Goal: Task Accomplishment & Management: Use online tool/utility

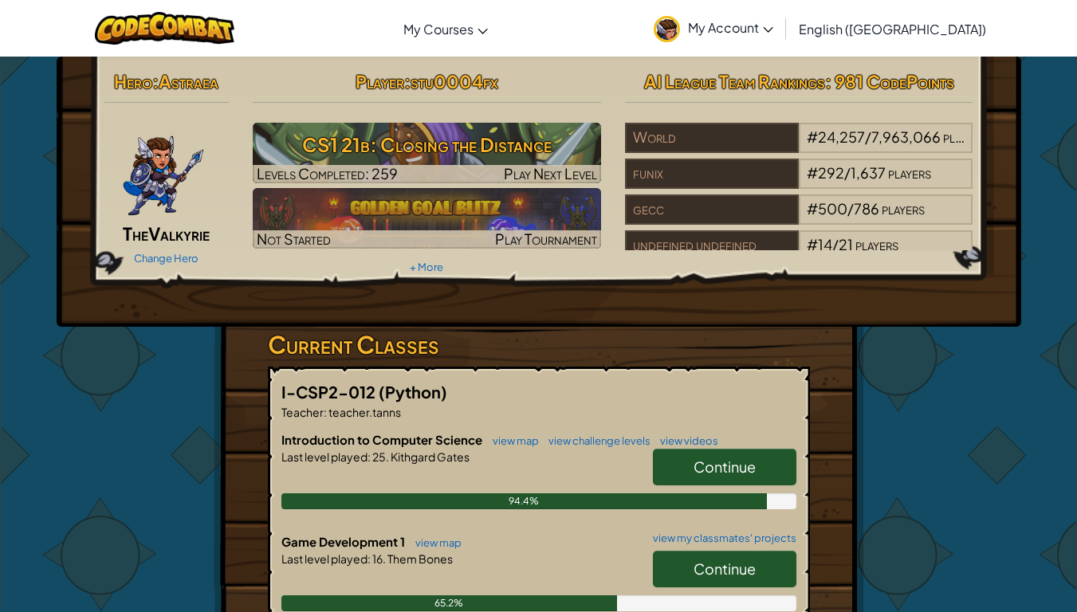
drag, startPoint x: 499, startPoint y: 292, endPoint x: 486, endPoint y: 328, distance: 38.1
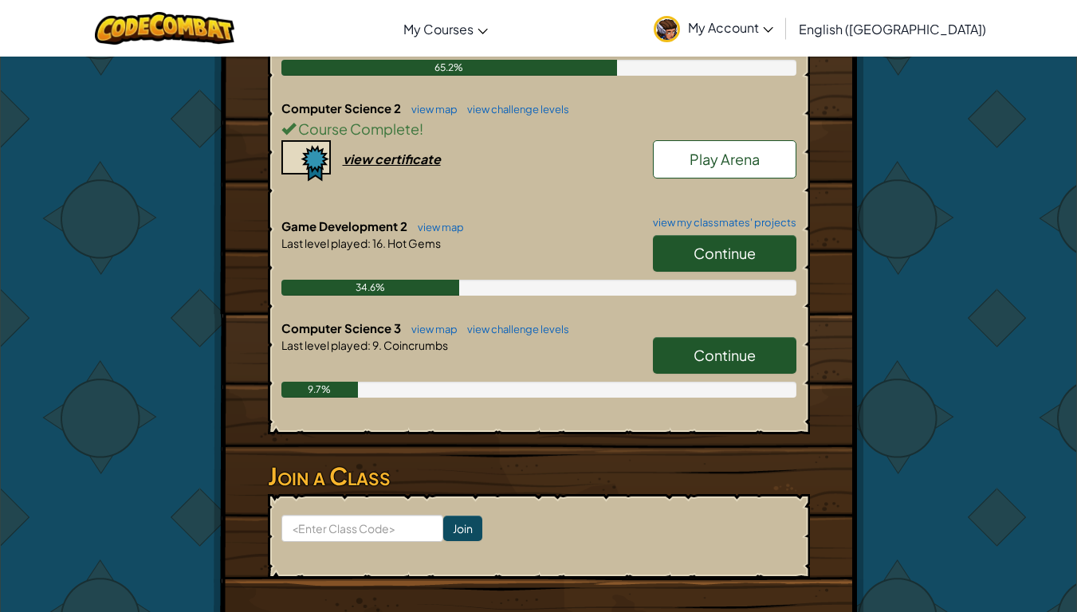
click at [680, 23] on img at bounding box center [667, 29] width 26 height 26
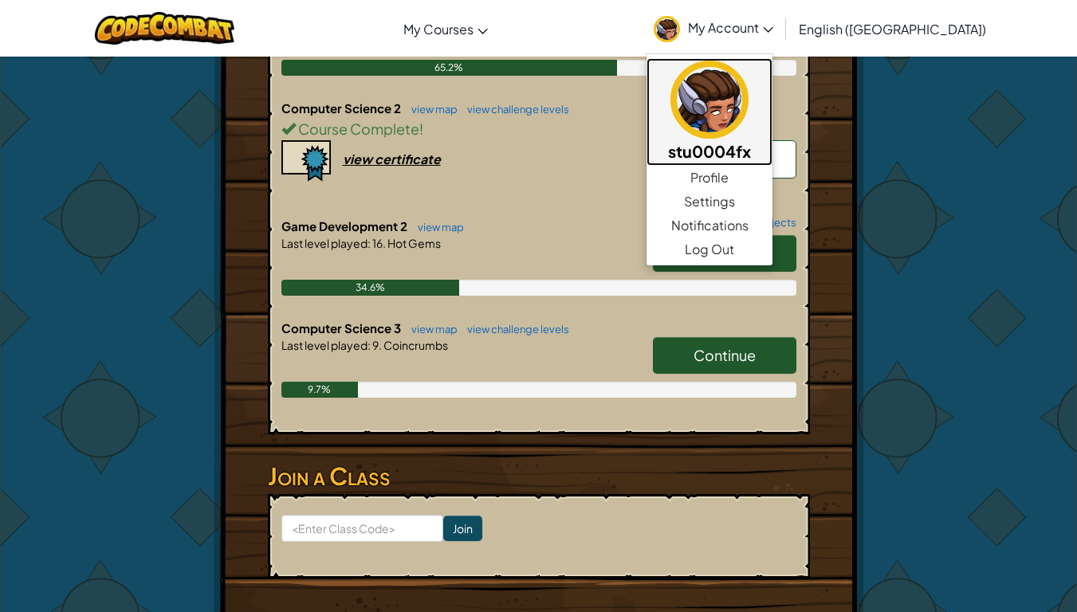
click at [748, 116] on img at bounding box center [709, 100] width 78 height 78
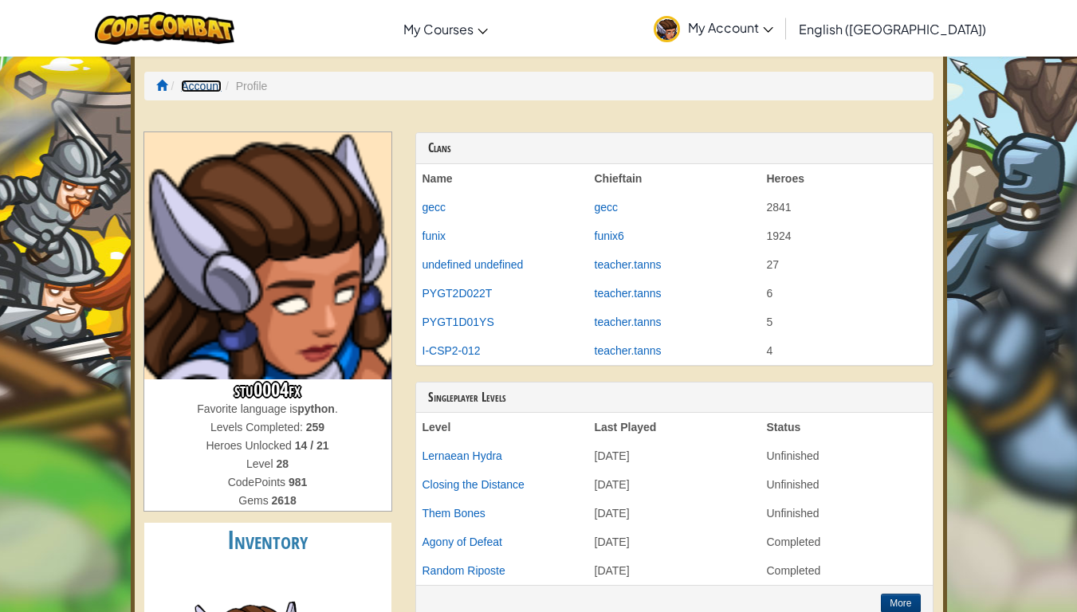
click at [197, 80] on link "Account" at bounding box center [201, 86] width 41 height 13
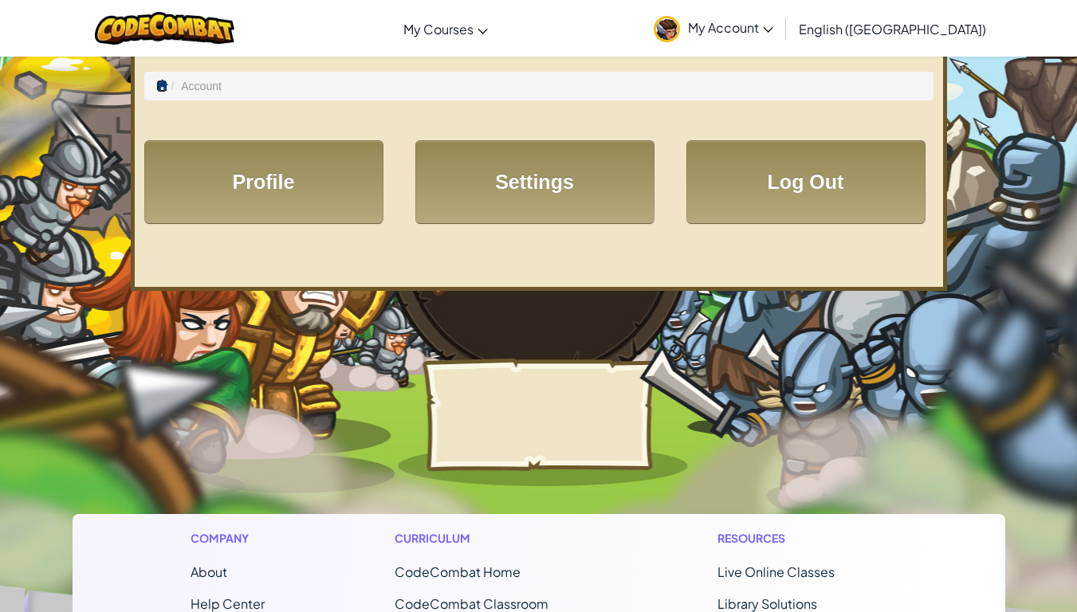
click at [160, 84] on span at bounding box center [161, 85] width 11 height 11
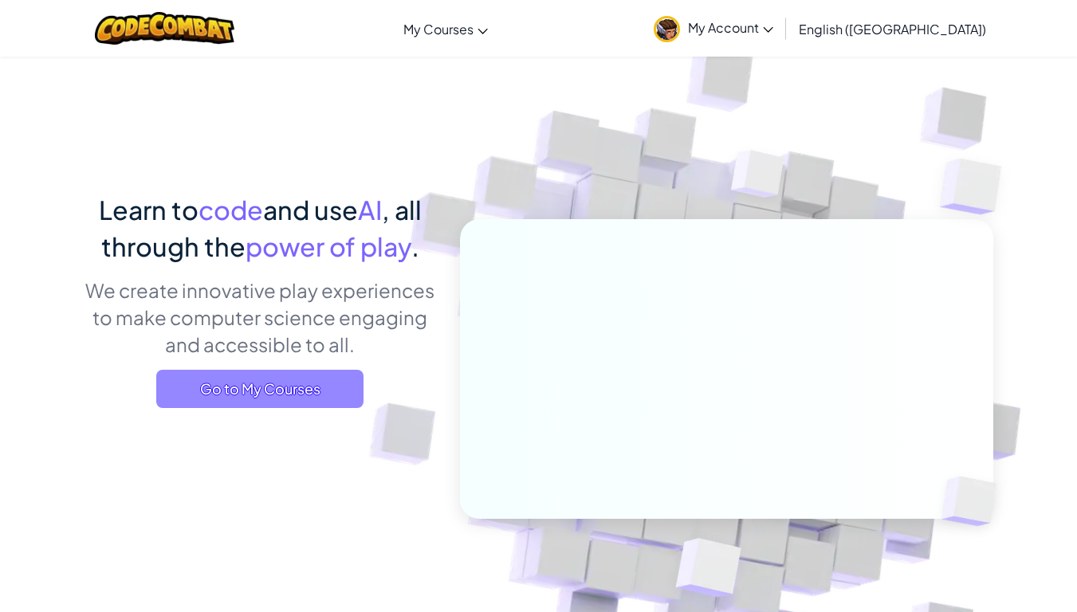
click at [327, 387] on span "Go to My Courses" at bounding box center [259, 389] width 207 height 38
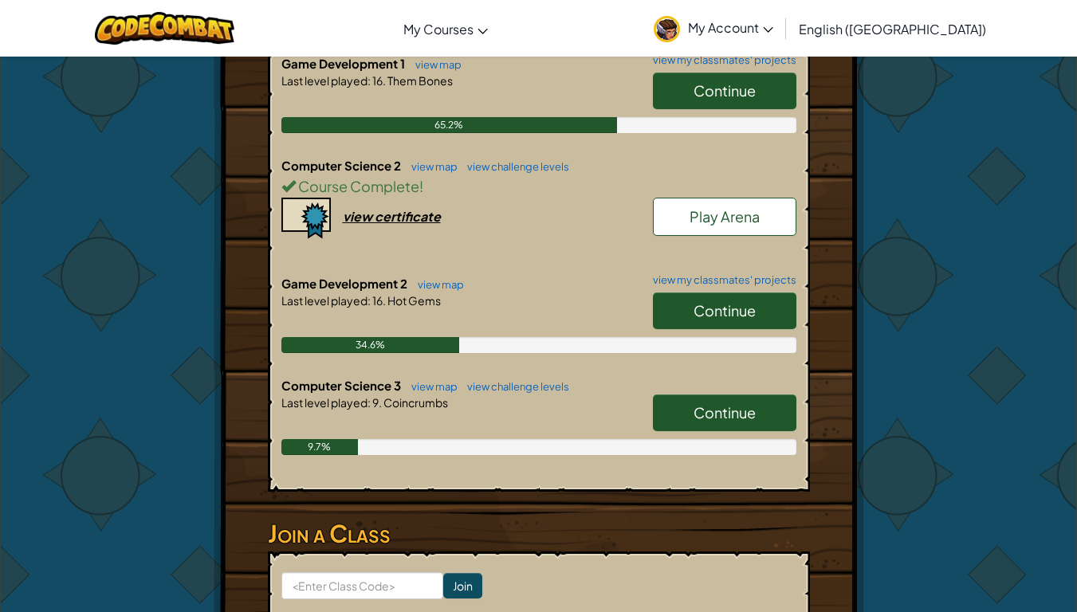
scroll to position [717, 0]
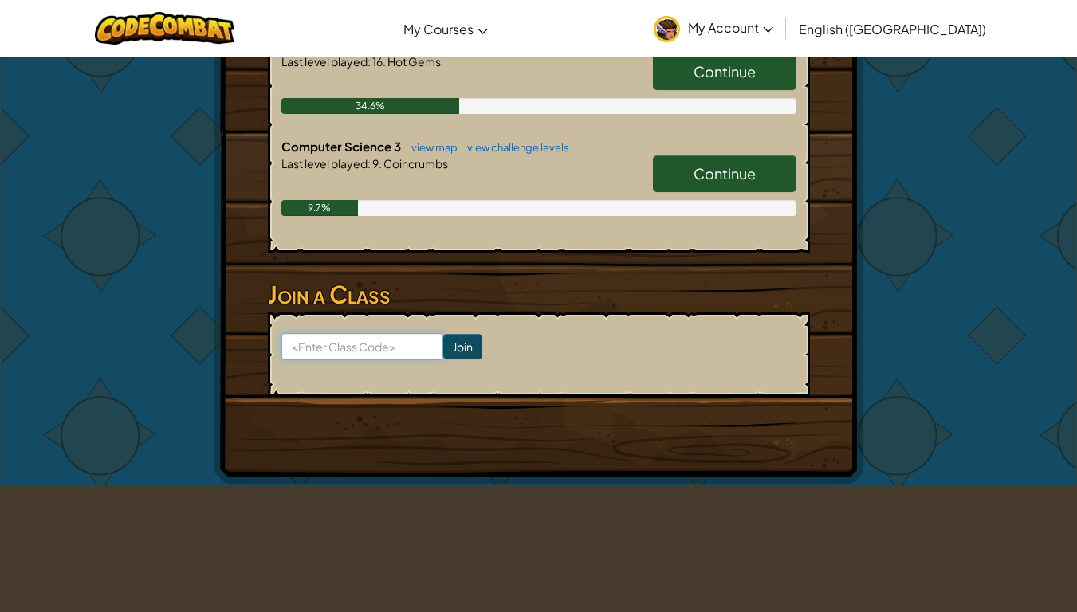
click at [395, 348] on input at bounding box center [362, 346] width 162 height 27
click at [639, 238] on div "Computer Science 3 view map view challenge levels Continue Last level played : …" at bounding box center [538, 189] width 515 height 102
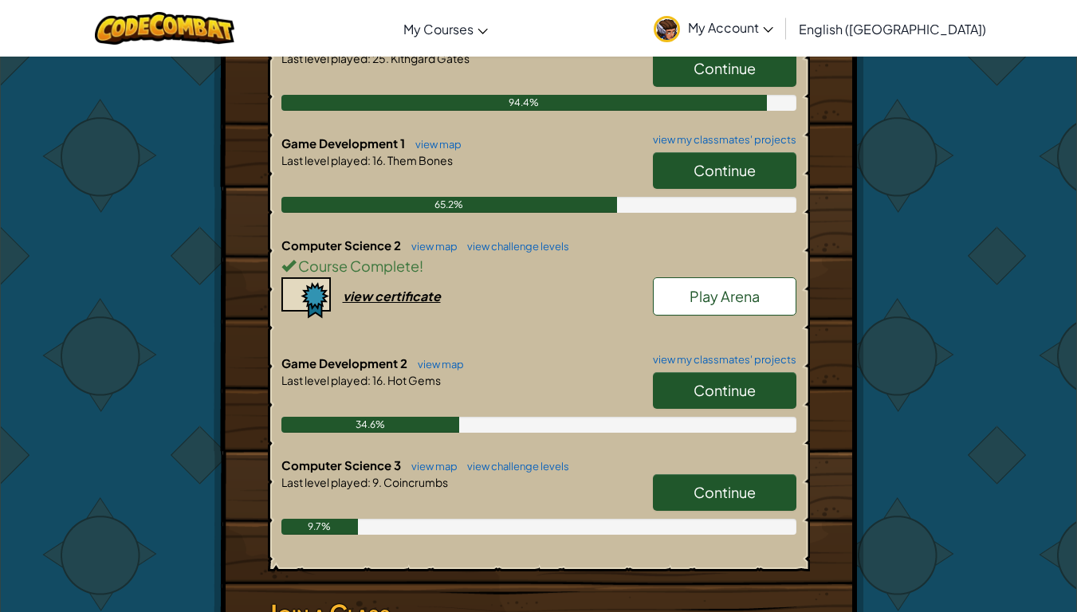
scroll to position [319, 0]
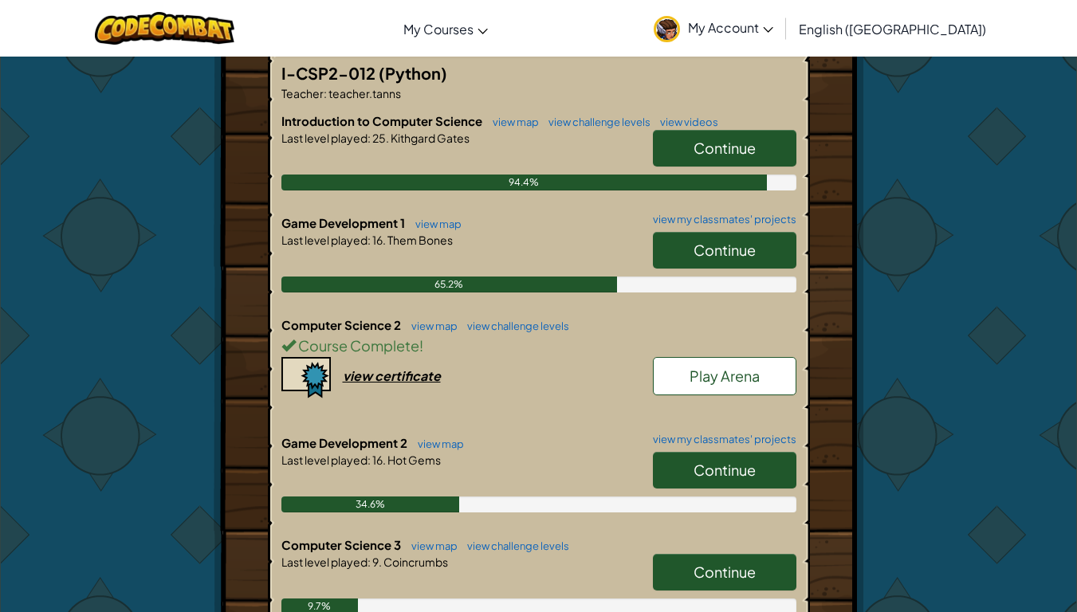
click at [749, 156] on span "Continue" at bounding box center [724, 148] width 62 height 18
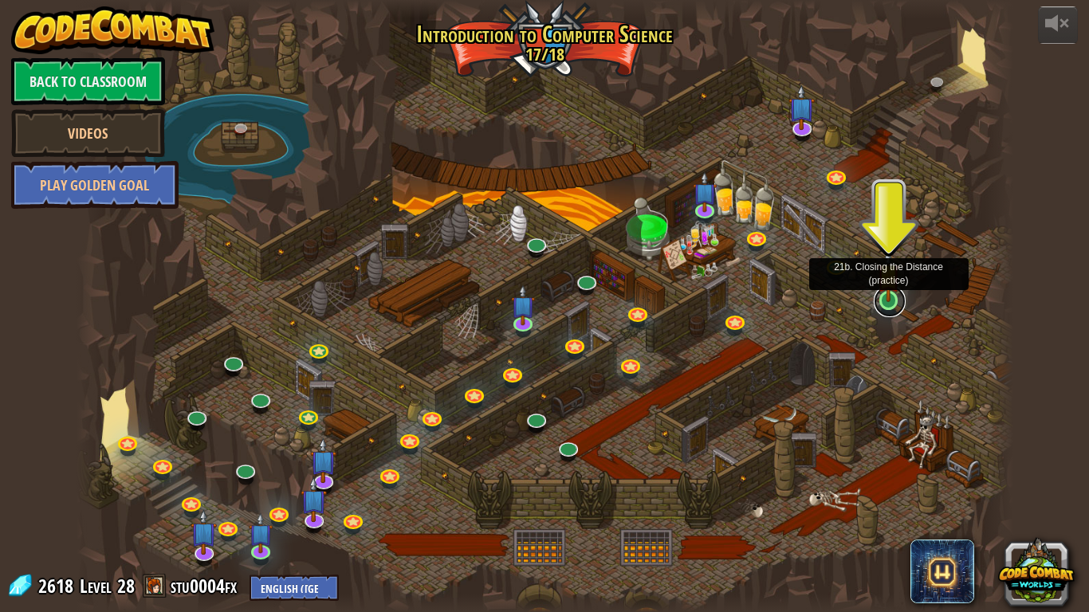
click at [894, 308] on link at bounding box center [890, 301] width 32 height 32
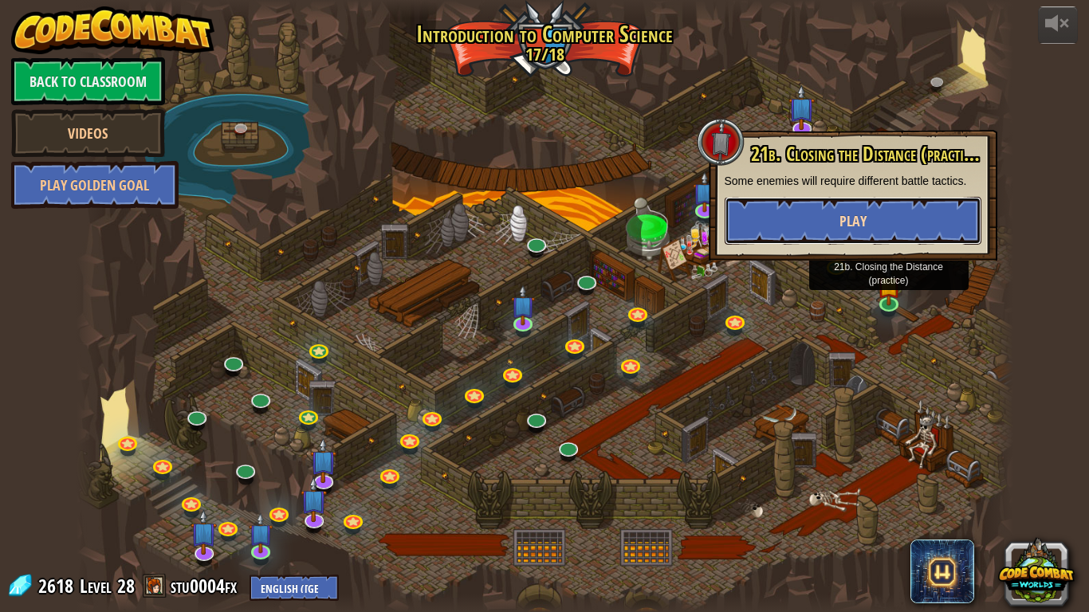
click at [901, 208] on button "Play" at bounding box center [853, 221] width 257 height 48
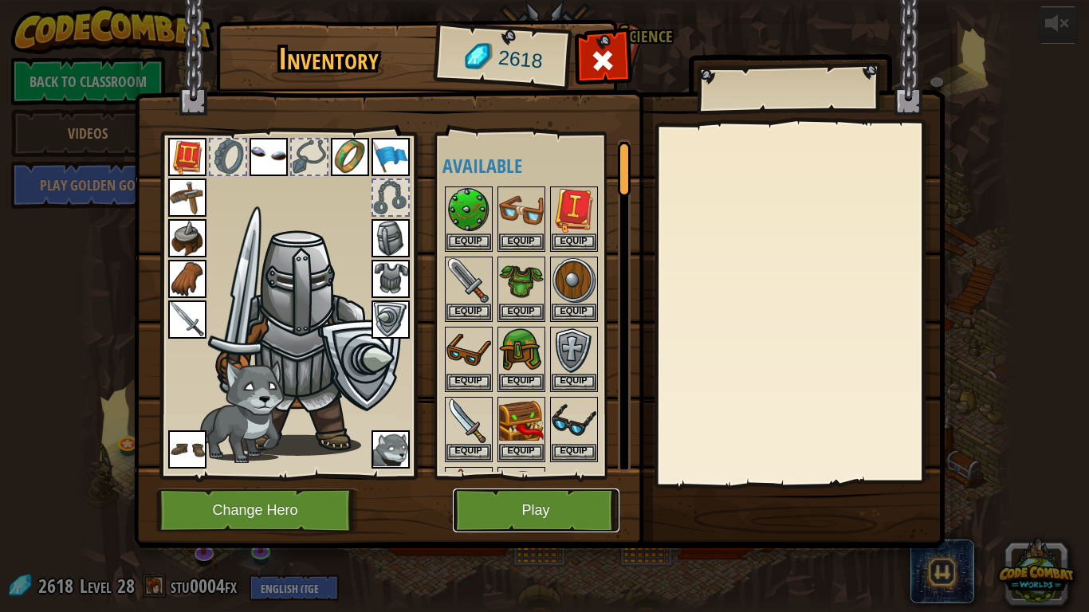
click at [536, 490] on button "Play" at bounding box center [536, 511] width 167 height 44
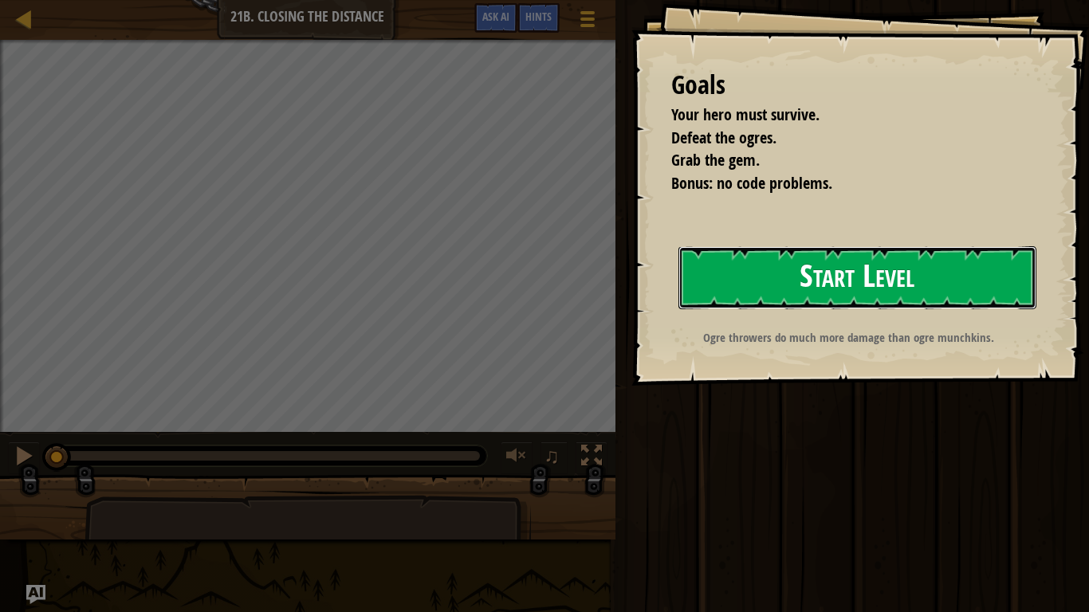
click at [679, 289] on button "Start Level" at bounding box center [857, 277] width 358 height 63
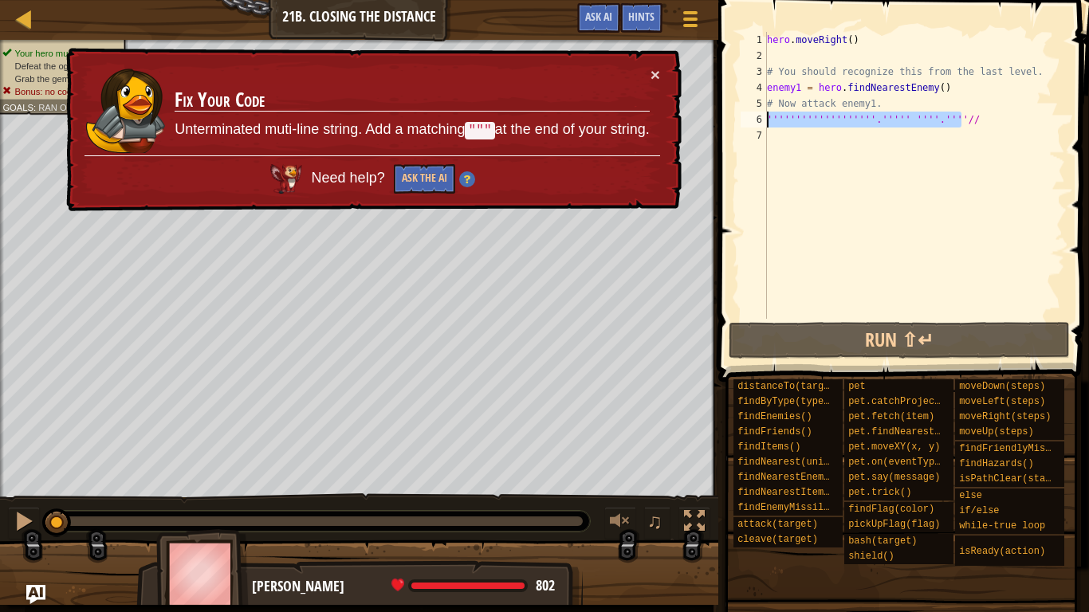
drag, startPoint x: 986, startPoint y: 127, endPoint x: 752, endPoint y: 118, distance: 233.7
click at [752, 118] on div "1 2 3 4 5 6 7 hero . moveRight ( ) # You should recognize this from the last le…" at bounding box center [901, 175] width 328 height 287
type textarea "'''''''''''''''''''.''''' ''''.''''//"
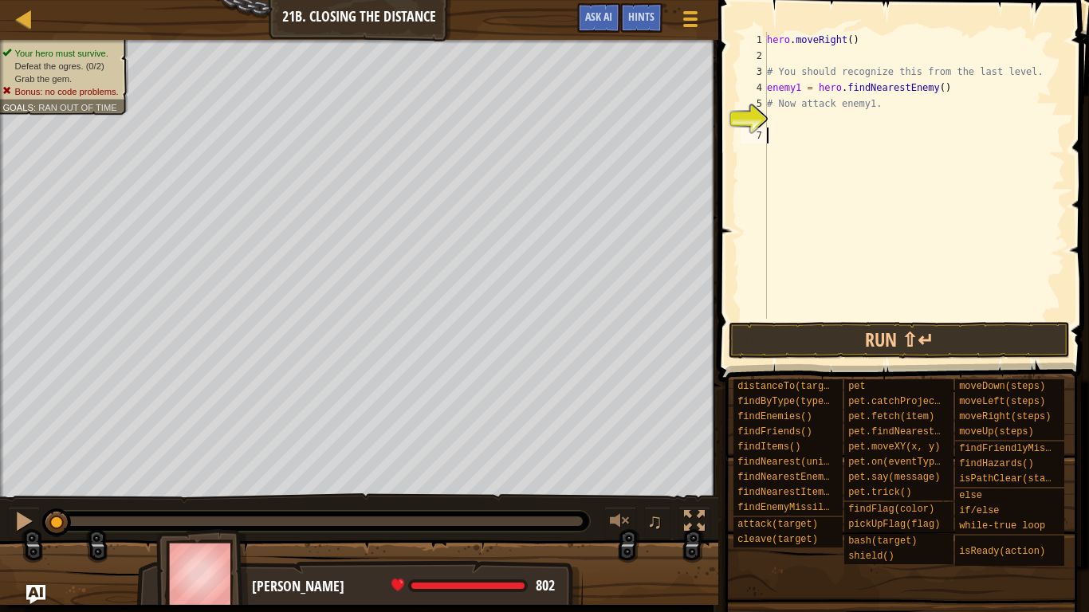
click at [866, 156] on div "hero . moveRight ( ) # You should recognize this from the last level. enemy1 = …" at bounding box center [914, 191] width 301 height 319
click at [846, 139] on div "hero . moveRight ( ) # You should recognize this from the last level. enemy1 = …" at bounding box center [914, 191] width 301 height 319
click at [841, 139] on div "hero . moveRight ( ) # You should recognize this from the last level. enemy1 = …" at bounding box center [914, 191] width 301 height 319
drag, startPoint x: 792, startPoint y: 150, endPoint x: 777, endPoint y: 171, distance: 25.7
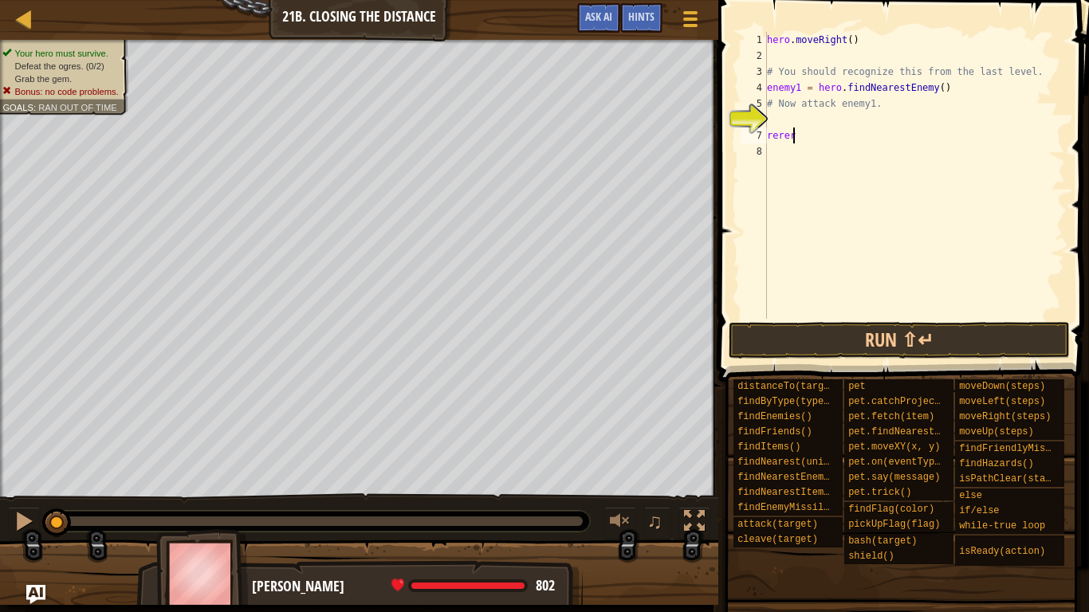
click at [778, 0] on body "Map Introduction to Computer Science 21b. Closing the Distance Game Menu Done H…" at bounding box center [544, 0] width 1089 height 0
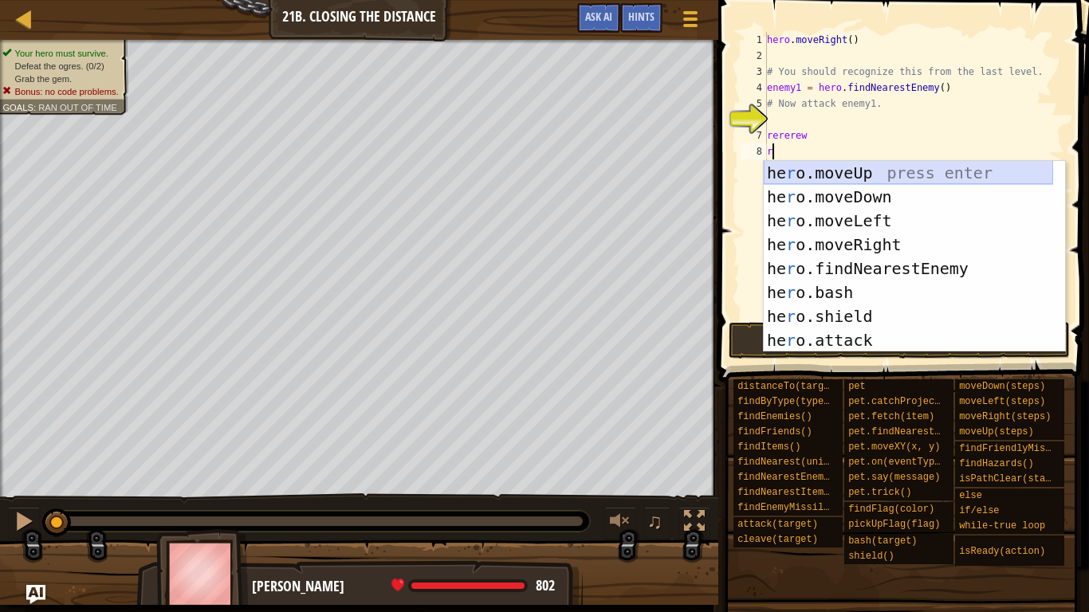
drag, startPoint x: 776, startPoint y: 171, endPoint x: 796, endPoint y: 157, distance: 24.1
click at [783, 161] on div "hero . moveRight ( ) # You should recognize this from the last level. enemy1 = …" at bounding box center [914, 191] width 301 height 319
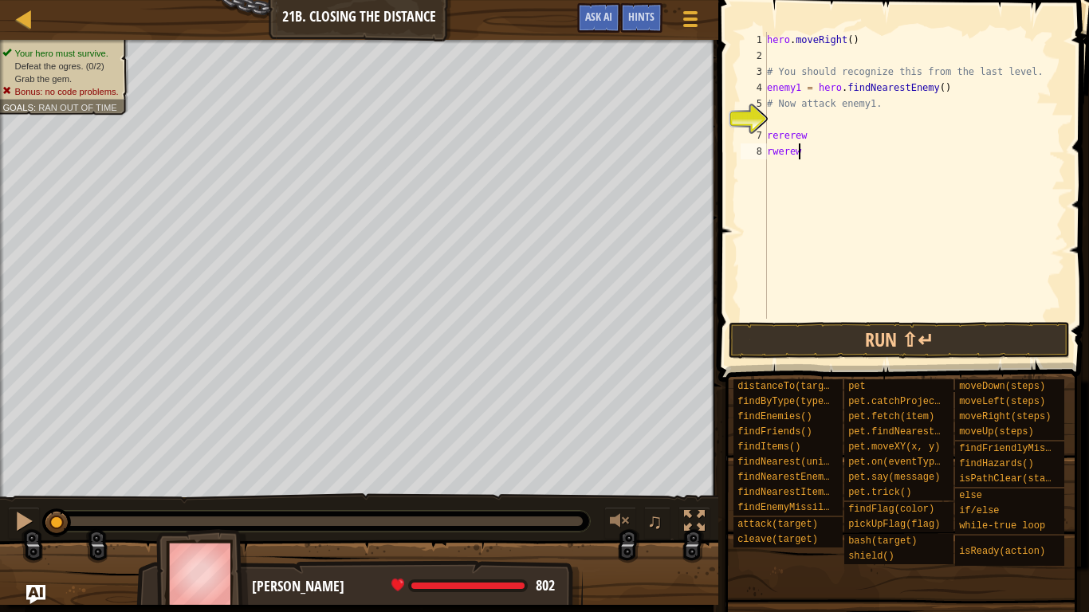
drag, startPoint x: 796, startPoint y: 157, endPoint x: 799, endPoint y: 181, distance: 24.1
click at [799, 191] on div "hero . moveRight ( ) # You should recognize this from the last level. enemy1 = …" at bounding box center [914, 191] width 301 height 319
click at [802, 0] on body "Map Introduction to Computer Science 21b. Closing the Distance Game Menu Done H…" at bounding box center [544, 0] width 1089 height 0
click at [835, 0] on body "Map Introduction to Computer Science 21b. Closing the Distance Game Menu Done H…" at bounding box center [544, 0] width 1089 height 0
click at [856, 194] on div "hero . moveRight ( ) # You should recognize this from the last level. enemy1 = …" at bounding box center [914, 191] width 301 height 319
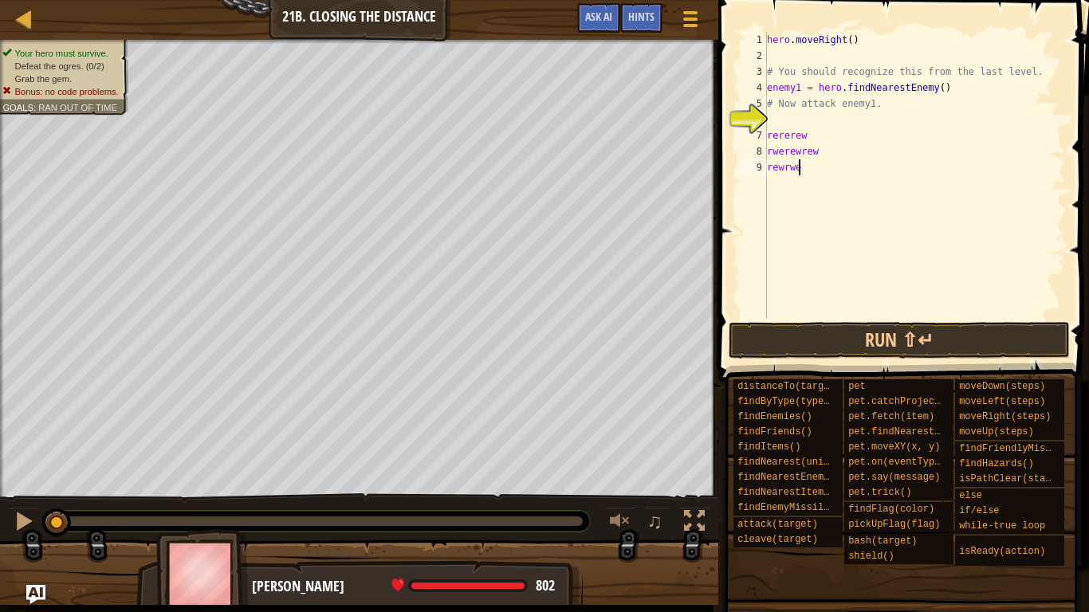
drag, startPoint x: 855, startPoint y: 194, endPoint x: 853, endPoint y: 231, distance: 36.7
click at [861, 197] on div "hero . moveRight ( ) # You should recognize this from the last level. enemy1 = …" at bounding box center [914, 191] width 301 height 319
drag, startPoint x: 853, startPoint y: 231, endPoint x: 850, endPoint y: 220, distance: 11.4
click at [851, 226] on div "hero . moveRight ( ) # You should recognize this from the last level. enemy1 = …" at bounding box center [914, 191] width 301 height 319
drag, startPoint x: 856, startPoint y: 197, endPoint x: 858, endPoint y: 207, distance: 10.5
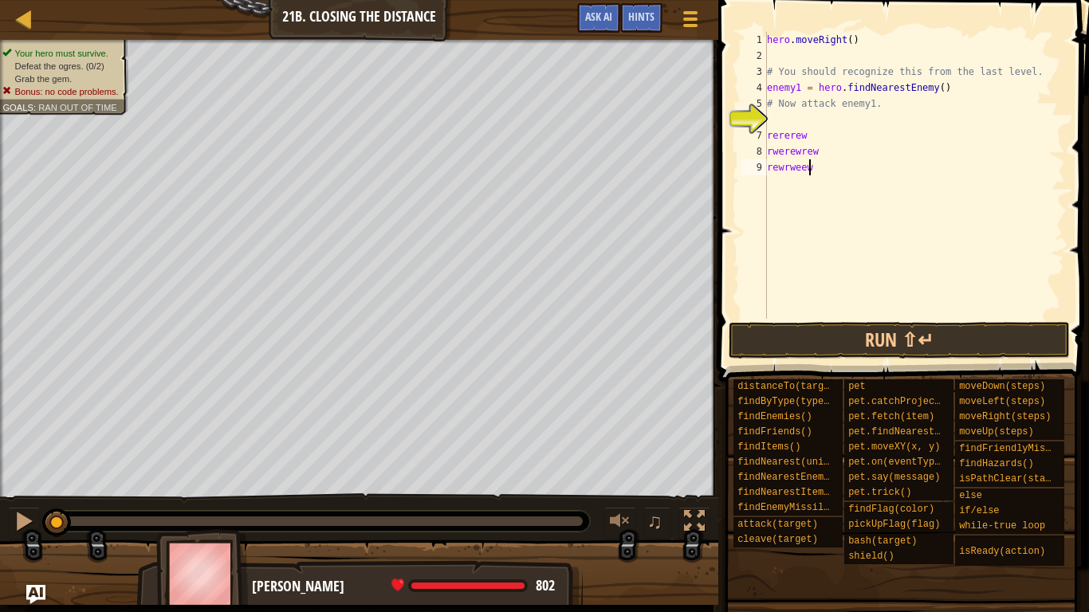
click at [858, 207] on div "hero . moveRight ( ) # You should recognize this from the last level. enemy1 = …" at bounding box center [914, 191] width 301 height 319
drag, startPoint x: 820, startPoint y: 188, endPoint x: 799, endPoint y: 178, distance: 23.2
click at [817, 188] on div "hero . moveRight ( ) # You should recognize this from the last level. enemy1 = …" at bounding box center [916, 191] width 297 height 319
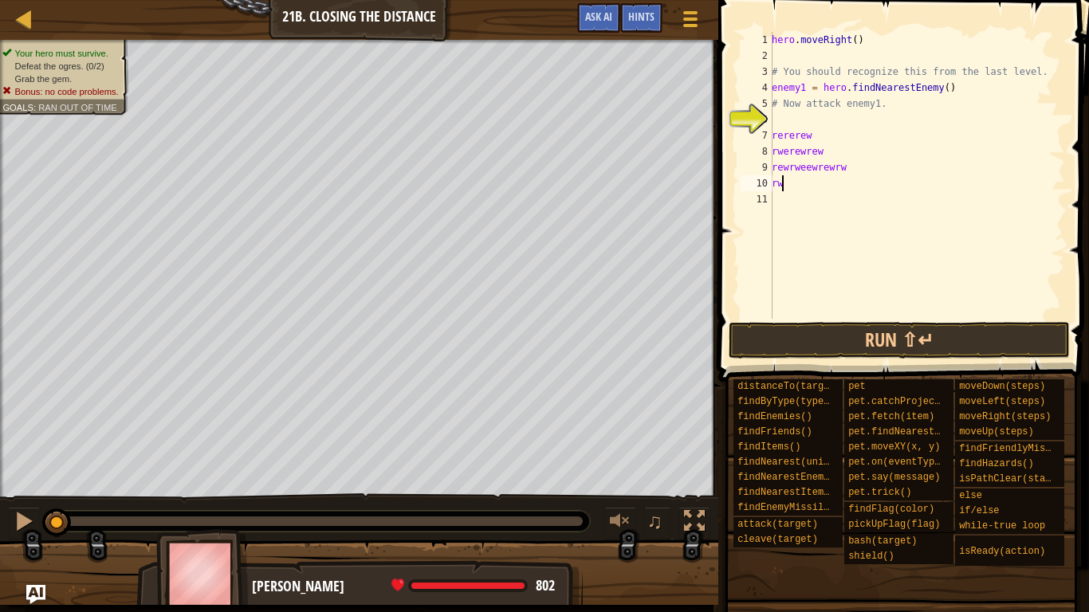
drag, startPoint x: 799, startPoint y: 178, endPoint x: 782, endPoint y: 181, distance: 17.8
click at [788, 176] on div "hero . moveRight ( ) # You should recognize this from the last level. enemy1 = …" at bounding box center [916, 191] width 297 height 319
drag, startPoint x: 784, startPoint y: 220, endPoint x: 799, endPoint y: 227, distance: 16.8
click at [788, 224] on div "hero . moveRight ( ) # You should recognize this from the last level. enemy1 = …" at bounding box center [916, 191] width 297 height 319
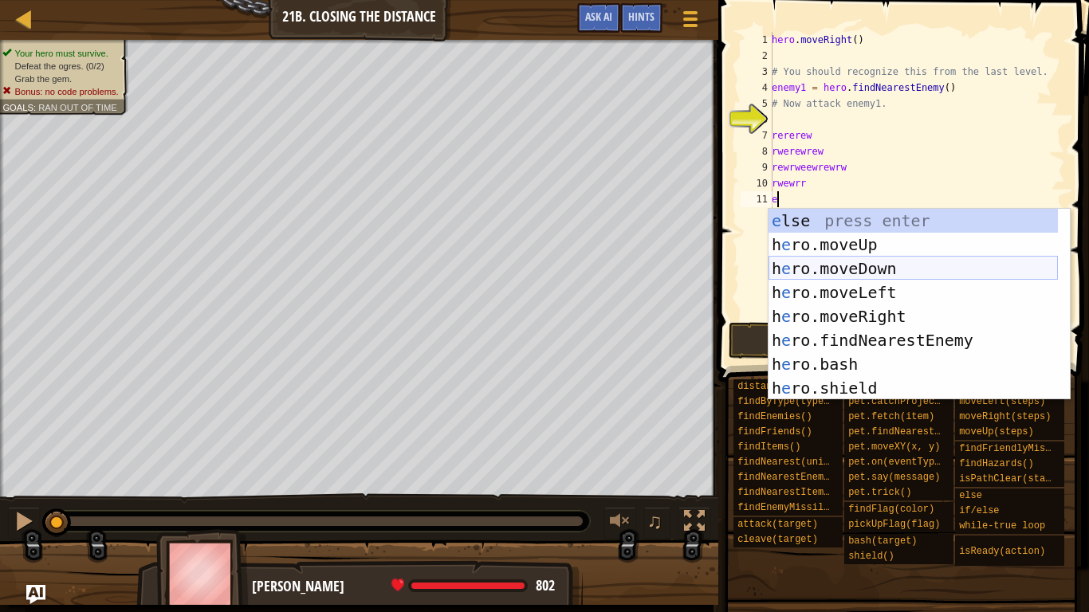
drag, startPoint x: 795, startPoint y: 267, endPoint x: 786, endPoint y: 289, distance: 24.0
click at [804, 0] on body "Map Introduction to Computer Science 21b. Closing the Distance Game Menu Done H…" at bounding box center [544, 0] width 1089 height 0
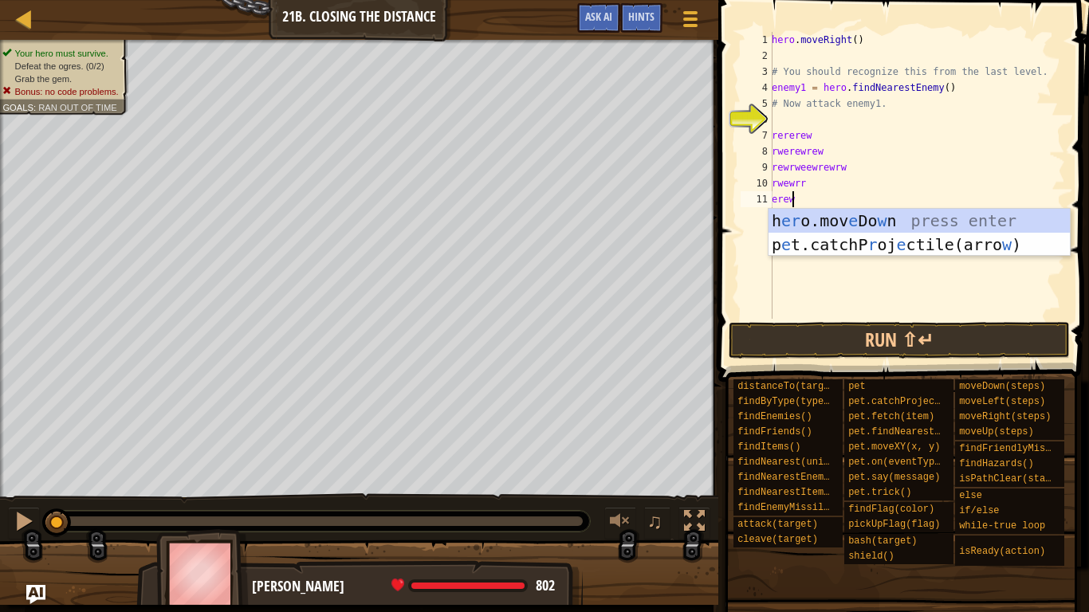
click at [804, 288] on div "hero . moveRight ( ) # You should recognize this from the last level. enemy1 = …" at bounding box center [916, 191] width 297 height 319
type textarea "erewrew"
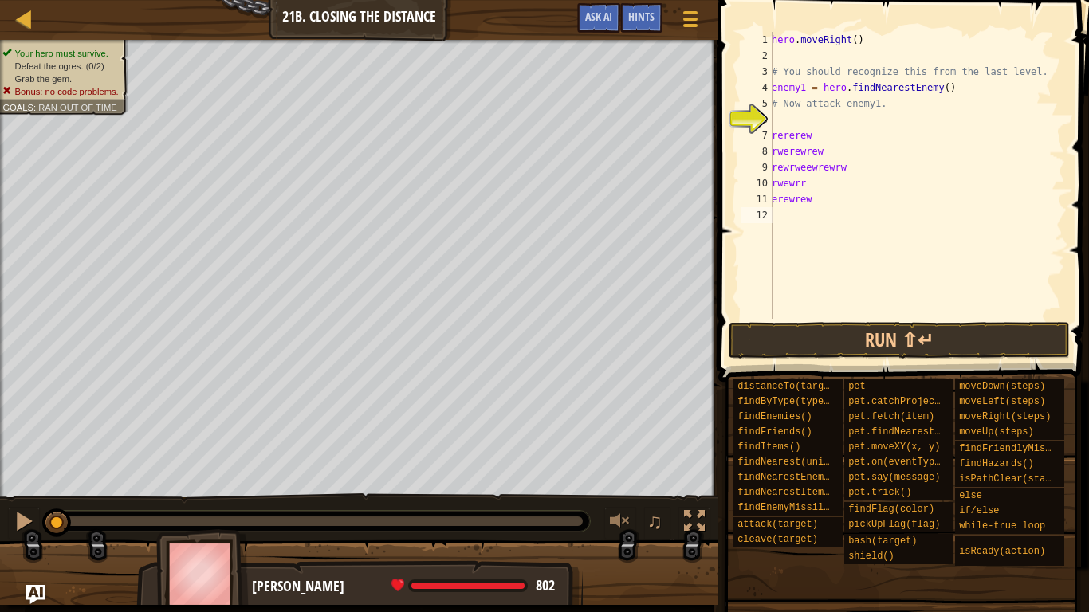
drag, startPoint x: 803, startPoint y: 288, endPoint x: 830, endPoint y: 268, distance: 33.6
click at [805, 284] on div "hero . moveRight ( ) # You should recognize this from the last level. enemy1 = …" at bounding box center [916, 191] width 297 height 319
type textarea "re"
drag, startPoint x: 830, startPoint y: 268, endPoint x: 840, endPoint y: 269, distance: 10.4
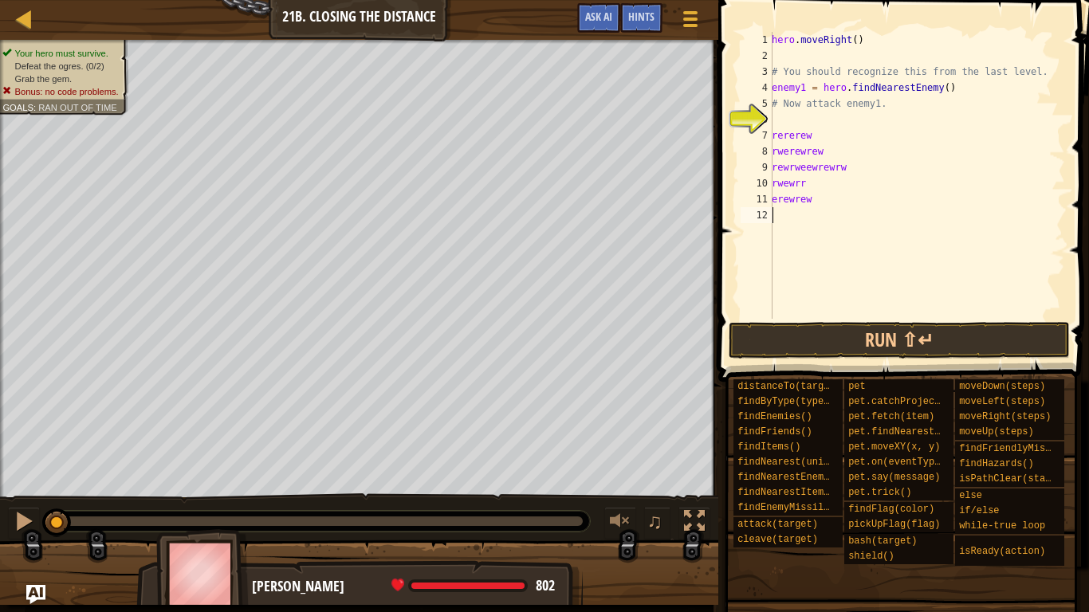
click at [0, 0] on div "h [PERSON_NAME]mov e Do w n press enter p e t.catchP r oj e ctile(arro w ) pres…" at bounding box center [0, 0] width 0 height 0
type textarea "r"
click at [0, 0] on div "he r o.mov e Do w n press enter pet.catchP r oj e ctile(arro w ) press enter" at bounding box center [0, 0] width 0 height 0
click at [866, 333] on div "1 2 3 4 5 6 7 8 9 10 11 12 13 14 hero . moveRight ( ) # You should recognize th…" at bounding box center [900, 222] width 375 height 429
drag, startPoint x: 859, startPoint y: 320, endPoint x: 855, endPoint y: 310, distance: 11.1
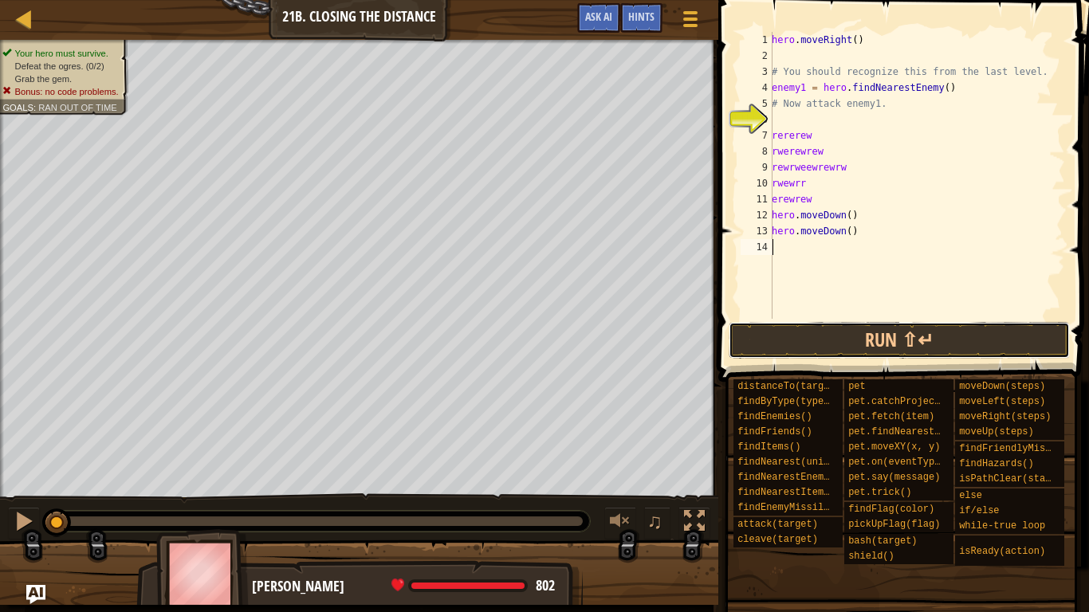
click at [862, 320] on div "1 2 3 4 5 6 7 8 9 10 11 12 13 14 hero . moveRight ( ) # You should recognize th…" at bounding box center [900, 222] width 375 height 429
type textarea "w"
drag, startPoint x: 850, startPoint y: 300, endPoint x: 872, endPoint y: 292, distance: 23.7
click at [0, 0] on div "he r o.moveUp press enter he r o.moveDown press enter he r o.moveLeft press ent…" at bounding box center [0, 0] width 0 height 0
click at [874, 304] on div "hero . moveRight ( ) # You should recognize this from the last level. enemy1 = …" at bounding box center [916, 191] width 297 height 319
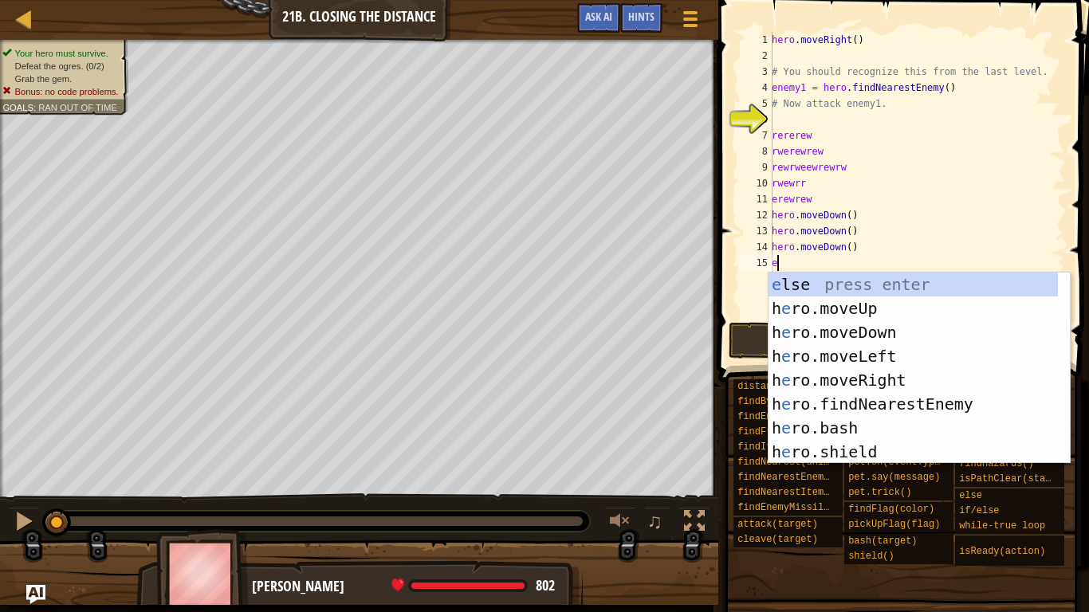
type textarea "er"
click at [862, 294] on div "e lse press enter h e ro.moveUp press enter h e ro.moveDown press enter h e ro.…" at bounding box center [912, 392] width 289 height 239
type textarea "e"
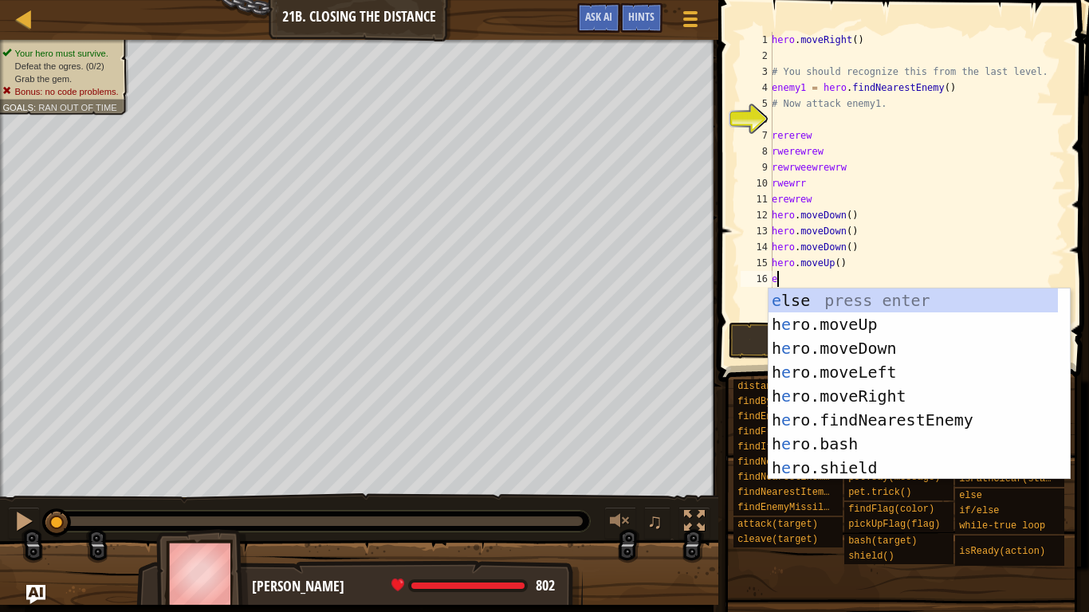
drag, startPoint x: 859, startPoint y: 296, endPoint x: 853, endPoint y: 301, distance: 8.5
click at [855, 301] on div "e lse press enter h e ro.moveUp press enter h e ro.moveDown press enter h e ro.…" at bounding box center [912, 408] width 289 height 239
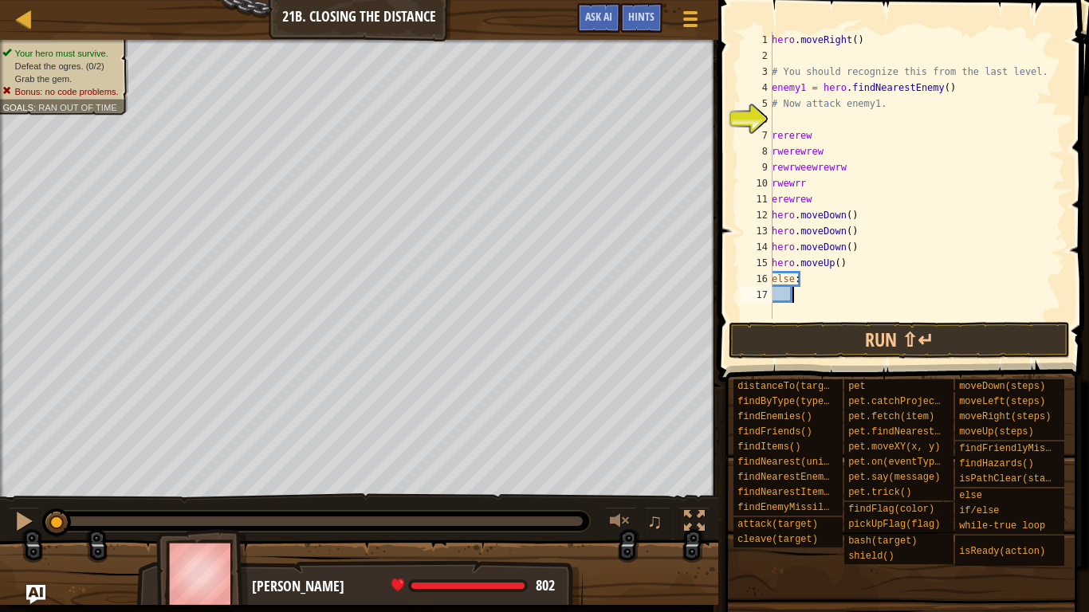
drag, startPoint x: 866, startPoint y: 321, endPoint x: 885, endPoint y: 337, distance: 24.9
click at [885, 0] on body "Map Introduction to Computer Science 21b. Closing the Distance Game Menu Done H…" at bounding box center [544, 0] width 1089 height 0
type textarea "ew"
click at [0, 0] on div "e lse press enter h e ro.moveUp press enter h e ro.moveDown press enter h e ro.…" at bounding box center [0, 0] width 0 height 0
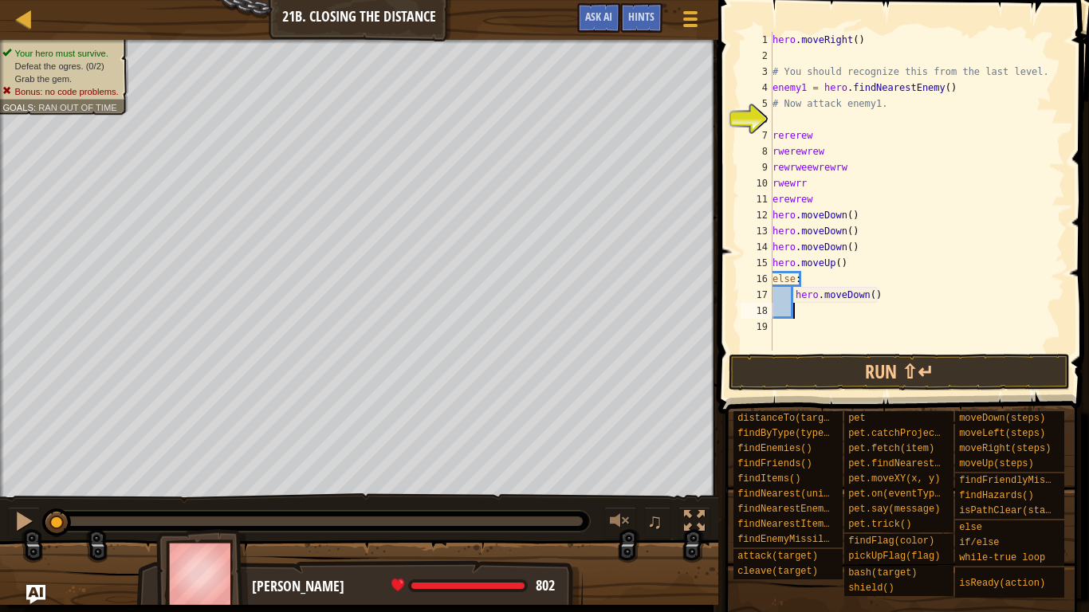
scroll to position [7, 1]
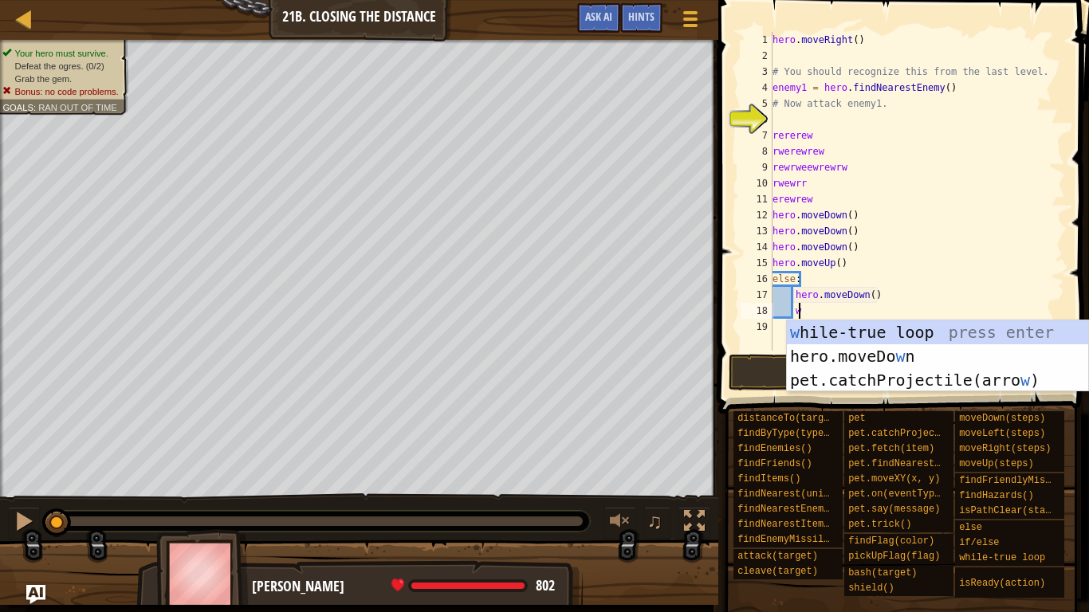
drag, startPoint x: 874, startPoint y: 311, endPoint x: 875, endPoint y: 336, distance: 25.6
click at [873, 310] on div "hero . moveRight ( ) # You should recognize this from the last level. enemy1 = …" at bounding box center [917, 207] width 296 height 351
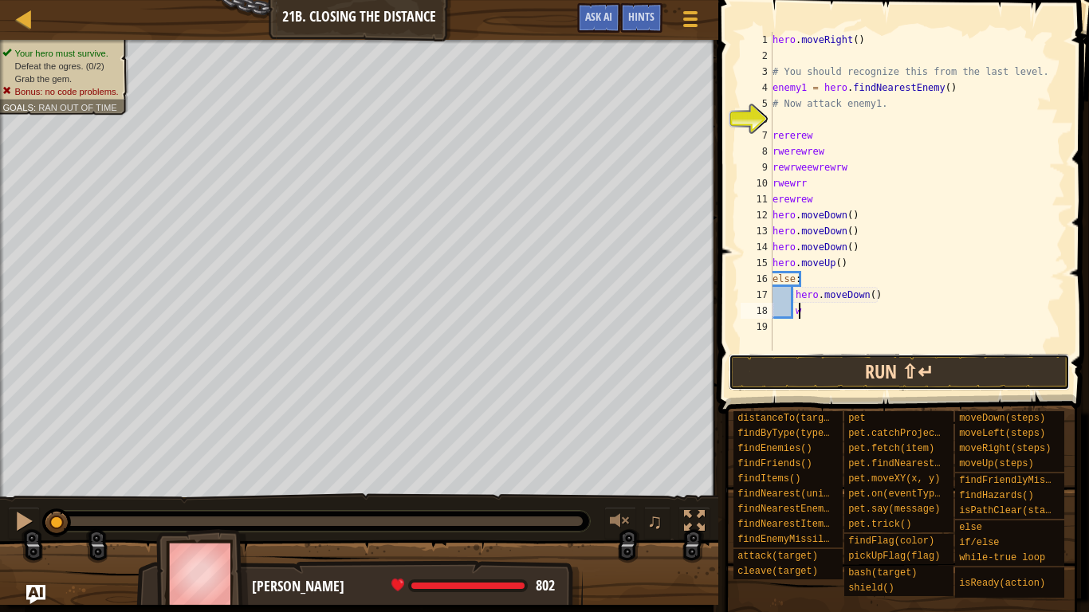
drag, startPoint x: 878, startPoint y: 368, endPoint x: 898, endPoint y: 377, distance: 21.0
click at [885, 377] on button "Run ⇧↵" at bounding box center [899, 372] width 341 height 37
click at [903, 377] on button "Running" at bounding box center [899, 372] width 341 height 37
click at [902, 376] on button "Running" at bounding box center [899, 372] width 341 height 37
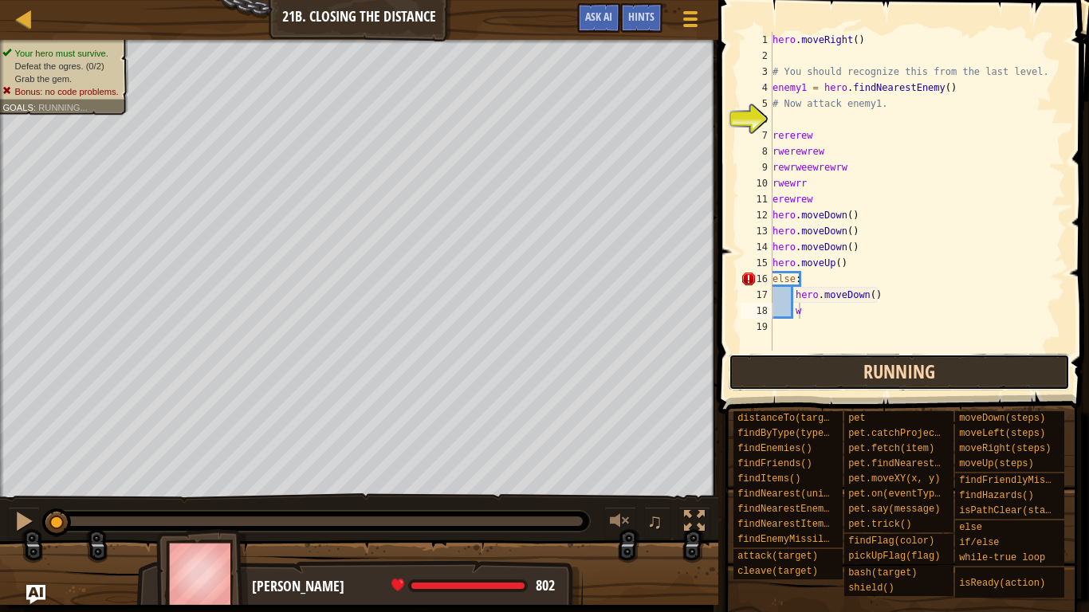
click at [895, 375] on button "Running" at bounding box center [899, 372] width 341 height 37
click at [897, 375] on button "Running" at bounding box center [899, 372] width 341 height 37
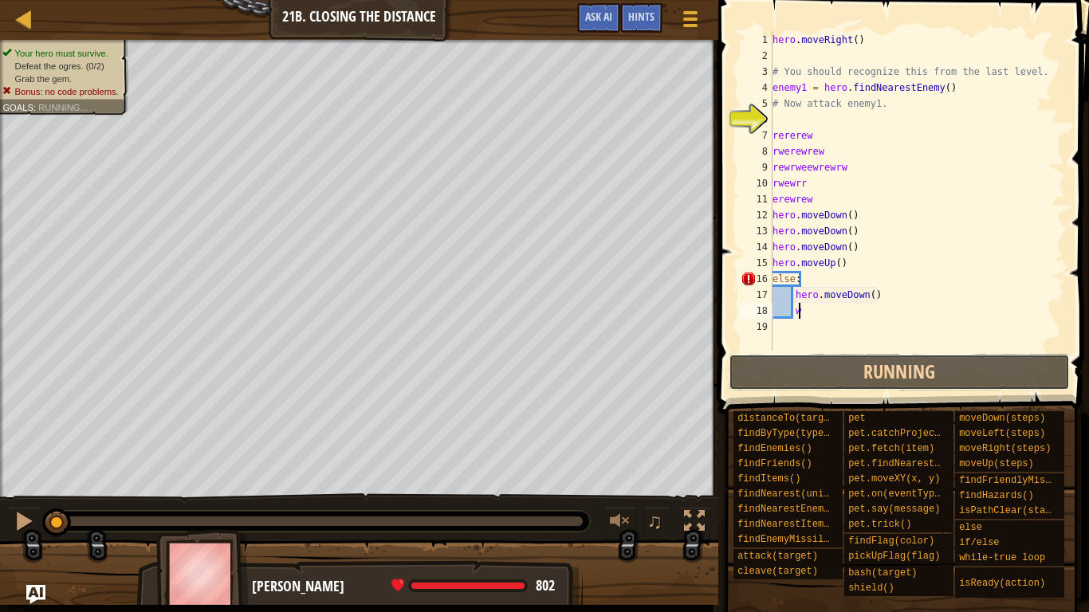
drag, startPoint x: 886, startPoint y: 370, endPoint x: 833, endPoint y: 273, distance: 110.2
click at [885, 356] on button "Running" at bounding box center [899, 372] width 341 height 37
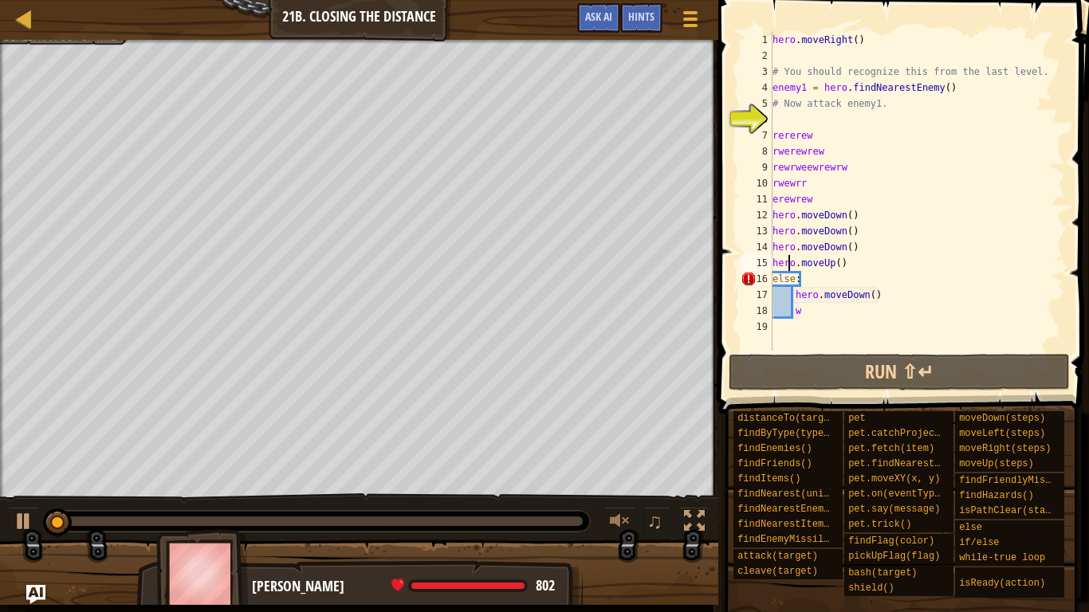
click at [773, 281] on div "hero . moveRight ( ) # You should recognize this from the last level. enemy1 = …" at bounding box center [917, 207] width 296 height 351
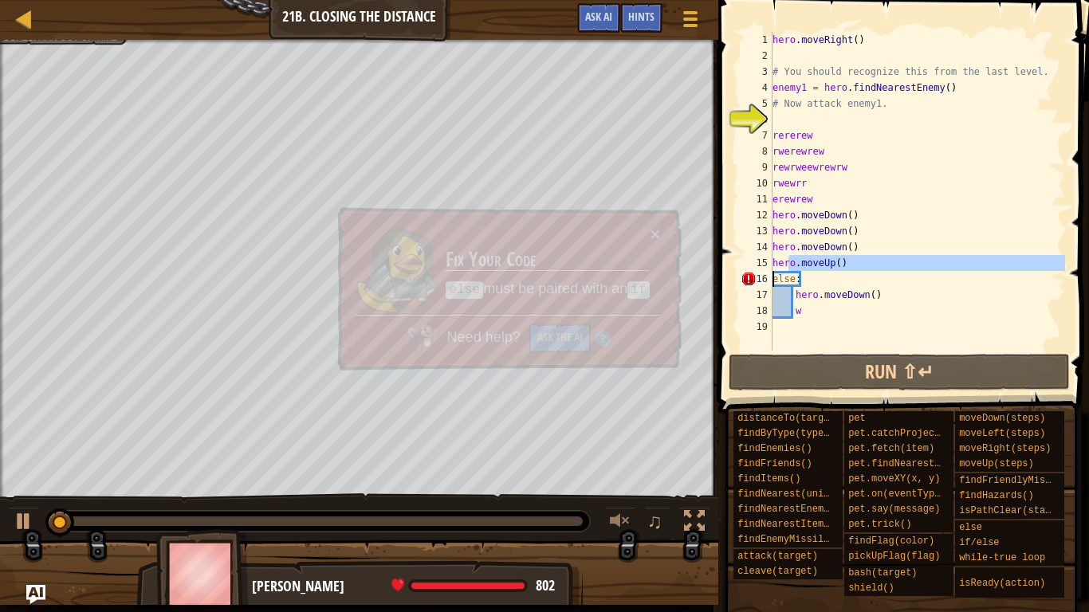
click at [764, 301] on div "17" at bounding box center [756, 295] width 32 height 16
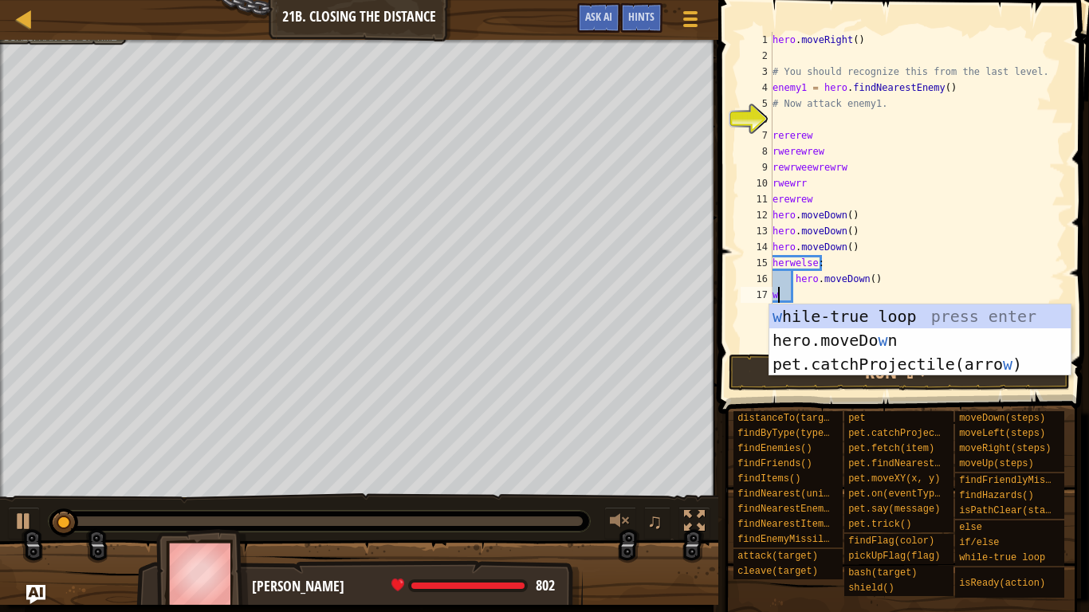
drag, startPoint x: 758, startPoint y: 301, endPoint x: 755, endPoint y: 320, distance: 19.4
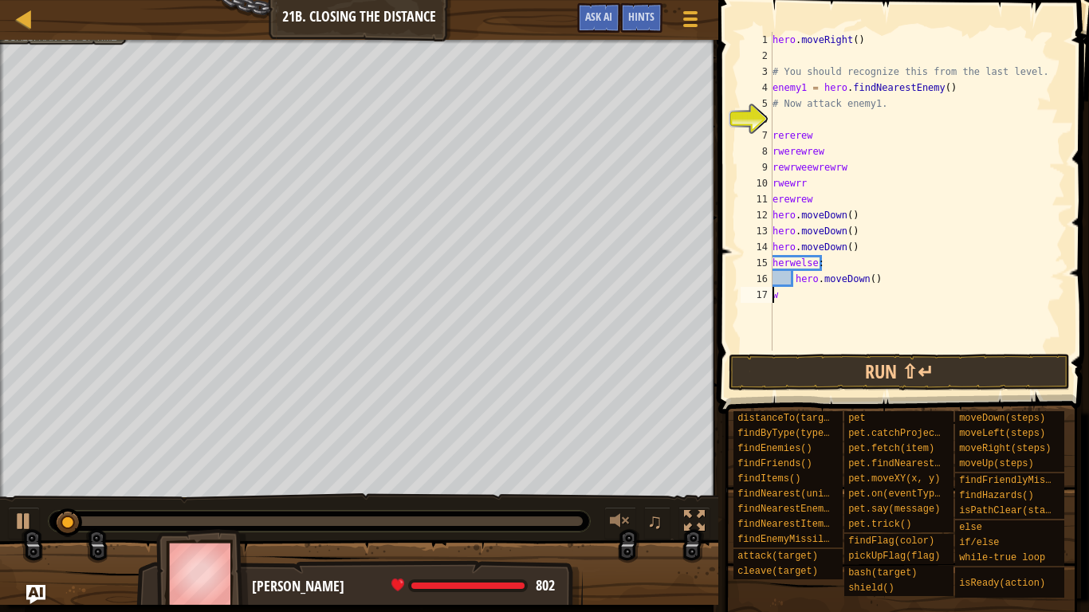
scroll to position [7, 0]
drag, startPoint x: 748, startPoint y: 320, endPoint x: 728, endPoint y: 316, distance: 20.3
click at [733, 320] on div "w 1 2 3 4 5 6 7 8 9 10 11 12 13 14 15 16 17 hero . moveRight ( ) # You should r…" at bounding box center [900, 238] width 375 height 461
type textarea "w"
click at [727, 312] on span at bounding box center [904, 184] width 383 height 461
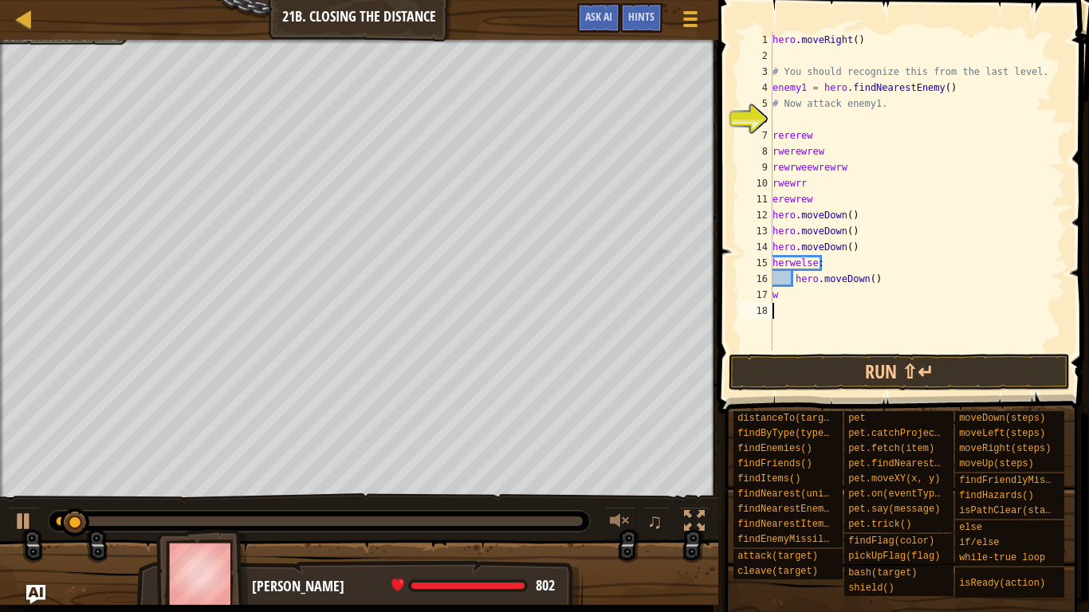
drag, startPoint x: 792, startPoint y: 344, endPoint x: 815, endPoint y: 352, distance: 25.0
click at [831, 359] on div "1 2 3 4 5 6 7 8 9 10 11 12 13 14 15 16 17 18 hero . moveRight ( ) # You should …" at bounding box center [900, 238] width 375 height 461
drag, startPoint x: 815, startPoint y: 352, endPoint x: 801, endPoint y: 377, distance: 29.3
click at [801, 377] on div "1 2 3 4 5 6 7 8 9 10 11 12 13 14 15 16 17 18 hero . moveRight ( ) # You should …" at bounding box center [900, 238] width 375 height 461
click at [799, 376] on button "Run ⇧↵" at bounding box center [899, 372] width 341 height 37
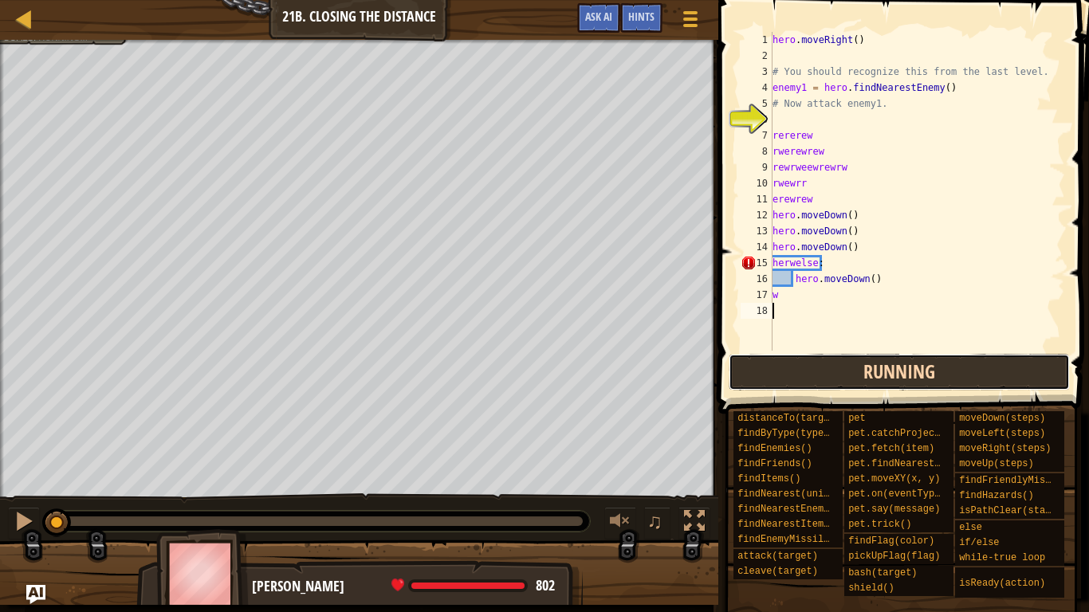
click at [795, 373] on button "Running" at bounding box center [899, 372] width 341 height 37
click at [790, 372] on button "Running" at bounding box center [899, 372] width 341 height 37
click at [788, 371] on button "Running" at bounding box center [899, 372] width 341 height 37
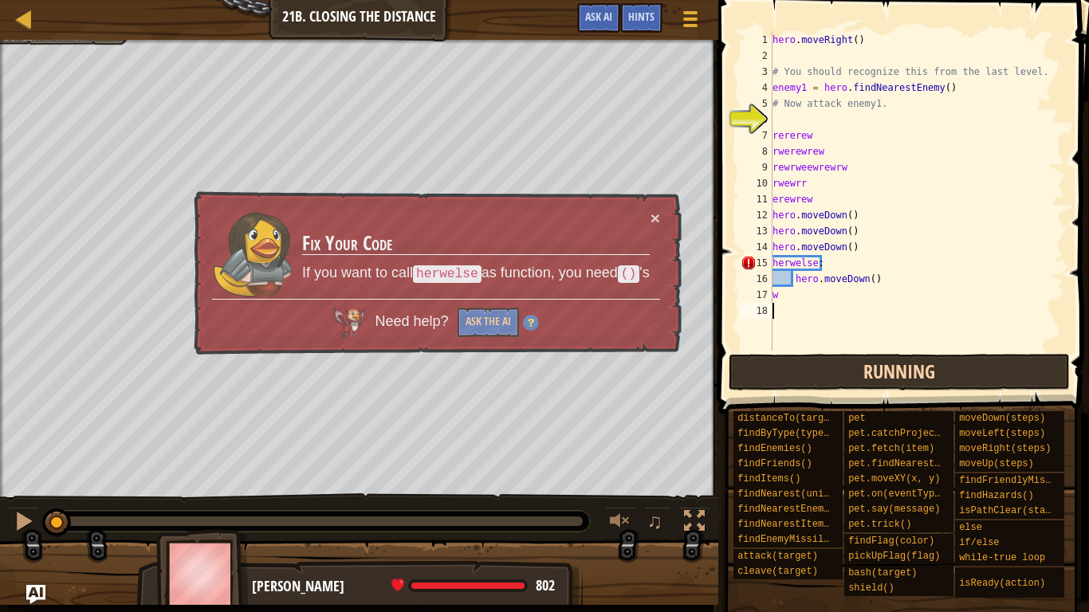
click at [788, 371] on button "Running" at bounding box center [899, 372] width 341 height 37
drag, startPoint x: 788, startPoint y: 371, endPoint x: 770, endPoint y: 363, distance: 19.3
click at [787, 370] on button "Running" at bounding box center [899, 372] width 341 height 37
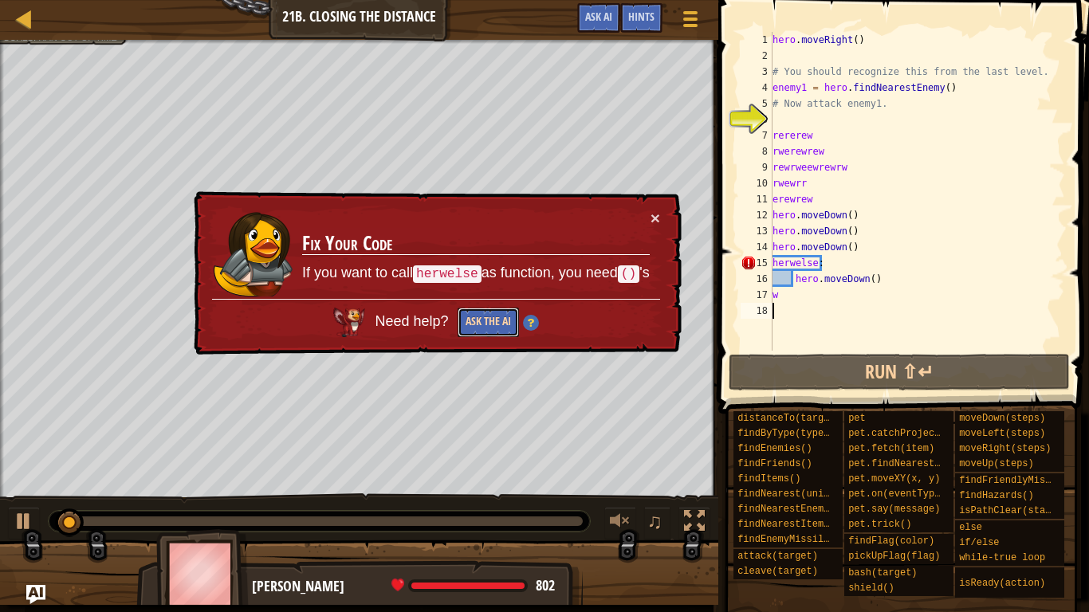
click at [492, 337] on div "× Fix Your Code If you want to call herwelse as function, you need () 's Need h…" at bounding box center [436, 274] width 493 height 168
click at [489, 336] on button "Ask the AI" at bounding box center [487, 323] width 62 height 30
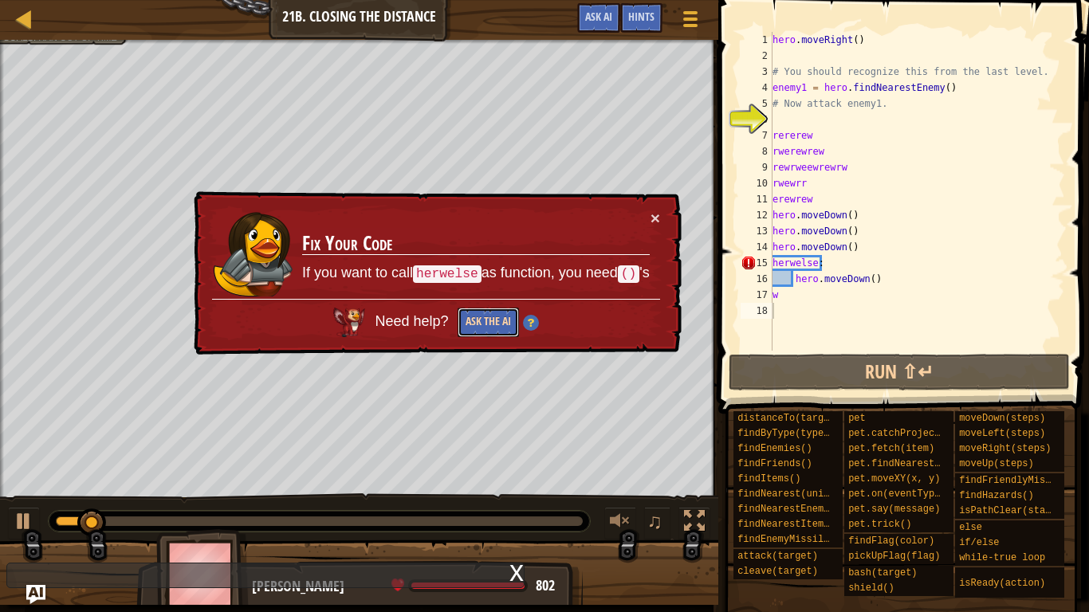
click at [483, 324] on button "Ask the AI" at bounding box center [487, 322] width 61 height 29
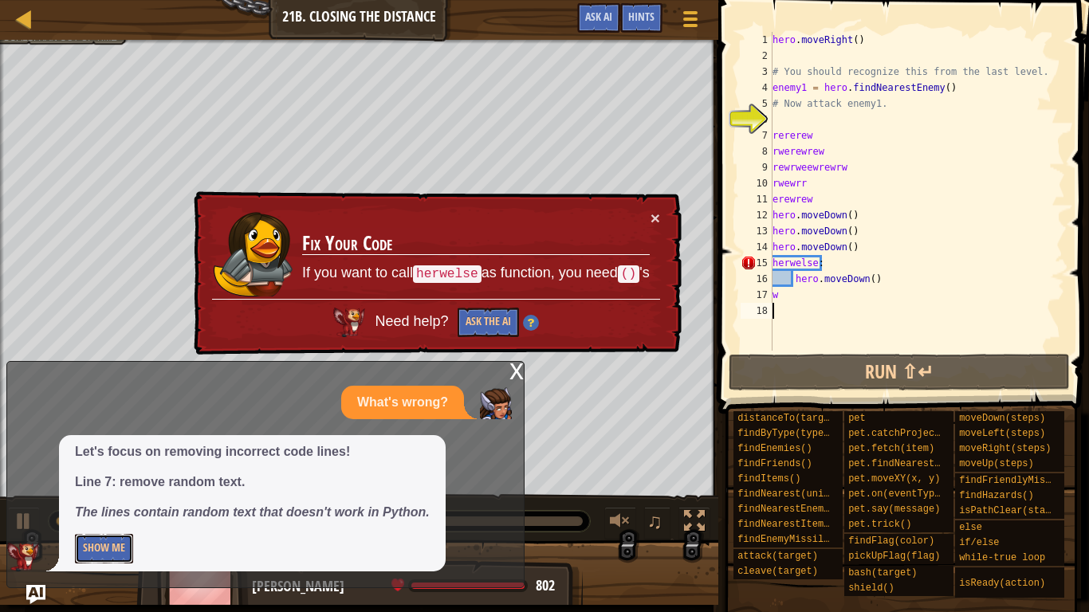
click at [112, 536] on button "Show Me" at bounding box center [104, 548] width 58 height 29
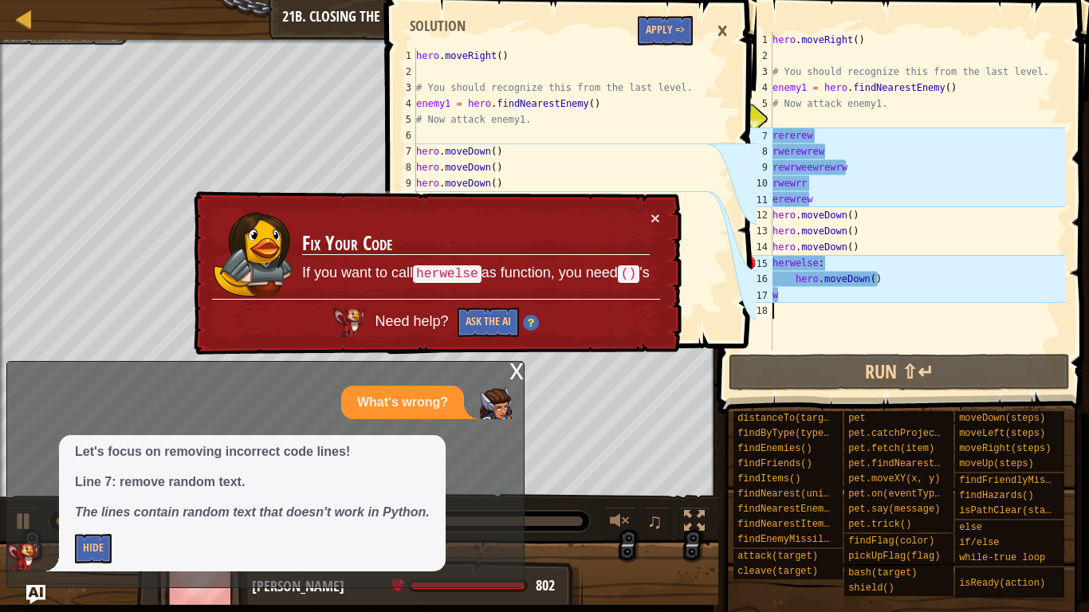
type textarea "# Now attack enemy1."
drag, startPoint x: 674, startPoint y: 120, endPoint x: 638, endPoint y: 120, distance: 35.9
click at [658, 120] on div "hero . moveRight ( ) # You should recognize this from the last level. enemy1 = …" at bounding box center [561, 159] width 296 height 223
click at [651, 207] on div "× Fix Your Code If you want to call herwelse as function, you need () 's Need h…" at bounding box center [436, 273] width 494 height 173
click at [653, 222] on button "×" at bounding box center [655, 218] width 10 height 17
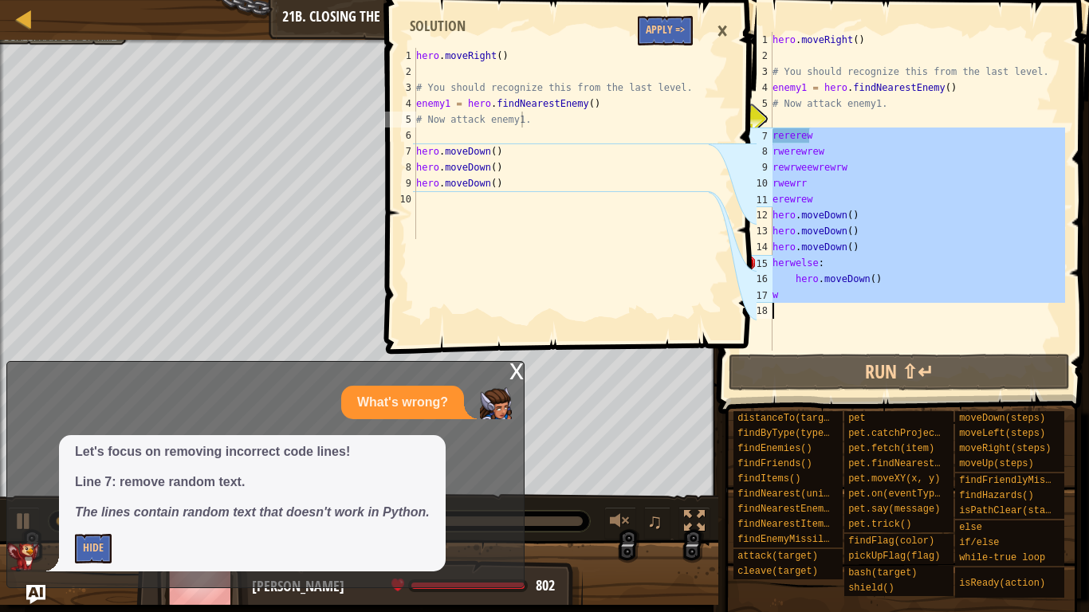
drag, startPoint x: 872, startPoint y: 133, endPoint x: 631, endPoint y: 480, distance: 422.1
click at [634, 484] on div "Map Introduction to Computer Science 21b. Closing the Distance Game Menu Done H…" at bounding box center [544, 306] width 1089 height 612
type textarea "w"
click at [721, 25] on div "×" at bounding box center [722, 31] width 27 height 37
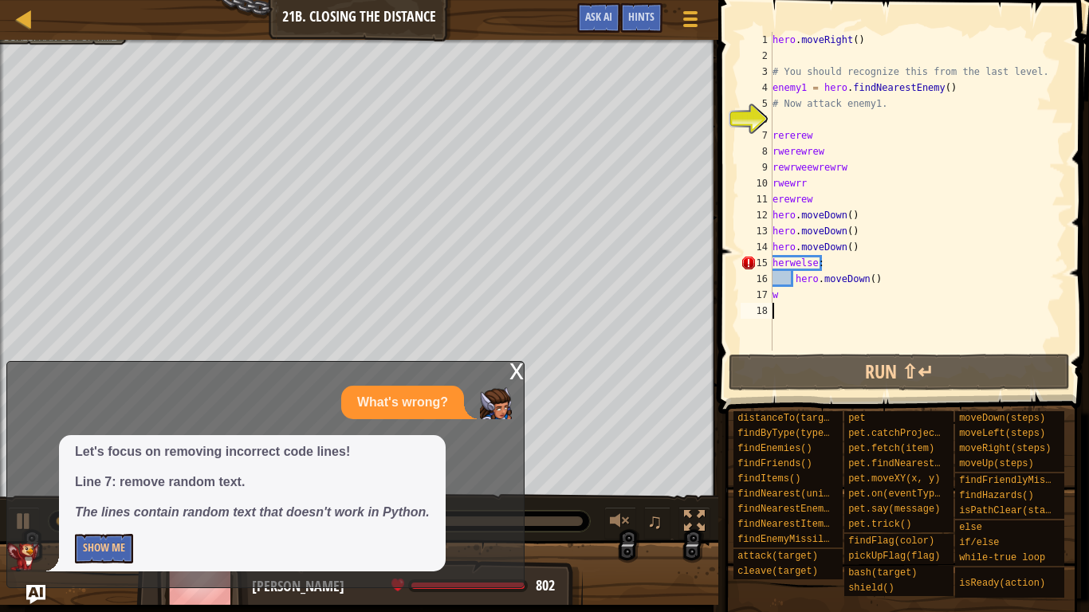
drag, startPoint x: 510, startPoint y: 367, endPoint x: 485, endPoint y: 371, distance: 24.9
click at [492, 369] on div "x What's wrong? Let's focus on removing incorrect code lines! Line 7: remove ra…" at bounding box center [265, 474] width 518 height 227
click at [517, 371] on div "x" at bounding box center [516, 370] width 14 height 16
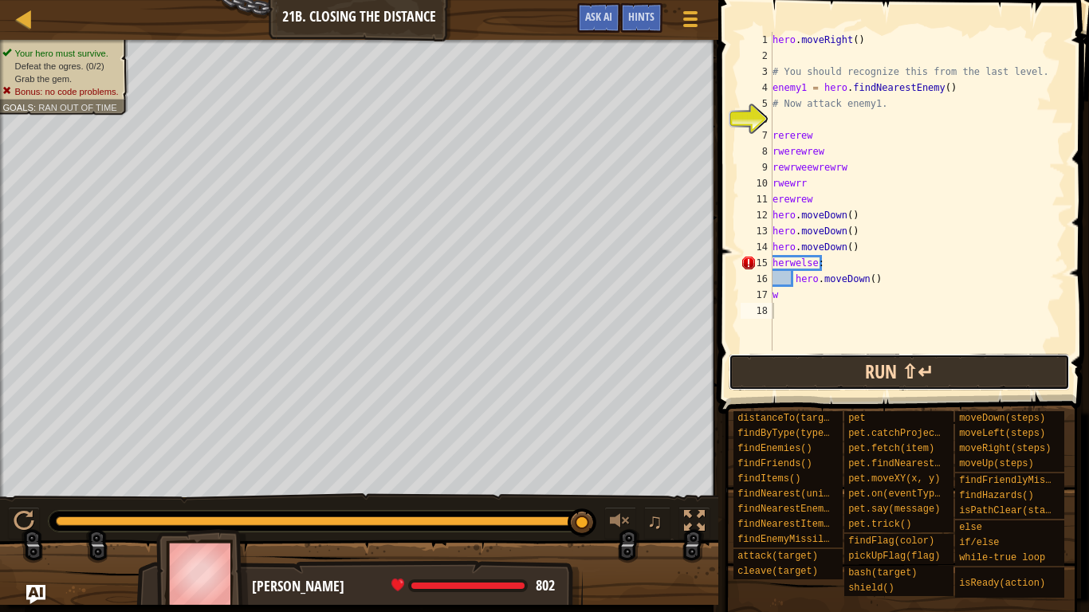
click at [927, 374] on button "Run ⇧↵" at bounding box center [899, 372] width 341 height 37
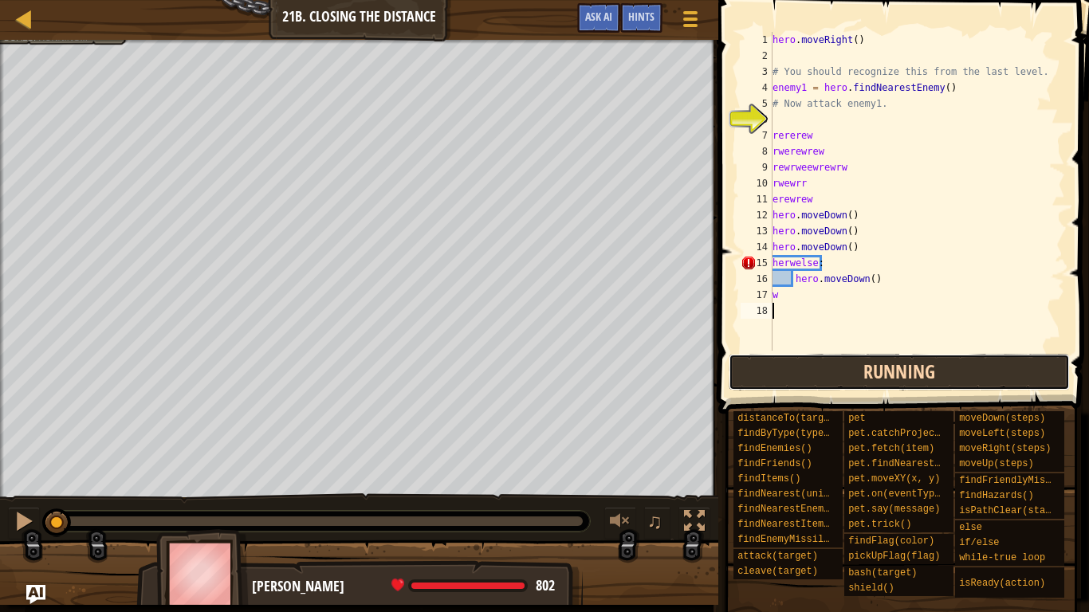
click at [927, 374] on button "Running" at bounding box center [899, 372] width 341 height 37
click at [927, 375] on button "Running" at bounding box center [899, 372] width 341 height 37
click at [925, 375] on button "Running" at bounding box center [899, 372] width 341 height 37
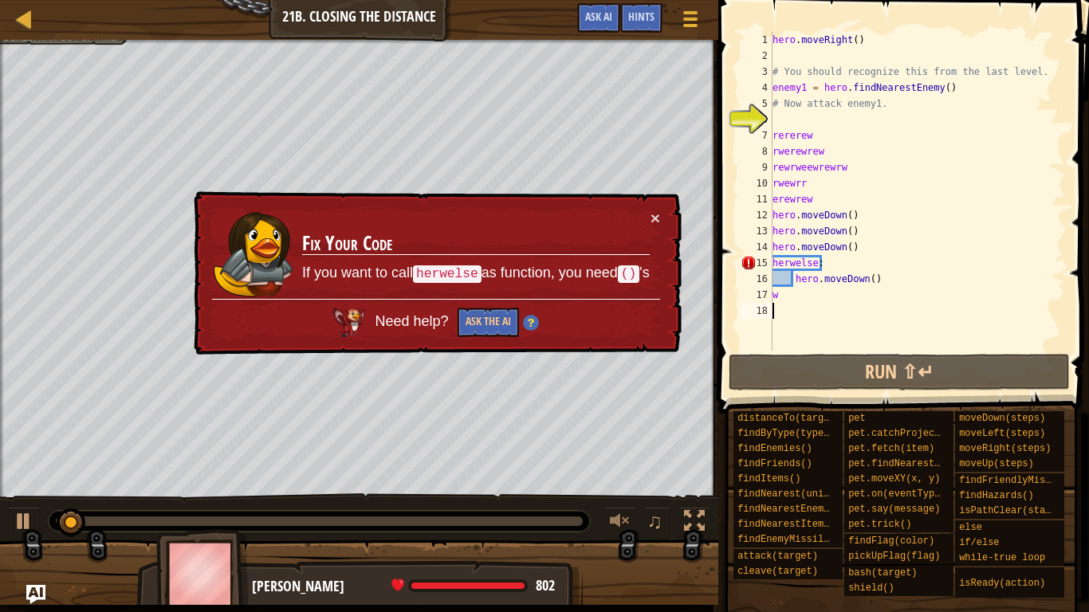
click at [49, 20] on div "Map Introduction to Computer Science 21b. Closing the Distance Game Menu Done H…" at bounding box center [359, 20] width 718 height 40
click at [37, 20] on link "Map" at bounding box center [36, 20] width 8 height 22
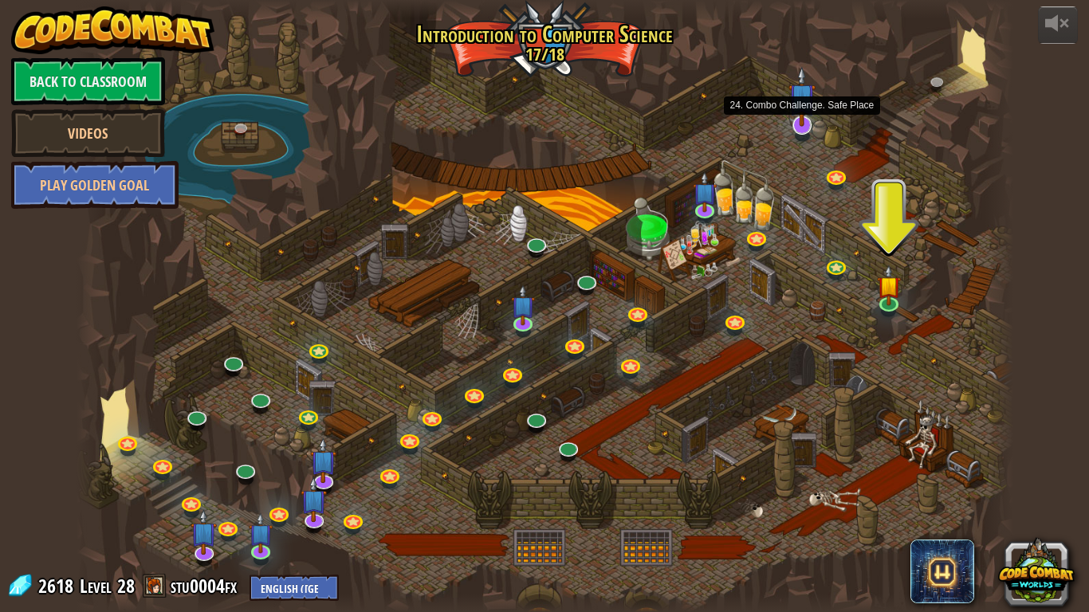
click at [793, 118] on img at bounding box center [801, 96] width 26 height 61
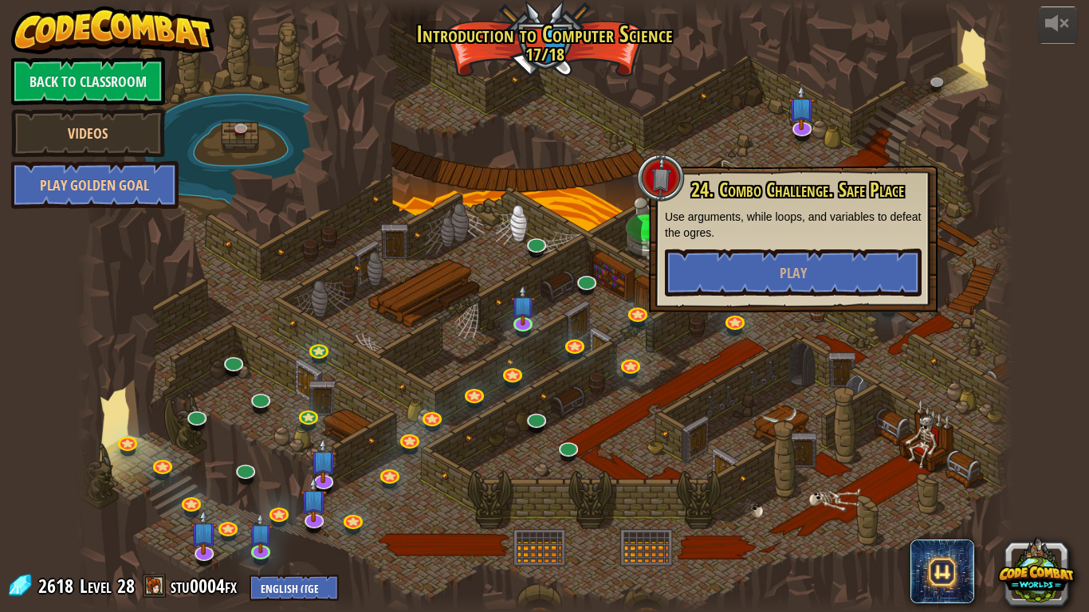
click at [782, 104] on div at bounding box center [545, 306] width 937 height 612
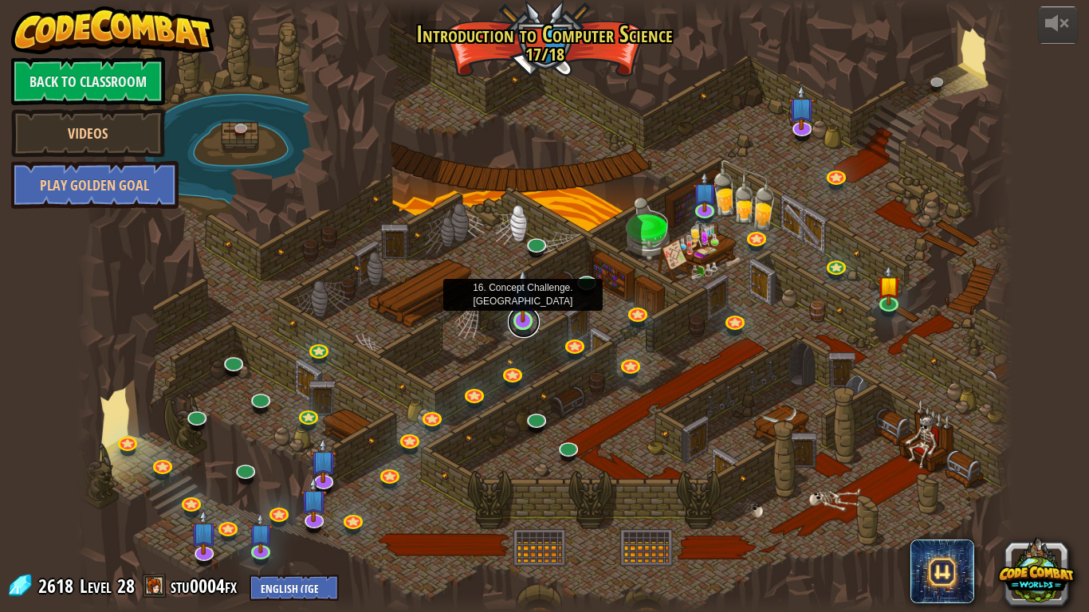
click at [520, 325] on link at bounding box center [524, 322] width 32 height 32
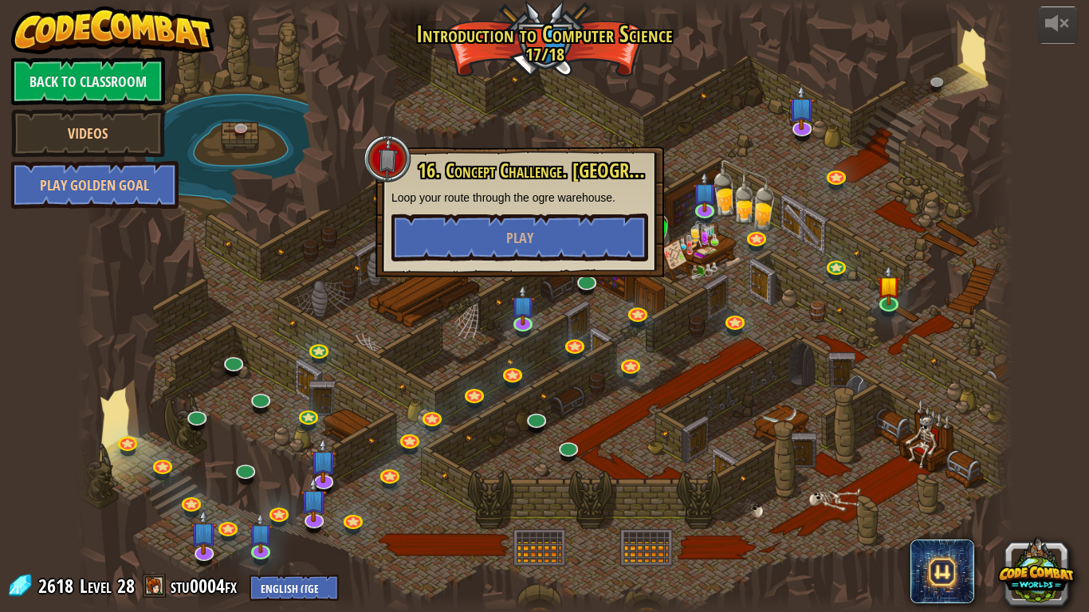
click at [387, 155] on div at bounding box center [387, 159] width 48 height 48
click at [386, 144] on div at bounding box center [387, 159] width 48 height 48
click at [664, 73] on div at bounding box center [545, 306] width 937 height 612
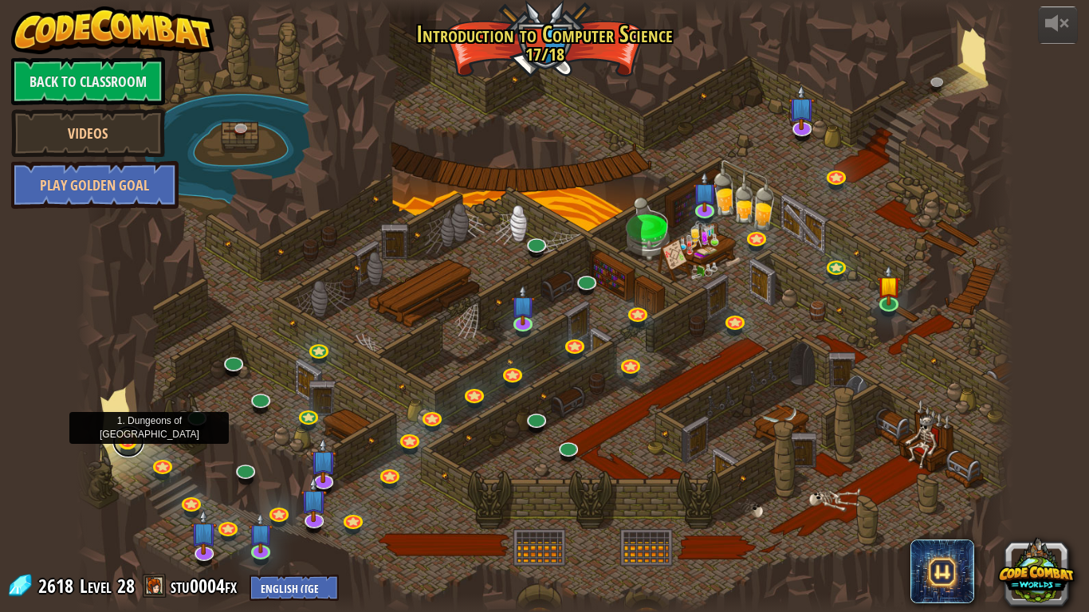
click at [118, 446] on link at bounding box center [128, 442] width 32 height 32
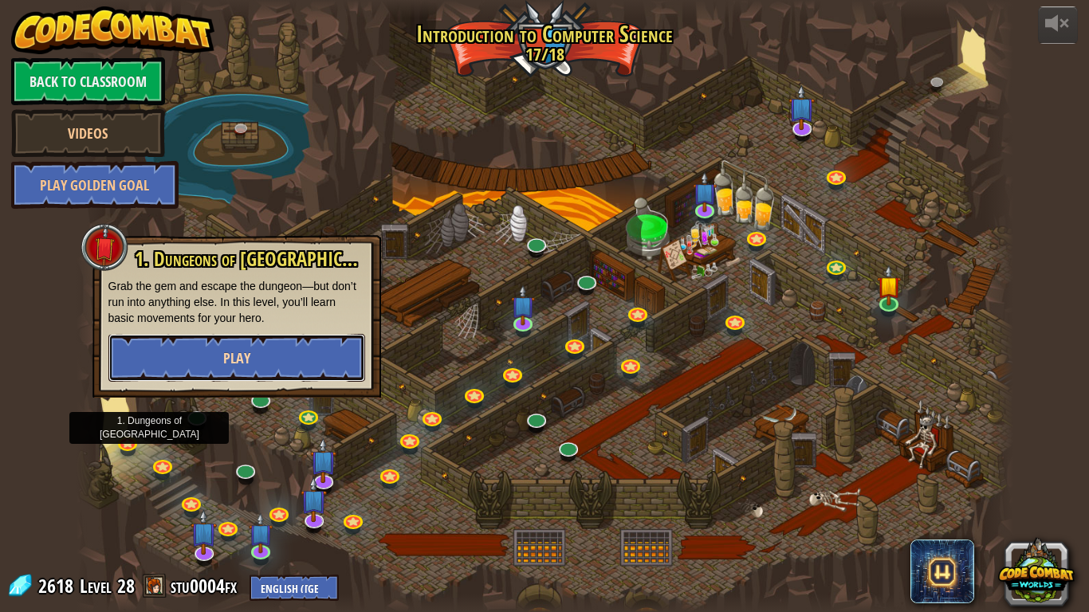
click at [206, 353] on button "Play" at bounding box center [236, 358] width 257 height 48
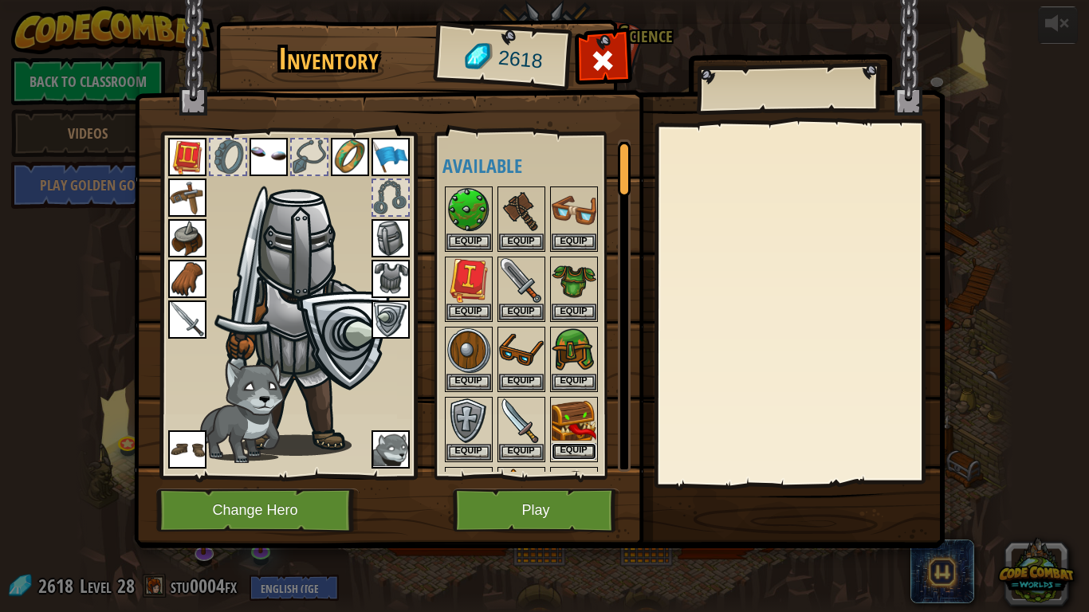
click at [585, 445] on button "Equip" at bounding box center [574, 451] width 45 height 17
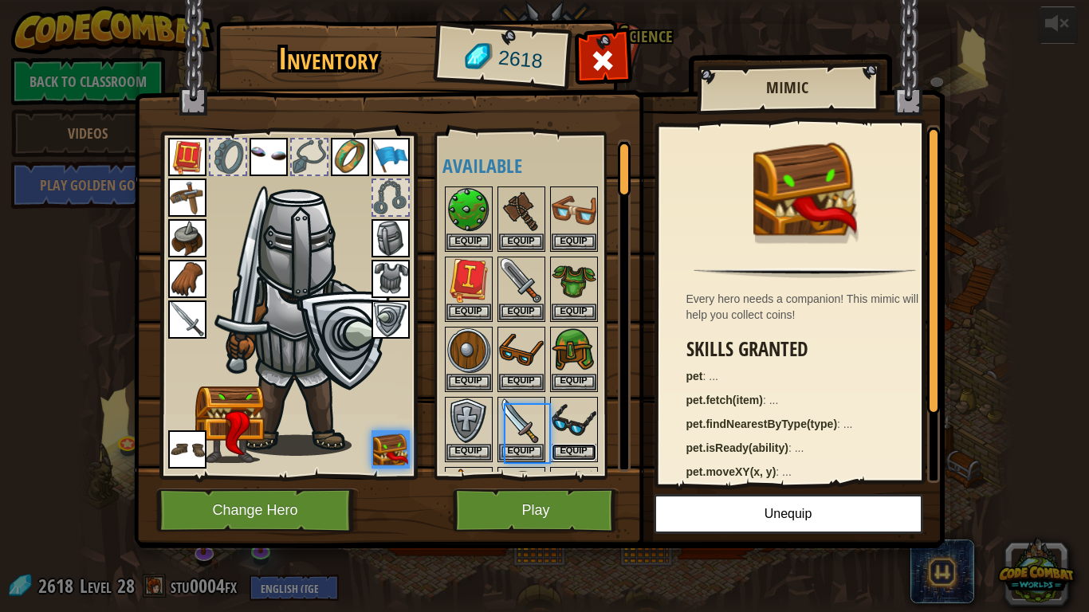
click at [585, 445] on button "Equip" at bounding box center [574, 452] width 45 height 17
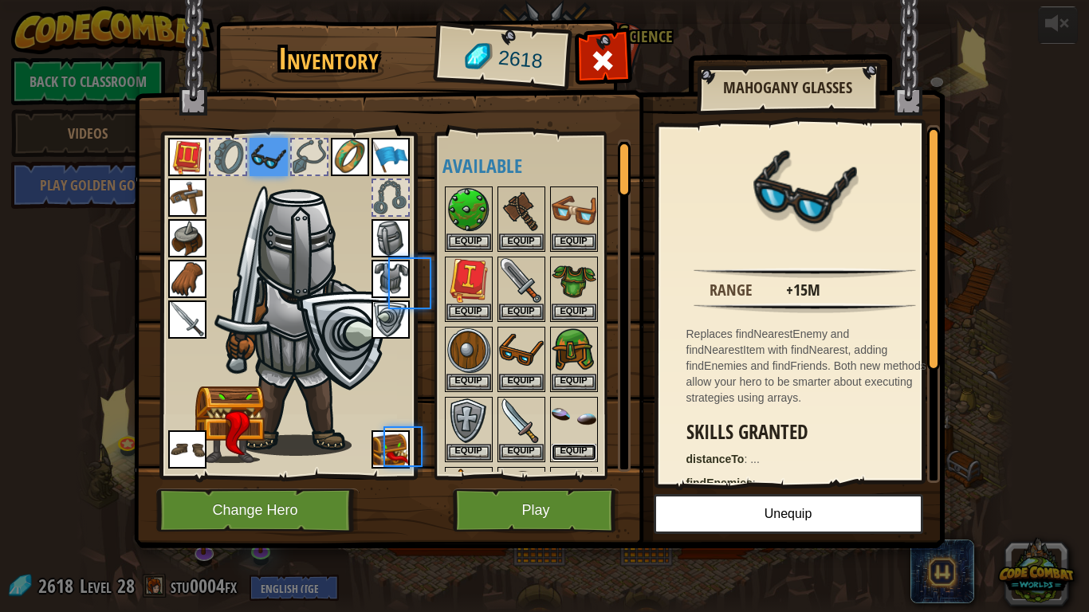
click at [585, 445] on button "Equip" at bounding box center [574, 452] width 45 height 17
click at [0, 0] on button "Equip" at bounding box center [0, 0] width 0 height 0
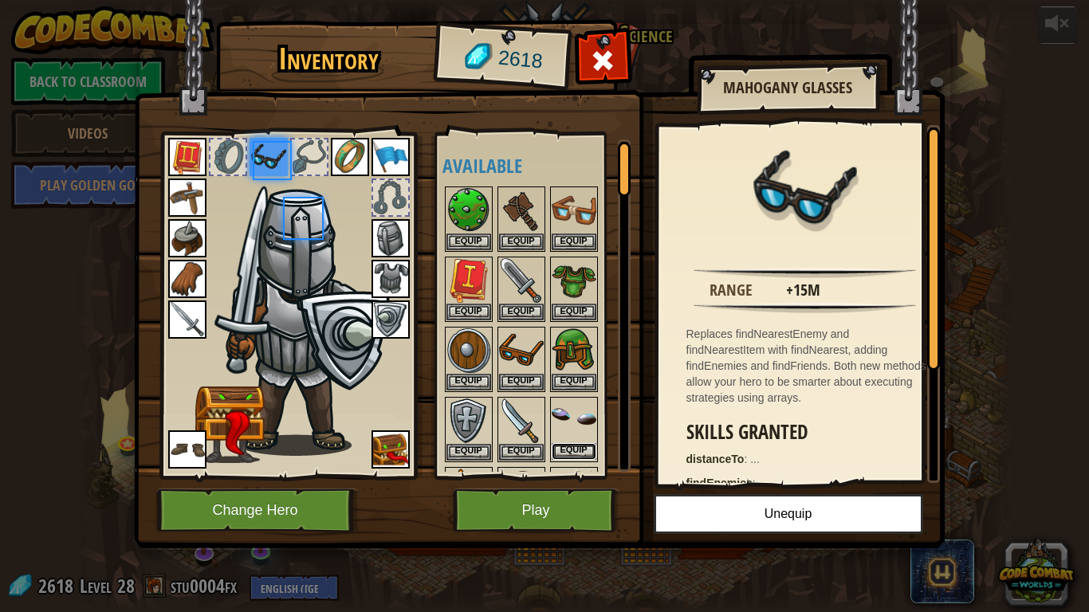
click at [572, 445] on button "Equip" at bounding box center [574, 451] width 45 height 17
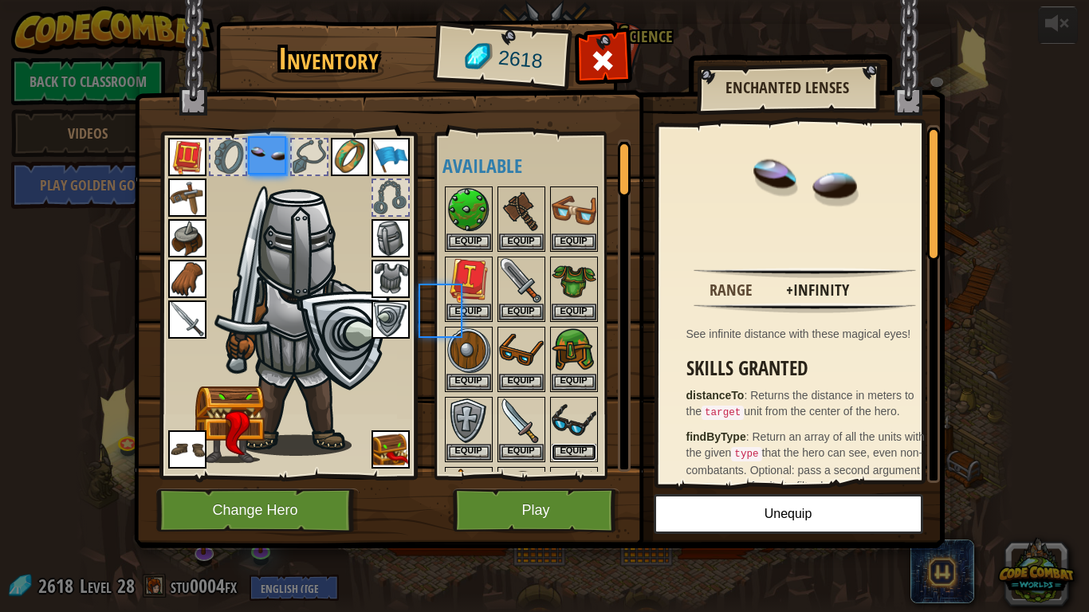
click at [572, 445] on button "Equip" at bounding box center [574, 452] width 45 height 17
click at [0, 0] on button "Equip" at bounding box center [0, 0] width 0 height 0
click at [569, 442] on img at bounding box center [574, 421] width 45 height 45
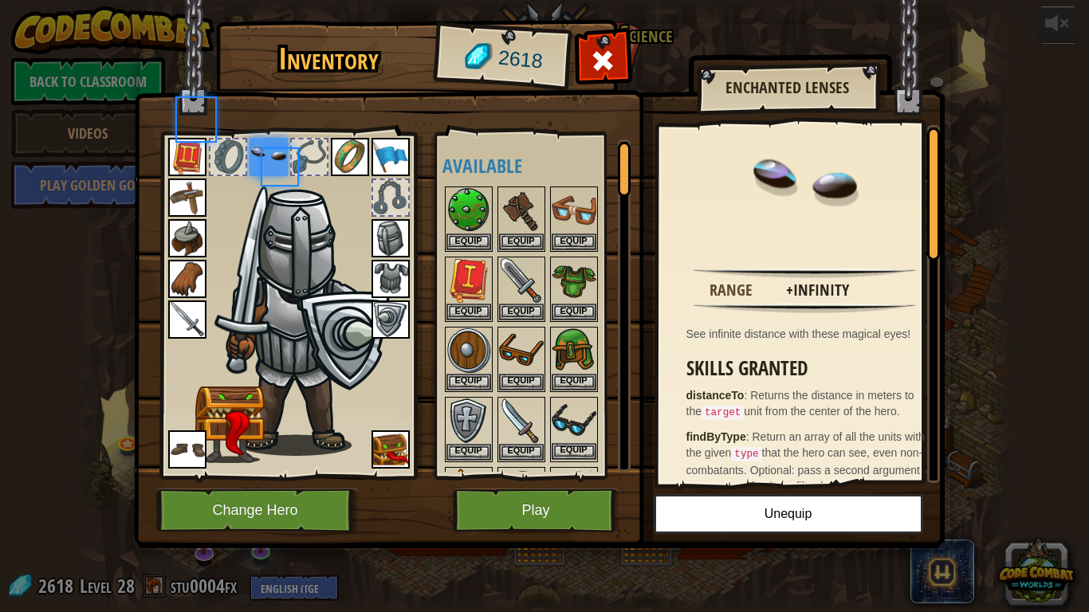
click at [569, 442] on img at bounding box center [574, 421] width 45 height 45
click at [583, 449] on button "Equip" at bounding box center [574, 451] width 45 height 17
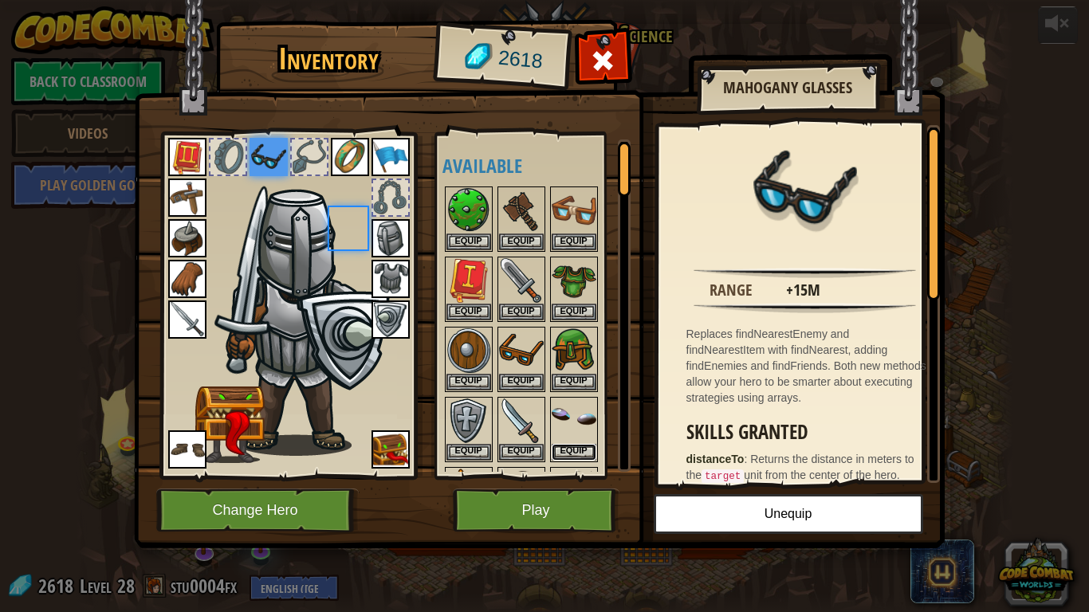
click at [583, 449] on button "Equip" at bounding box center [574, 452] width 45 height 17
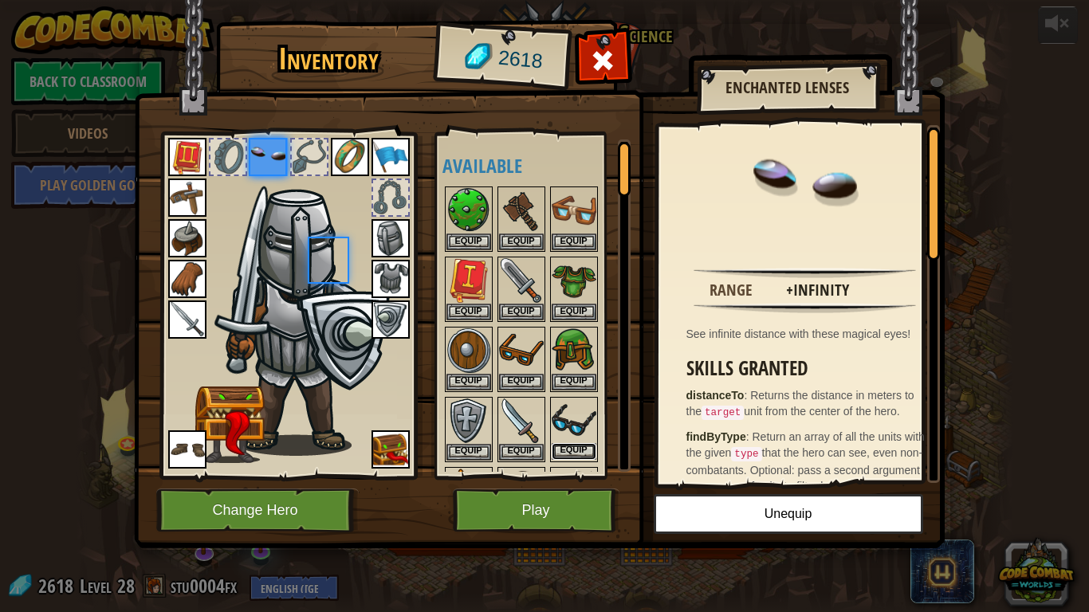
click at [583, 449] on button "Equip" at bounding box center [574, 451] width 45 height 17
click at [0, 0] on button "Equip" at bounding box center [0, 0] width 0 height 0
click at [580, 449] on button "Equip" at bounding box center [574, 451] width 45 height 17
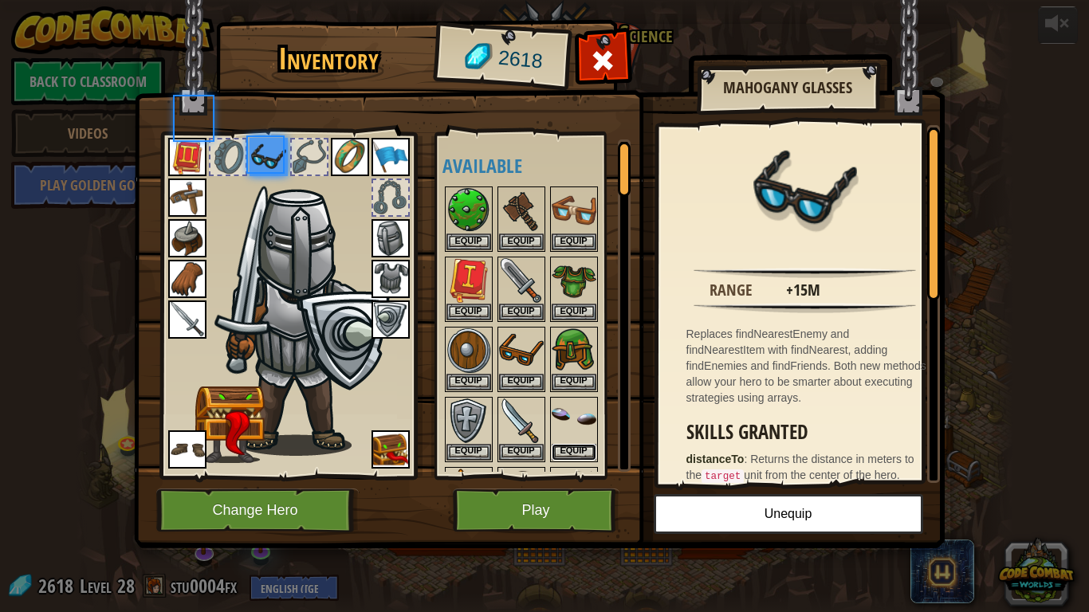
click at [580, 449] on button "Equip" at bounding box center [574, 452] width 45 height 17
click at [0, 0] on button "Equip" at bounding box center [0, 0] width 0 height 0
click at [580, 449] on button "Equip" at bounding box center [574, 452] width 45 height 17
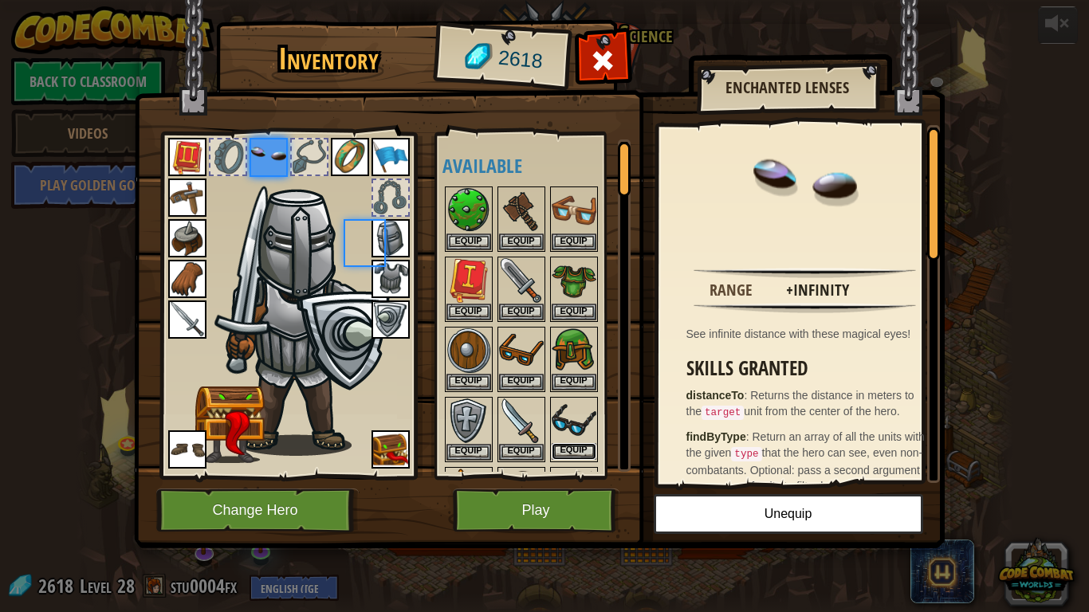
click at [580, 449] on button "Equip" at bounding box center [574, 451] width 45 height 17
click at [0, 0] on button "Equip" at bounding box center [0, 0] width 0 height 0
click at [580, 449] on button "Equip" at bounding box center [574, 451] width 45 height 17
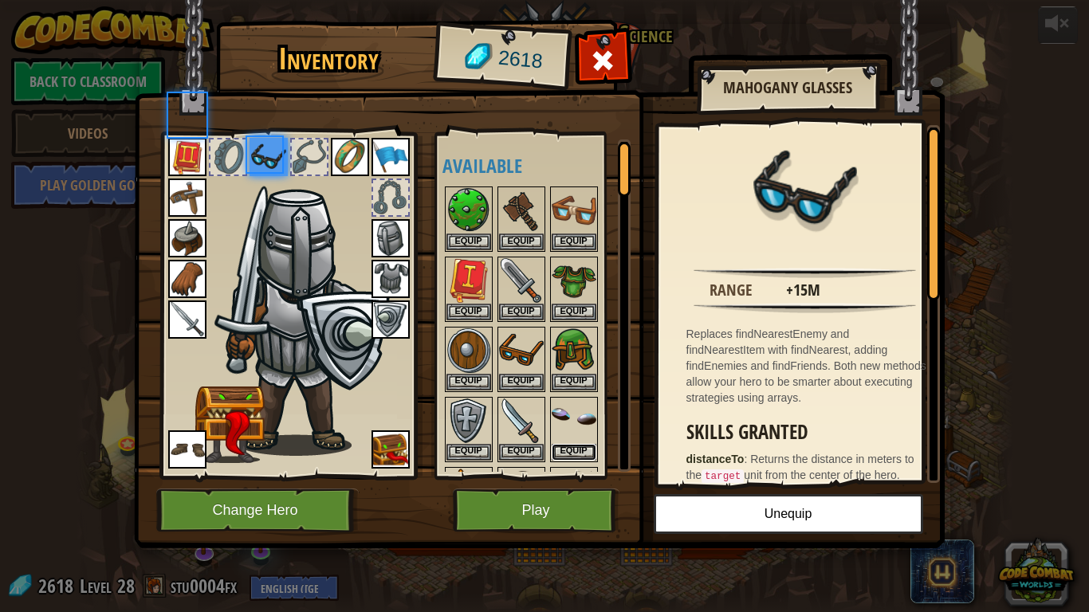
click at [580, 449] on button "Equip" at bounding box center [574, 452] width 45 height 17
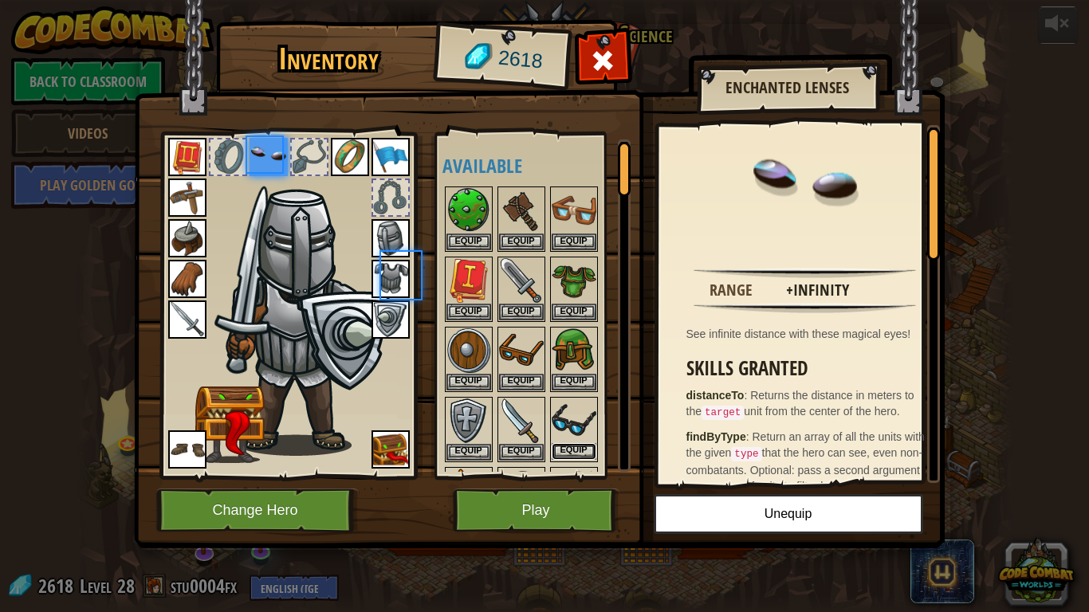
click at [580, 449] on button "Equip" at bounding box center [574, 451] width 45 height 17
click at [0, 0] on button "Equip" at bounding box center [0, 0] width 0 height 0
click at [580, 449] on button "Equip" at bounding box center [574, 451] width 45 height 17
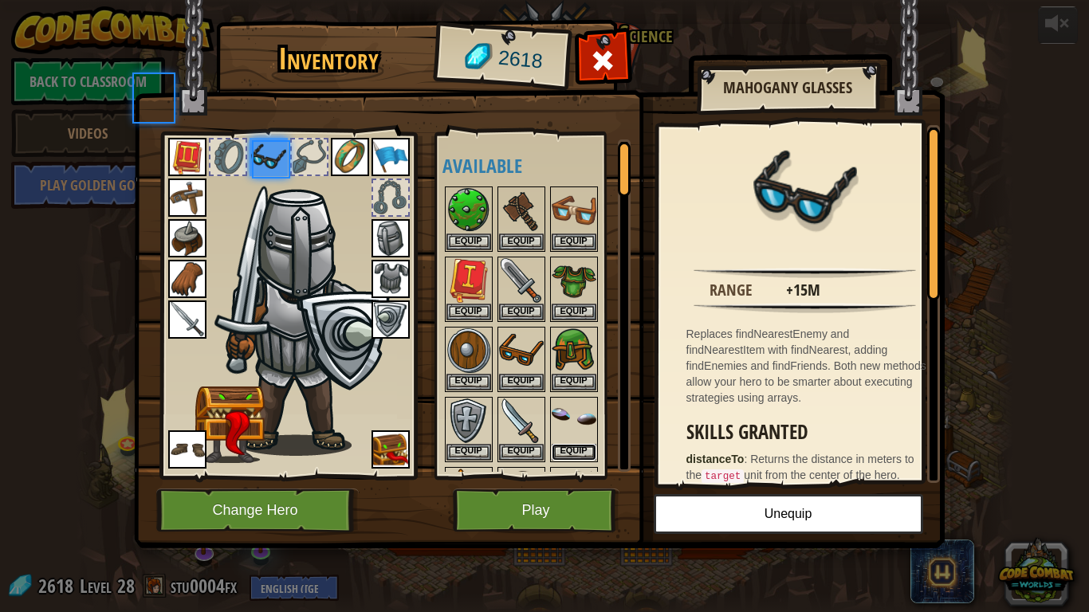
click at [580, 449] on button "Equip" at bounding box center [574, 452] width 45 height 17
click at [0, 0] on button "Equip" at bounding box center [0, 0] width 0 height 0
click at [579, 449] on button "Equip" at bounding box center [574, 452] width 45 height 17
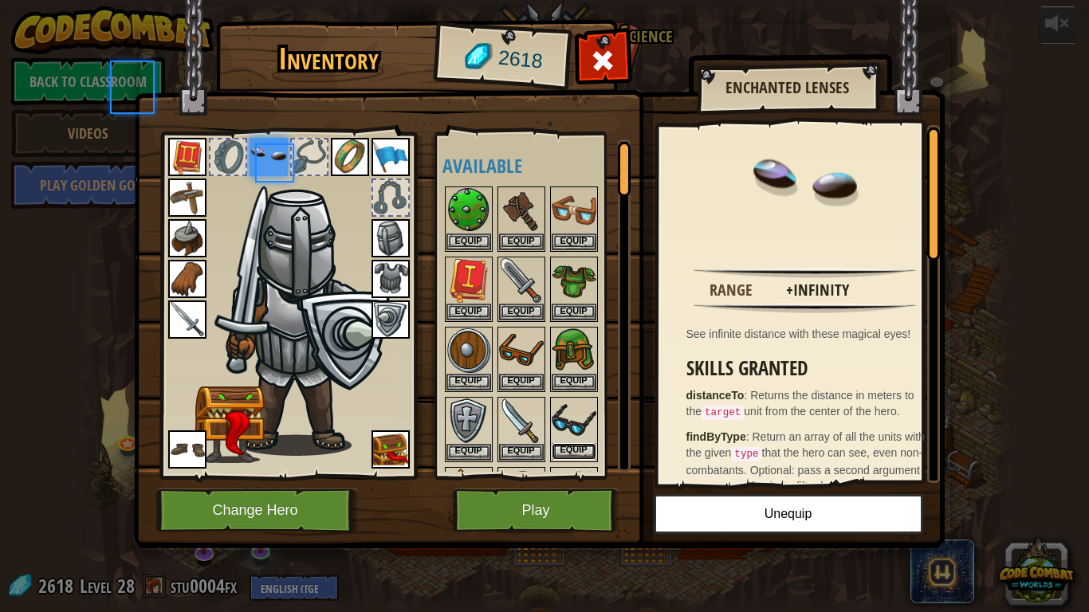
click at [579, 449] on button "Equip" at bounding box center [574, 451] width 45 height 17
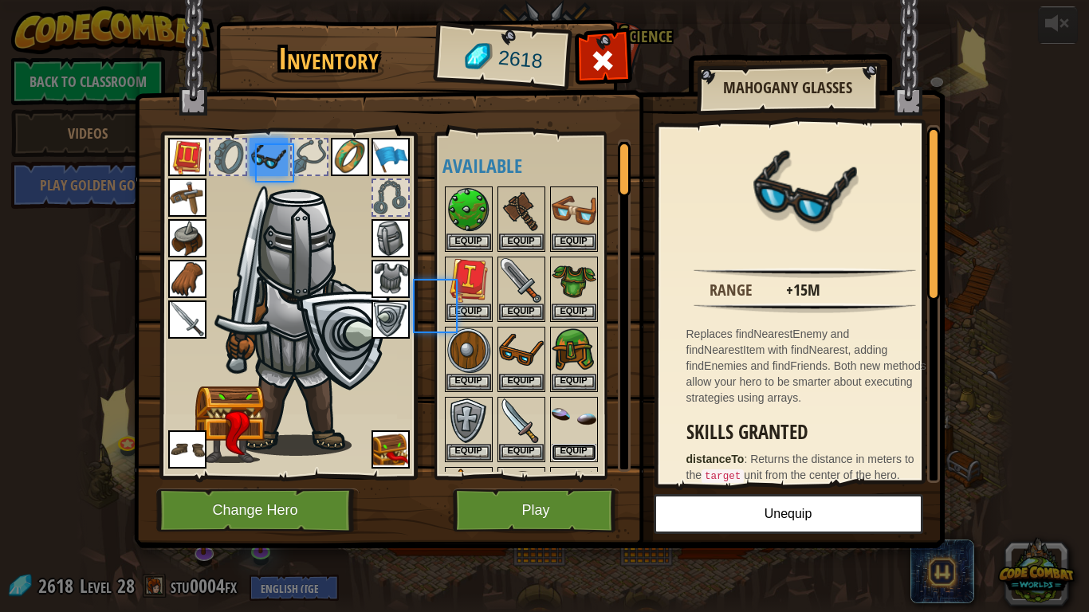
click at [579, 449] on button "Equip" at bounding box center [574, 452] width 45 height 17
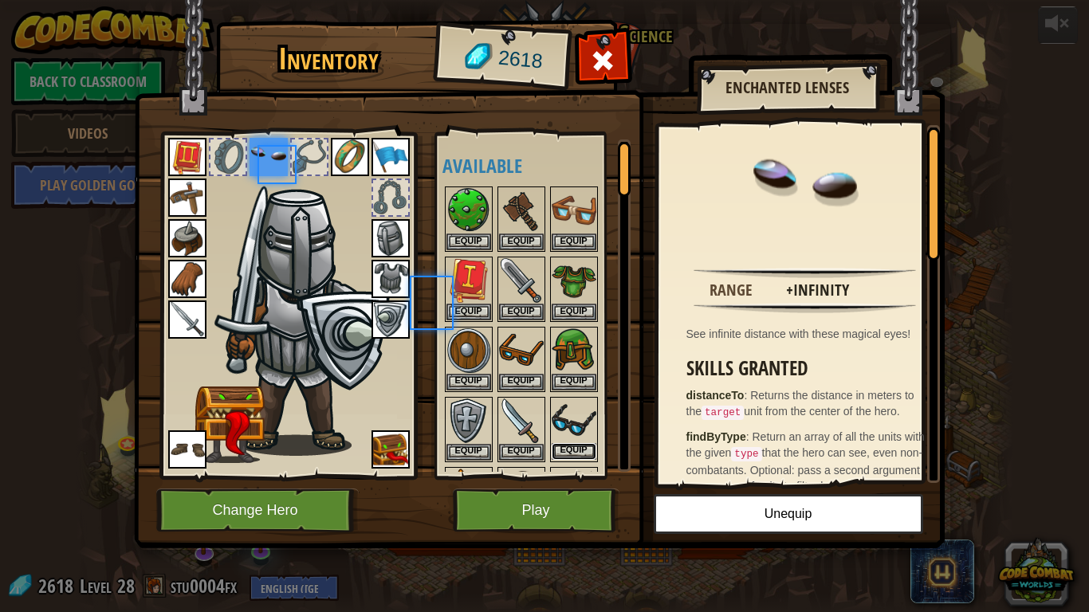
click at [579, 449] on button "Equip" at bounding box center [574, 451] width 45 height 17
click at [0, 0] on button "Equip" at bounding box center [0, 0] width 0 height 0
click at [579, 449] on button "Equip" at bounding box center [574, 451] width 45 height 17
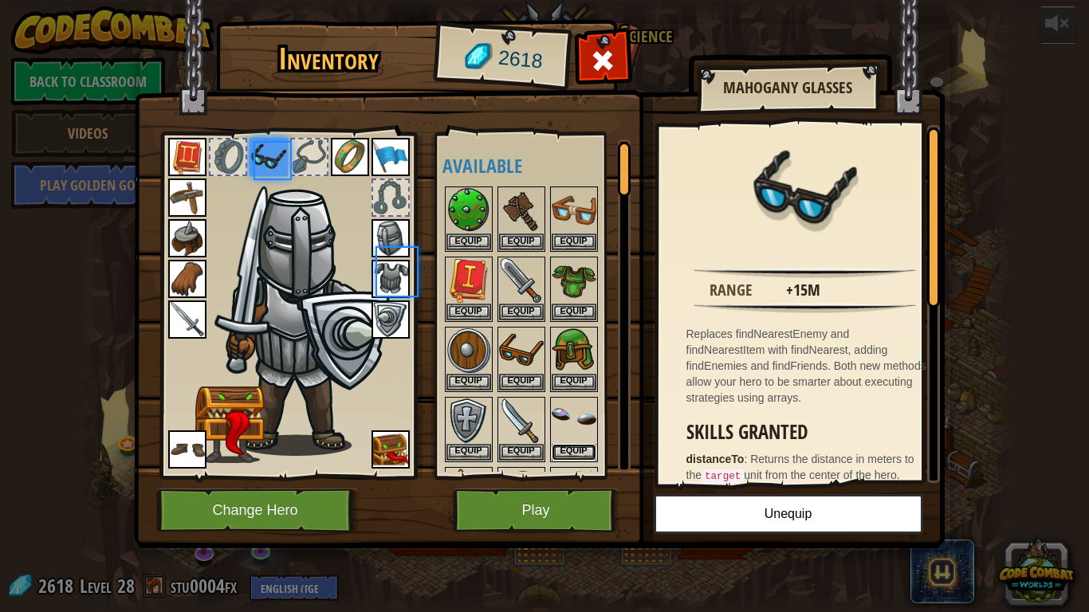
click at [579, 449] on button "Equip" at bounding box center [574, 452] width 45 height 17
click at [0, 0] on button "Equip" at bounding box center [0, 0] width 0 height 0
click at [579, 449] on button "Equip" at bounding box center [574, 452] width 45 height 17
click at [0, 0] on button "Equip" at bounding box center [0, 0] width 0 height 0
click at [579, 449] on button "Equip" at bounding box center [574, 452] width 45 height 17
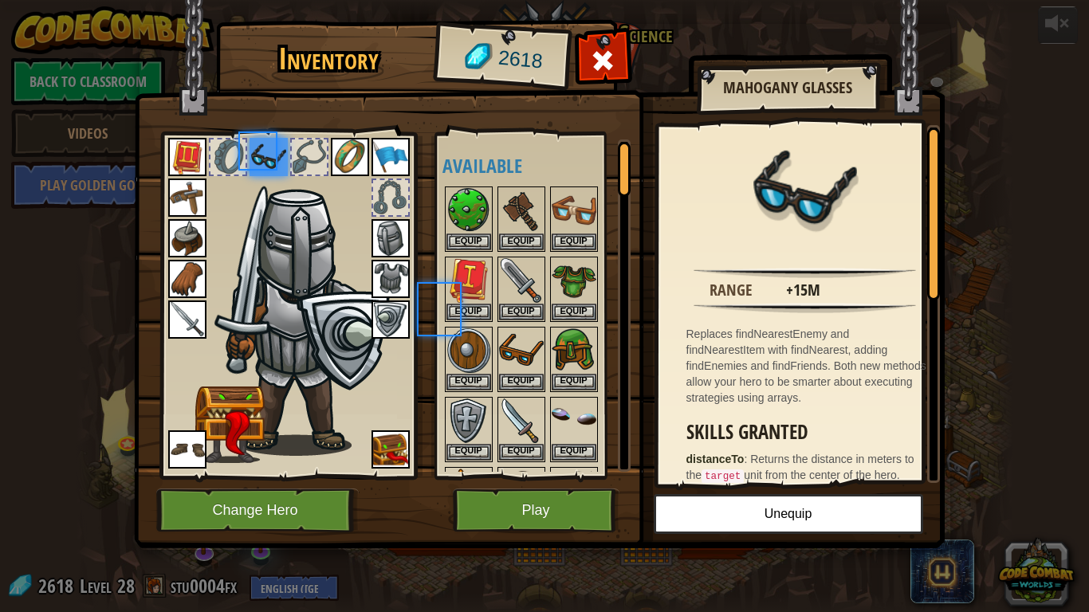
click at [0, 0] on button "Equip" at bounding box center [0, 0] width 0 height 0
click at [579, 2] on body "powered by Back to Classroom Videos Play Golden Goal 25. Kithgard Gates (Locked…" at bounding box center [544, 1] width 1089 height 2
click at [579, 449] on button "Equip" at bounding box center [574, 452] width 45 height 17
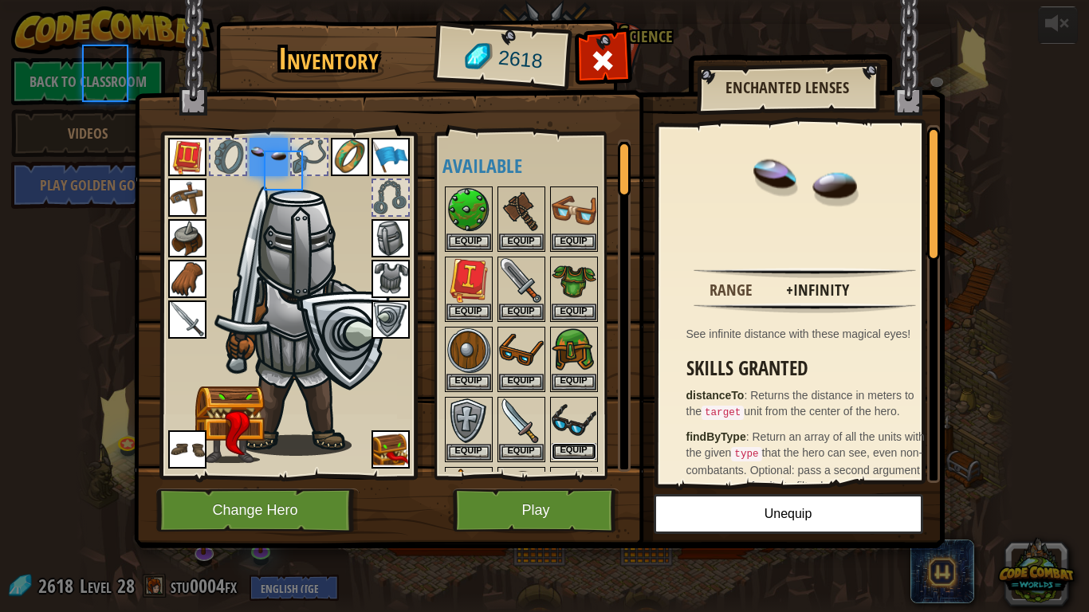
click at [579, 449] on button "Equip" at bounding box center [574, 451] width 45 height 17
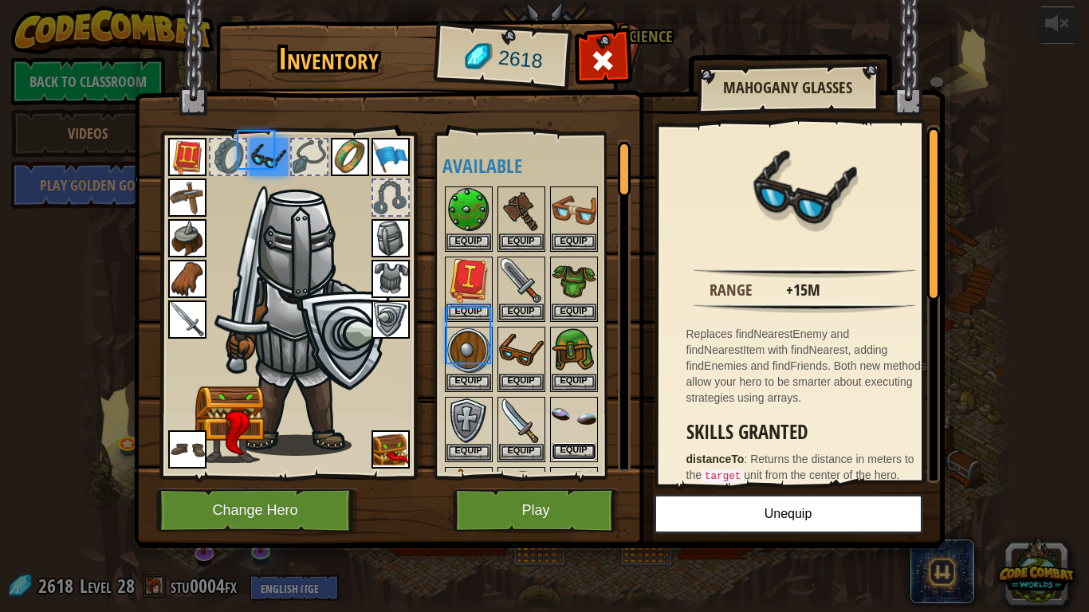
click at [578, 449] on button "Equip" at bounding box center [574, 451] width 45 height 17
click at [0, 0] on button "Equip" at bounding box center [0, 0] width 0 height 0
click at [578, 2] on body "powered by Back to Classroom Videos Play Golden Goal 25. Kithgard Gates (Locked…" at bounding box center [544, 1] width 1089 height 2
click at [578, 449] on button "Equip" at bounding box center [574, 451] width 45 height 17
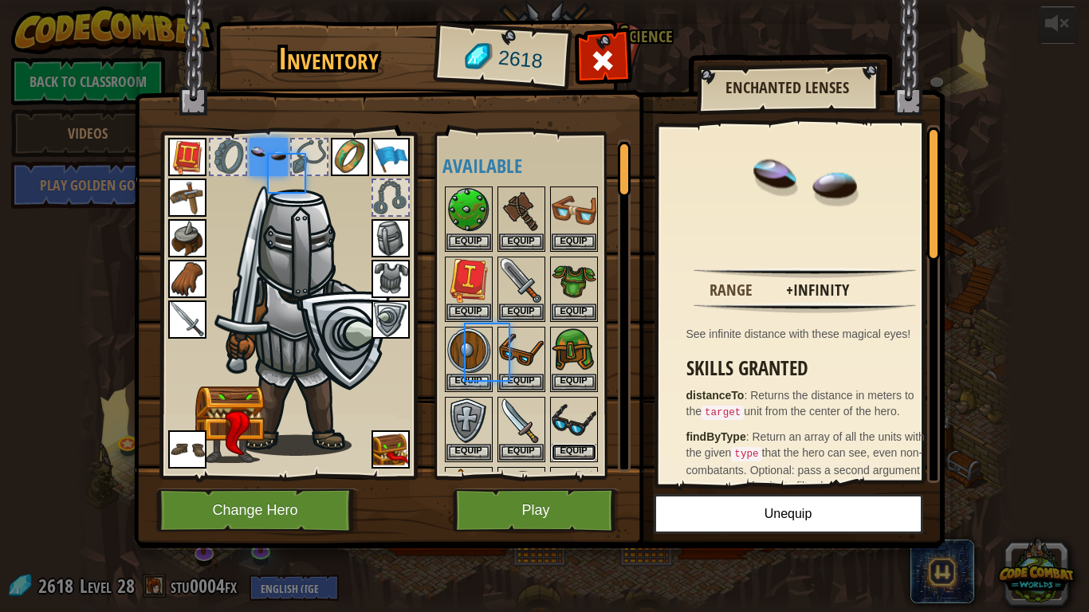
click at [578, 449] on button "Equip" at bounding box center [574, 452] width 45 height 17
click at [0, 0] on button "Equip" at bounding box center [0, 0] width 0 height 0
click at [578, 449] on button "Equip" at bounding box center [574, 452] width 45 height 17
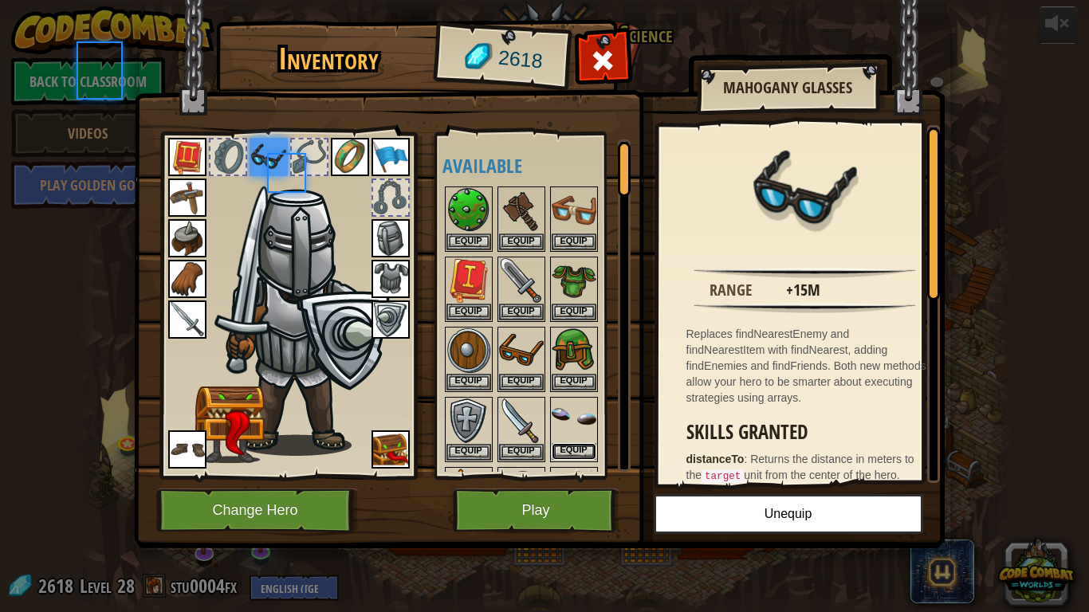
click at [578, 449] on button "Equip" at bounding box center [574, 451] width 45 height 17
click at [0, 0] on button "Equip" at bounding box center [0, 0] width 0 height 0
click at [578, 449] on button "Equip" at bounding box center [574, 451] width 45 height 17
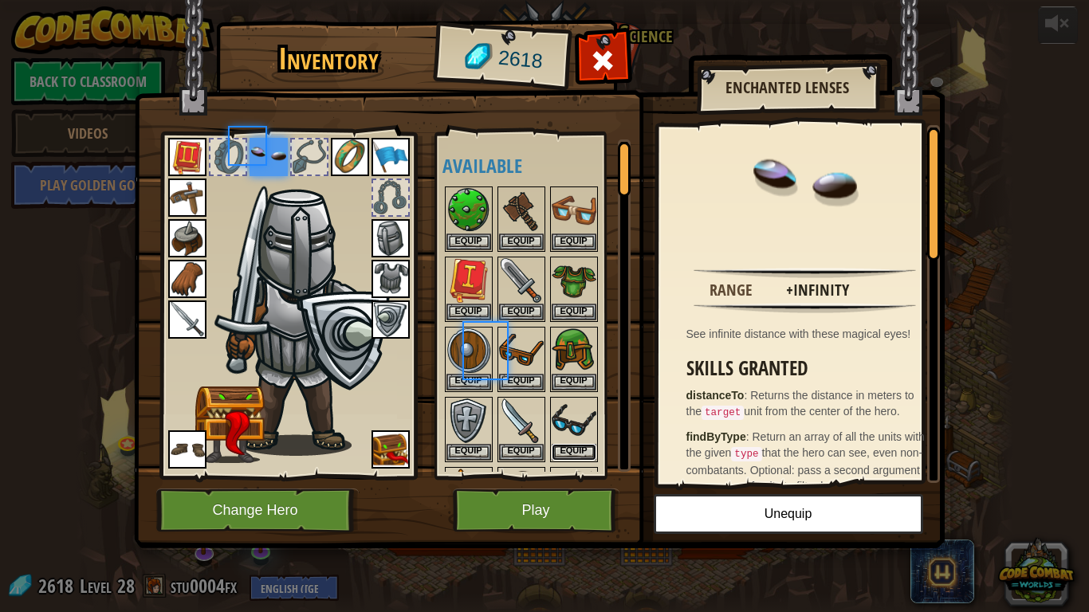
click at [578, 449] on button "Equip" at bounding box center [574, 452] width 45 height 17
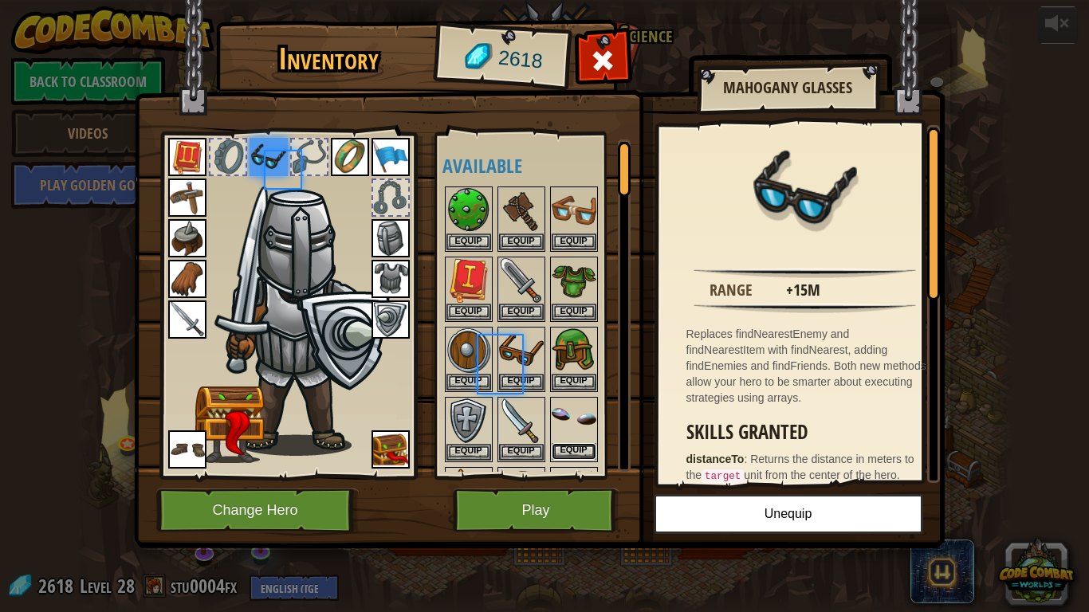
click at [578, 449] on button "Equip" at bounding box center [574, 451] width 45 height 17
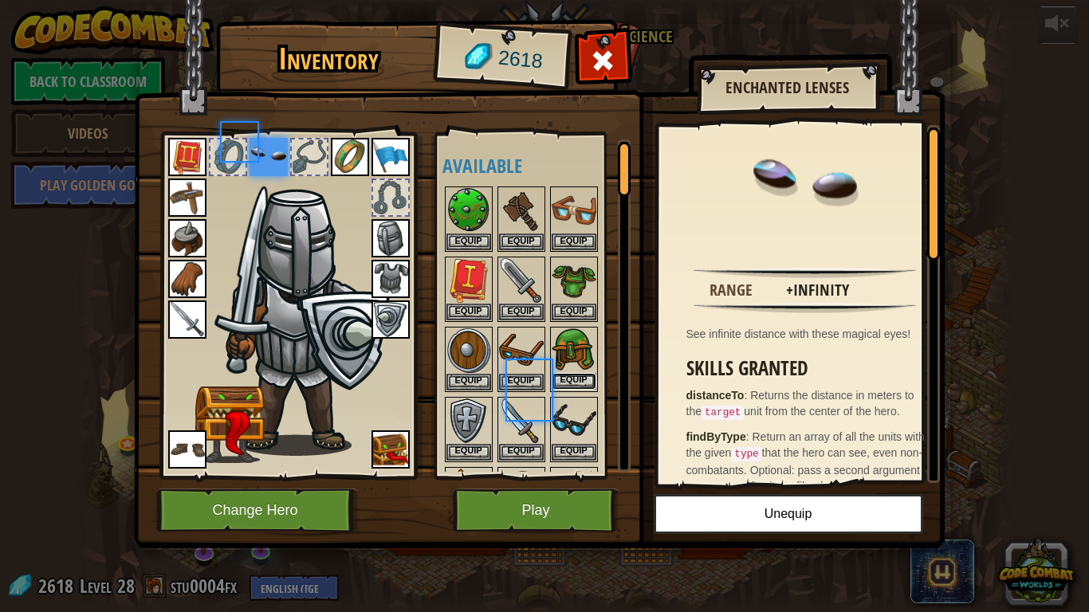
click at [585, 378] on button "Equip" at bounding box center [574, 381] width 45 height 17
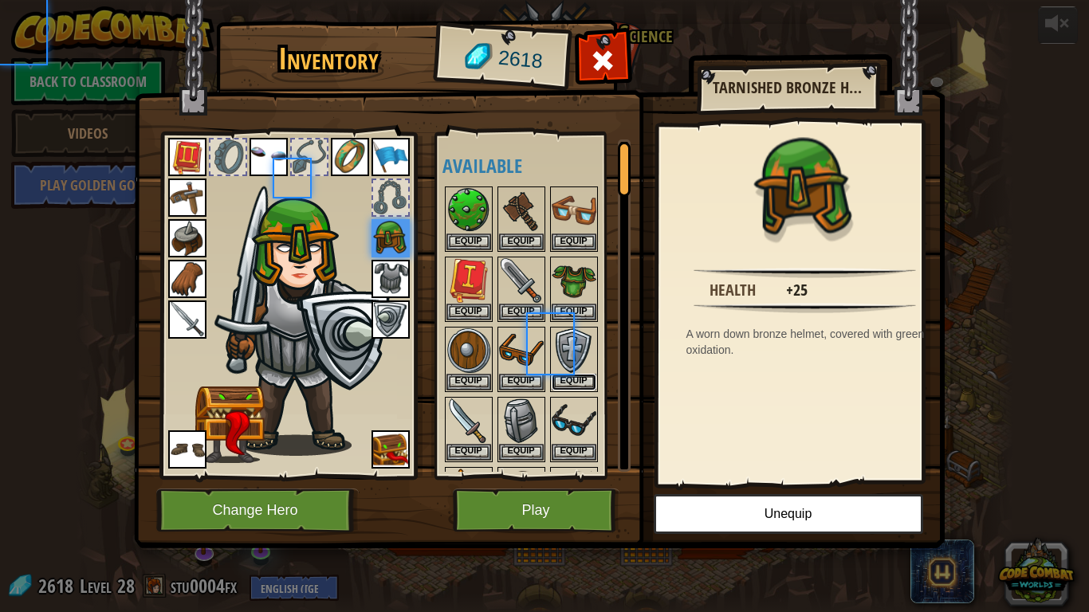
click at [585, 378] on button "Equip" at bounding box center [574, 382] width 45 height 17
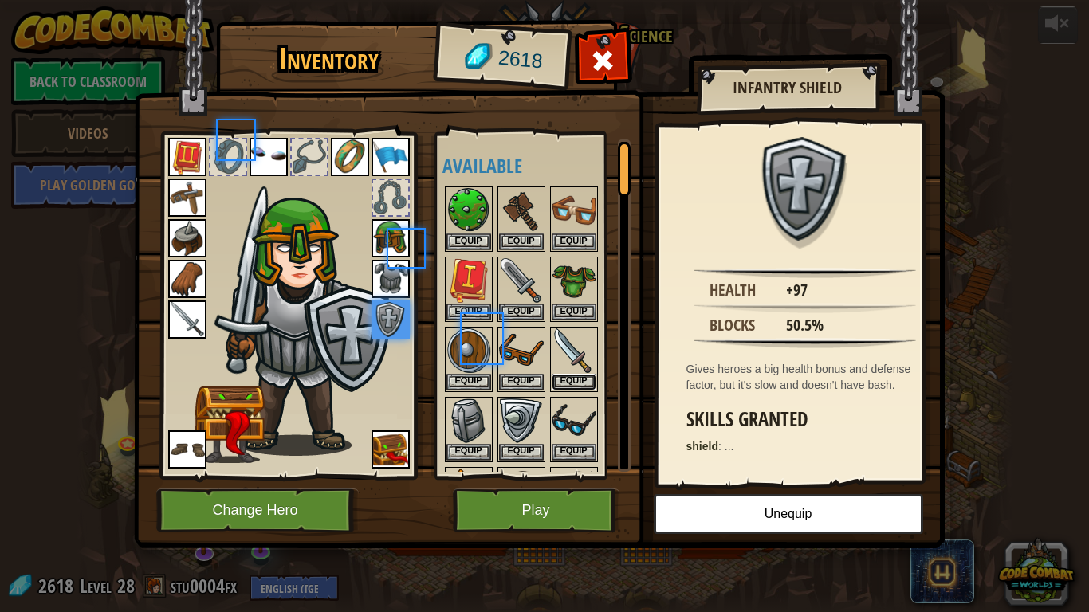
click at [585, 378] on button "Equip" at bounding box center [574, 382] width 45 height 17
click at [0, 0] on button "Equip" at bounding box center [0, 0] width 0 height 0
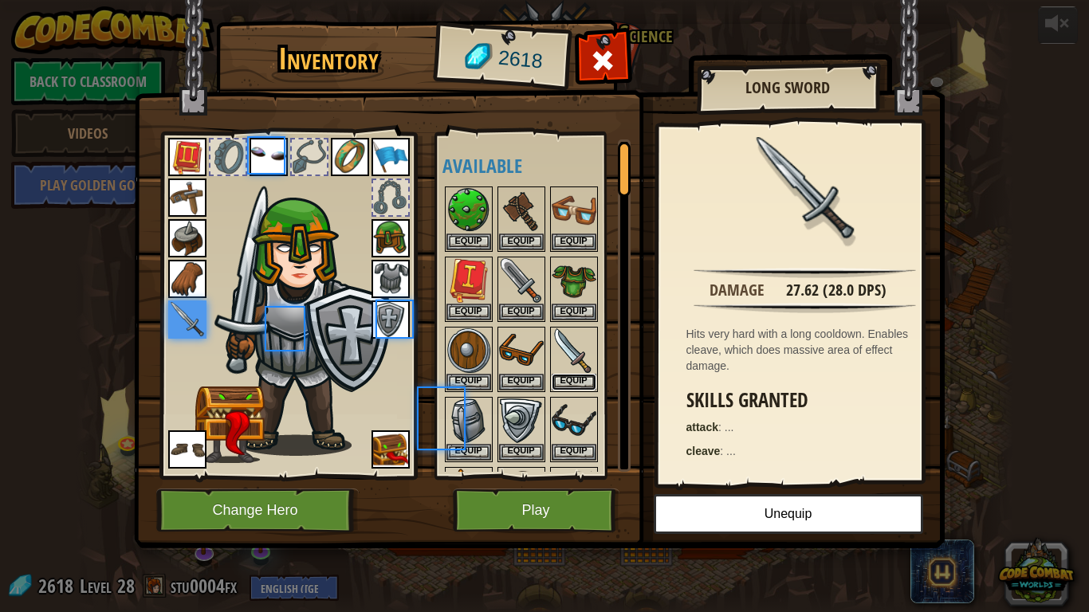
click at [585, 378] on button "Equip" at bounding box center [574, 382] width 45 height 17
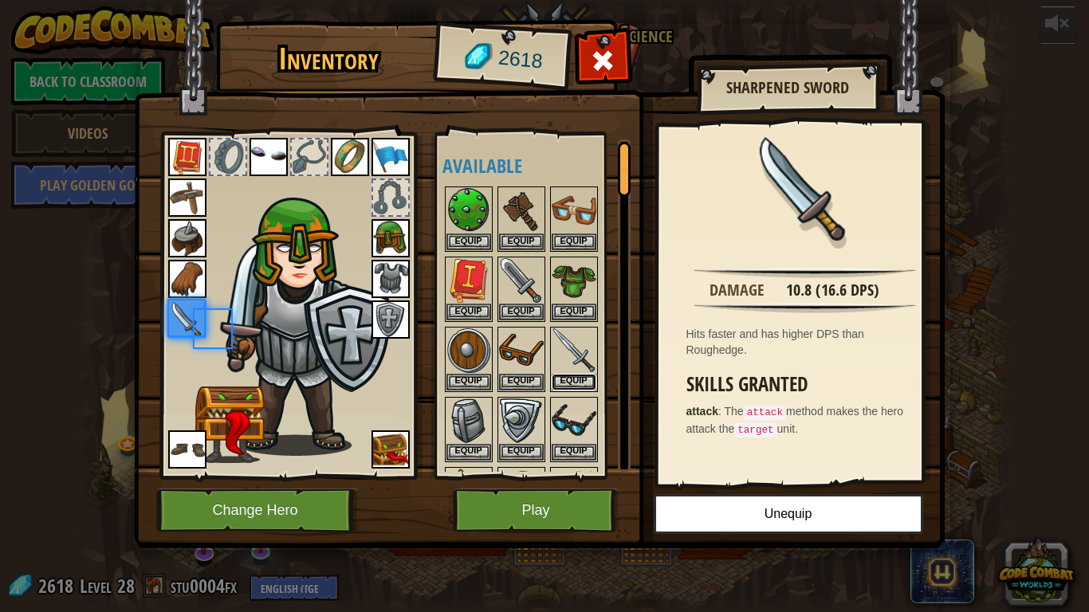
click at [585, 378] on button "Equip" at bounding box center [574, 382] width 45 height 17
click at [0, 0] on button "Equip" at bounding box center [0, 0] width 0 height 0
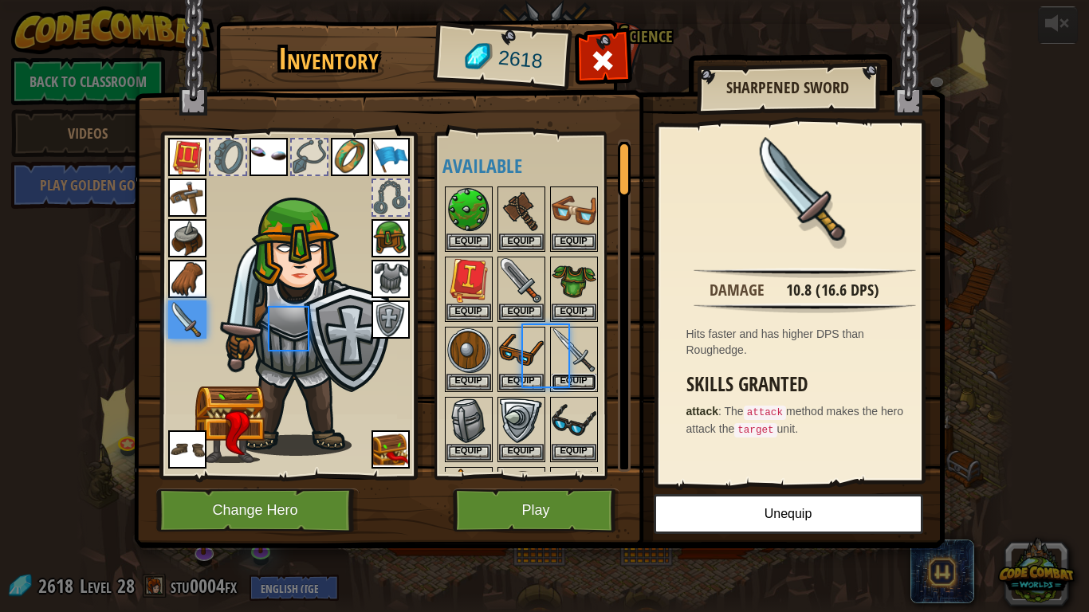
click at [585, 378] on button "Equip" at bounding box center [574, 382] width 45 height 17
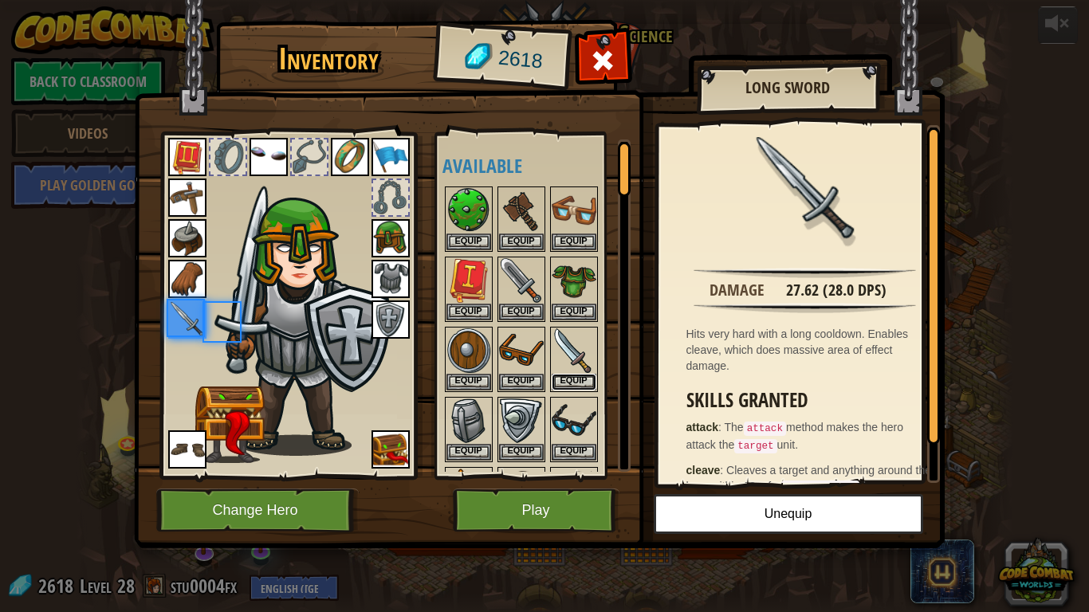
click at [585, 378] on button "Equip" at bounding box center [574, 382] width 45 height 17
click at [0, 0] on button "Equip" at bounding box center [0, 0] width 0 height 0
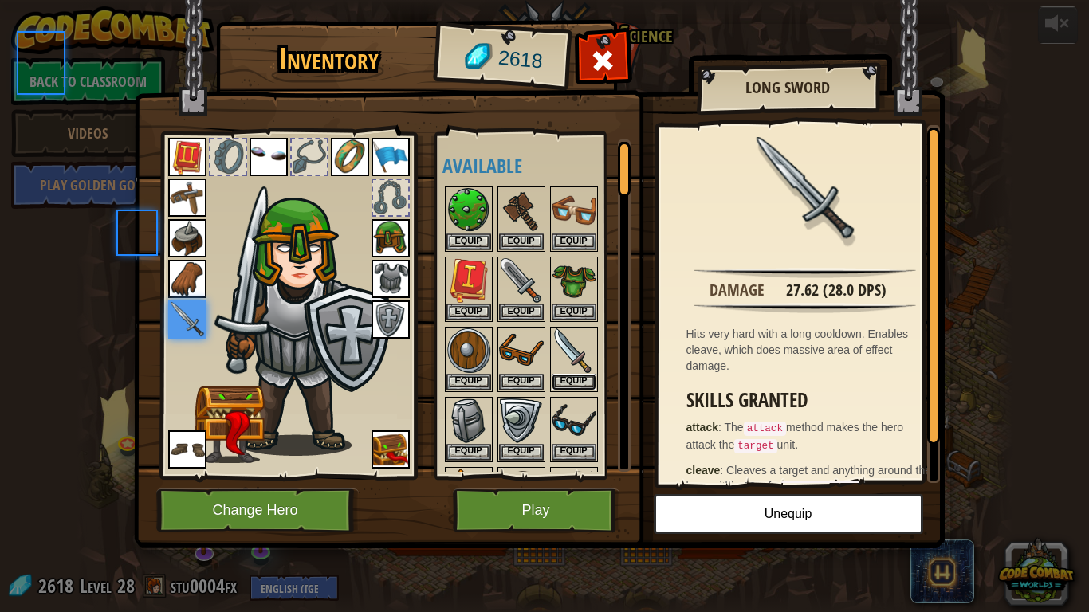
click at [585, 378] on button "Equip" at bounding box center [574, 382] width 45 height 17
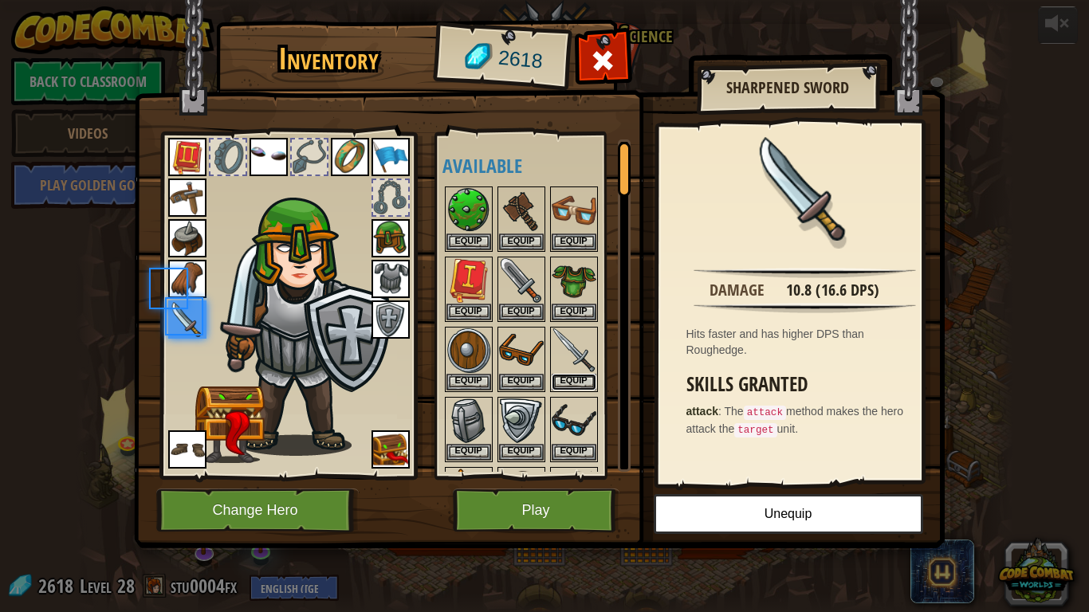
click at [585, 378] on button "Equip" at bounding box center [574, 382] width 45 height 17
click at [0, 0] on button "Equip" at bounding box center [0, 0] width 0 height 0
click at [585, 378] on button "Equip" at bounding box center [574, 382] width 45 height 17
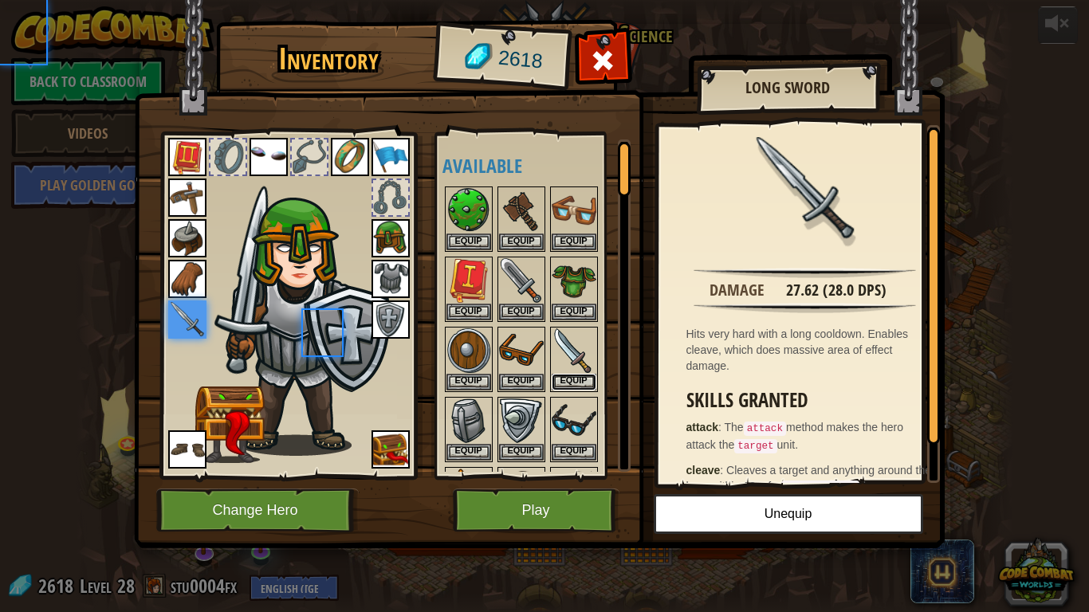
click at [585, 378] on button "Equip" at bounding box center [574, 382] width 45 height 17
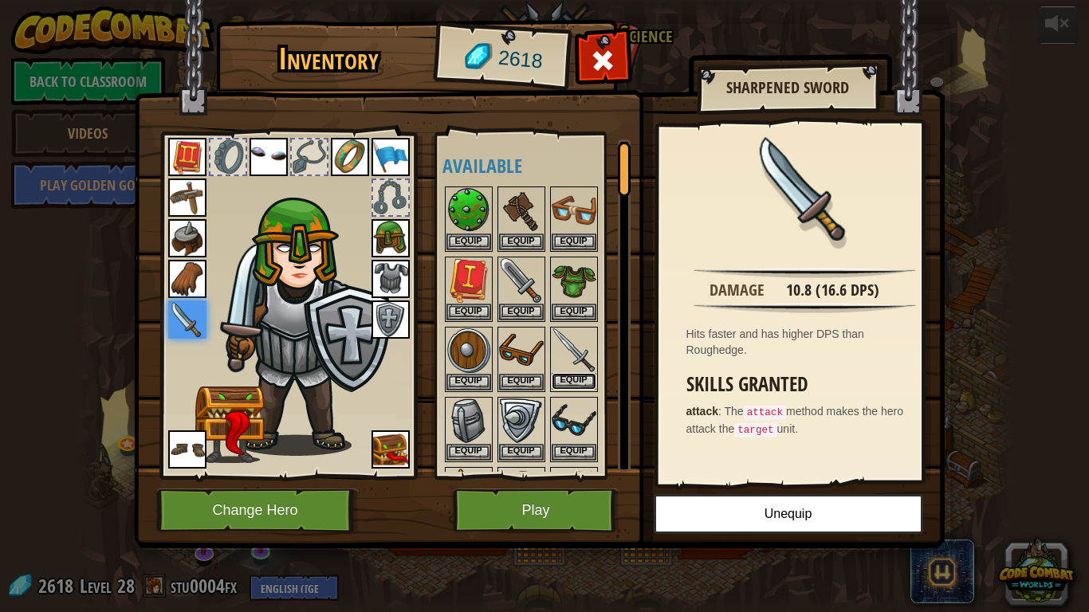
click at [573, 384] on button "Equip" at bounding box center [574, 381] width 45 height 17
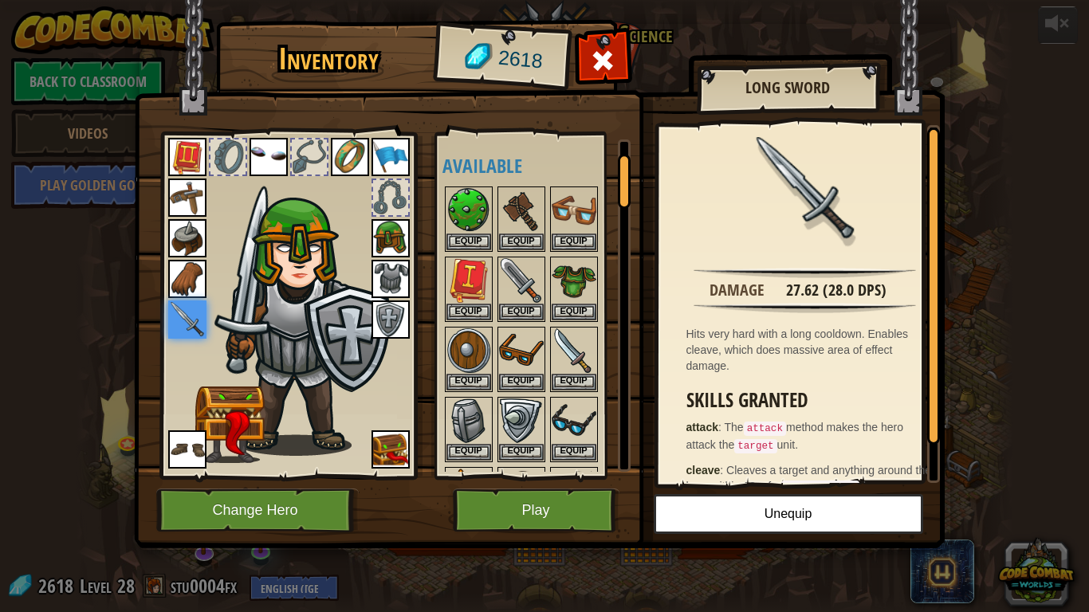
scroll to position [159, 0]
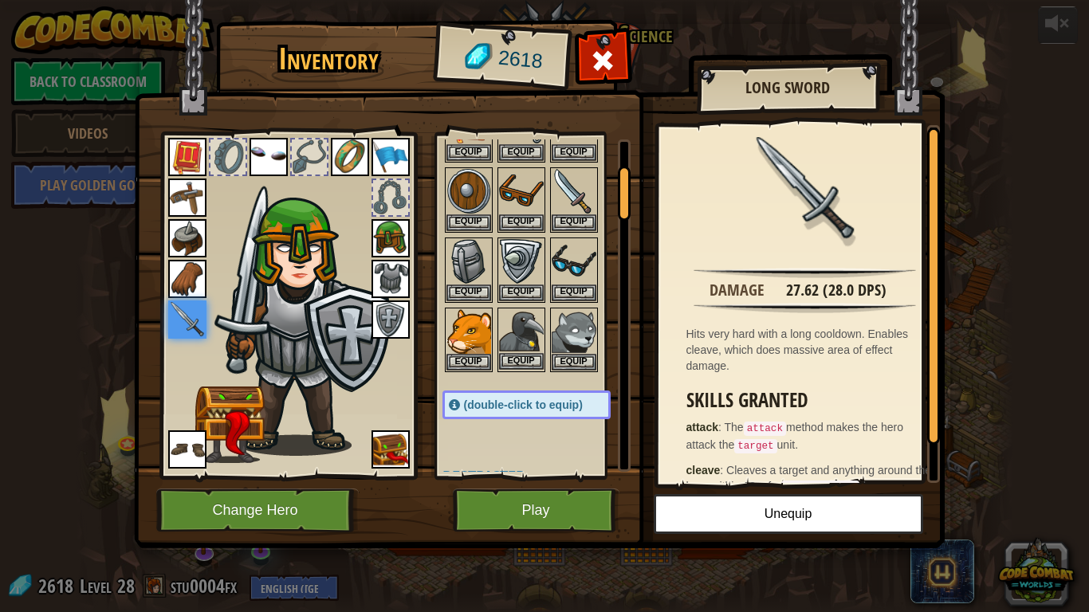
click at [528, 347] on img at bounding box center [521, 331] width 45 height 45
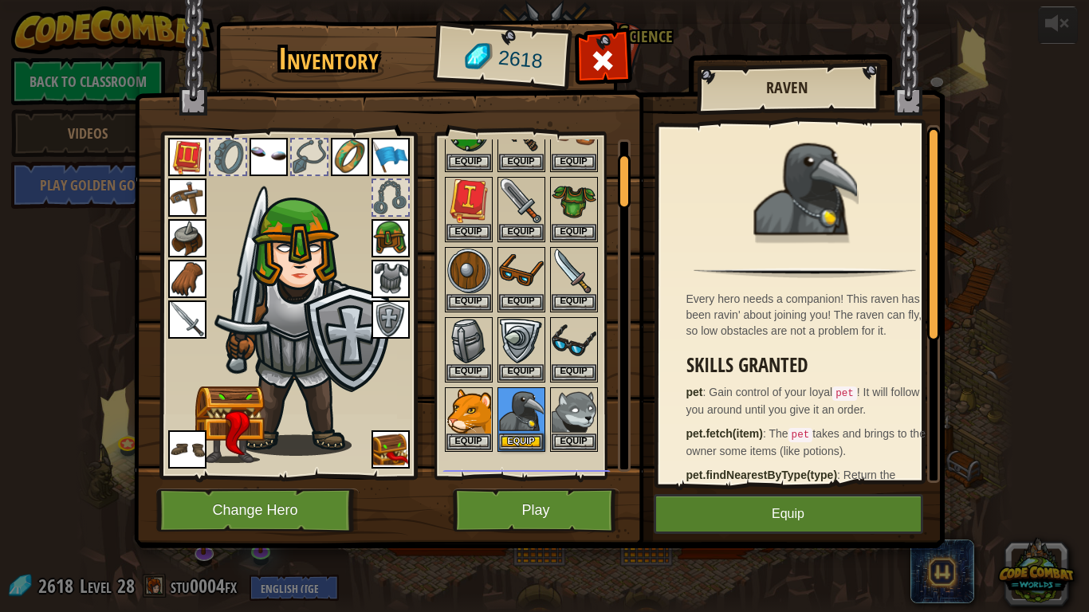
scroll to position [0, 0]
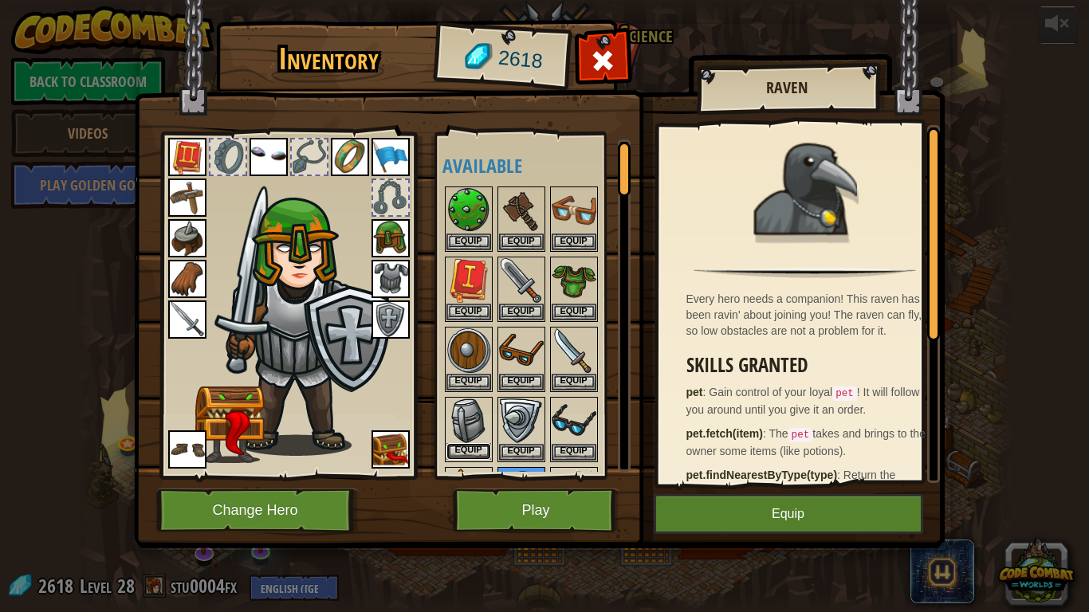
click at [471, 446] on button "Equip" at bounding box center [468, 451] width 45 height 17
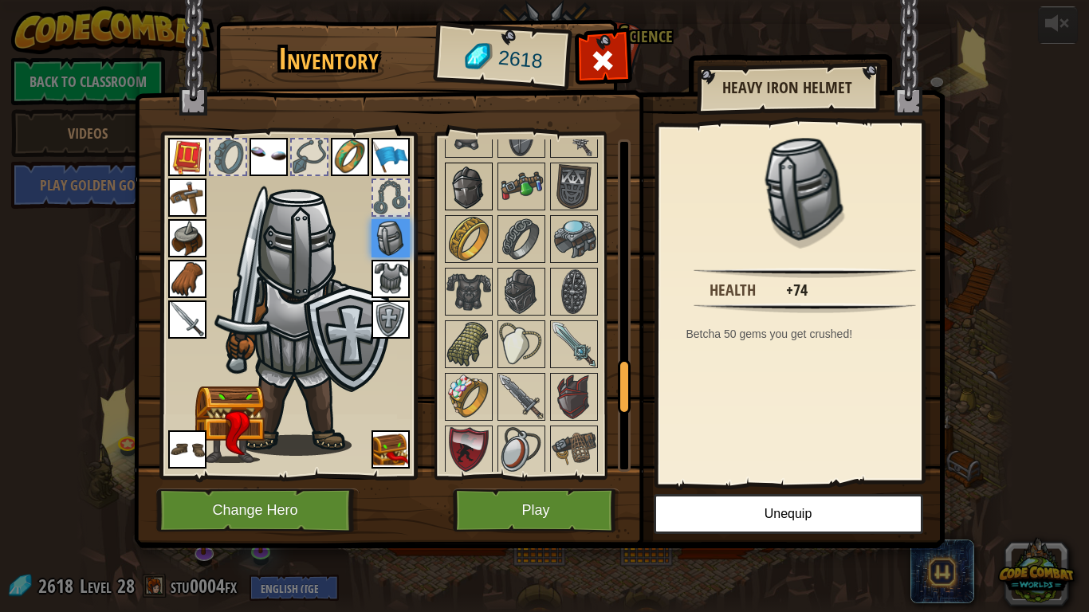
scroll to position [1860, 0]
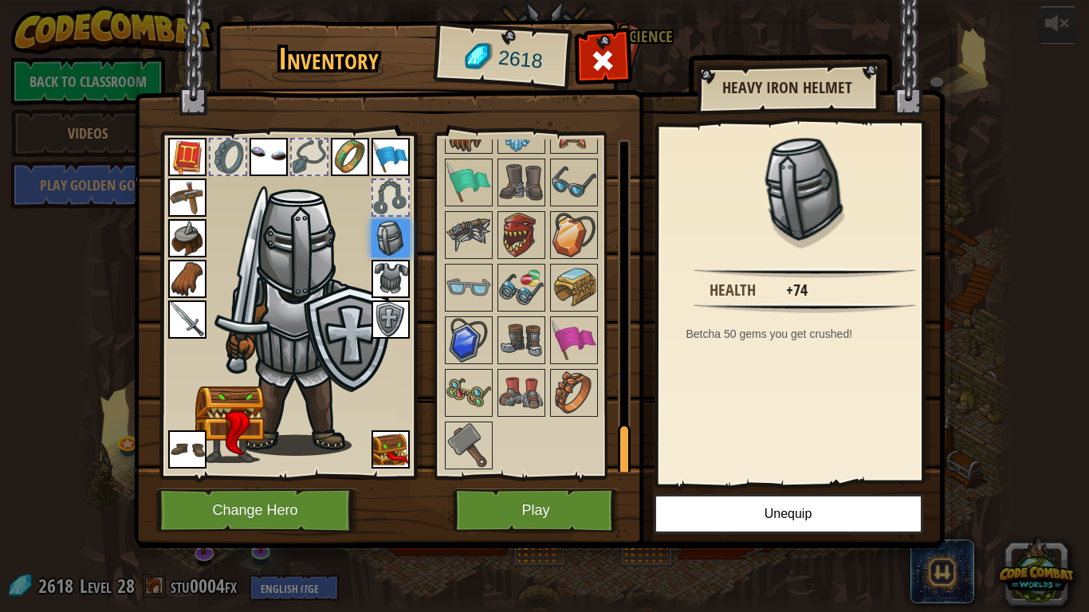
click at [181, 440] on img at bounding box center [187, 449] width 38 height 38
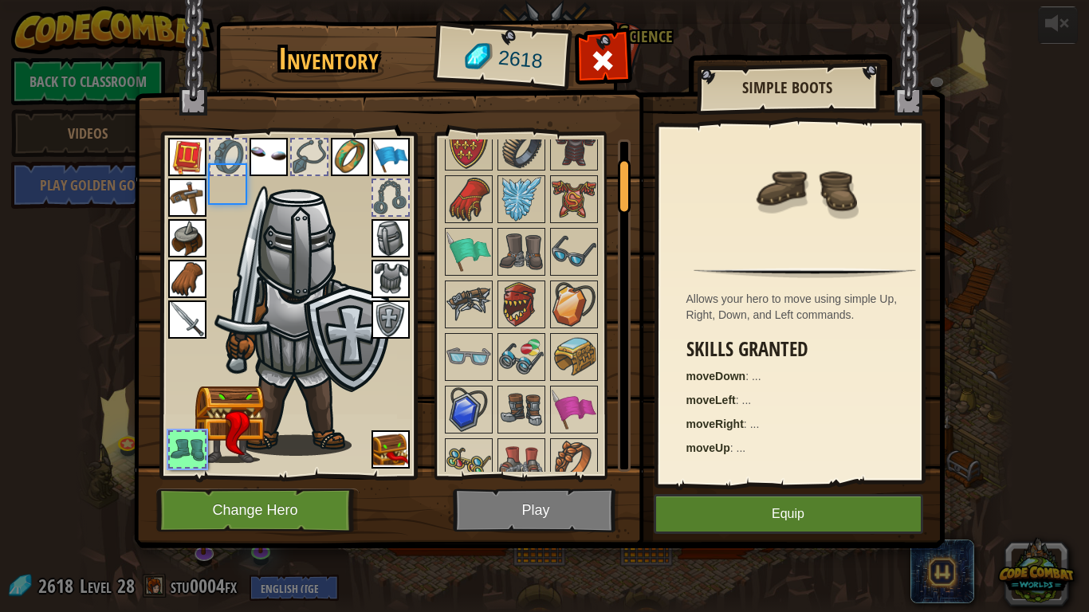
scroll to position [117, 0]
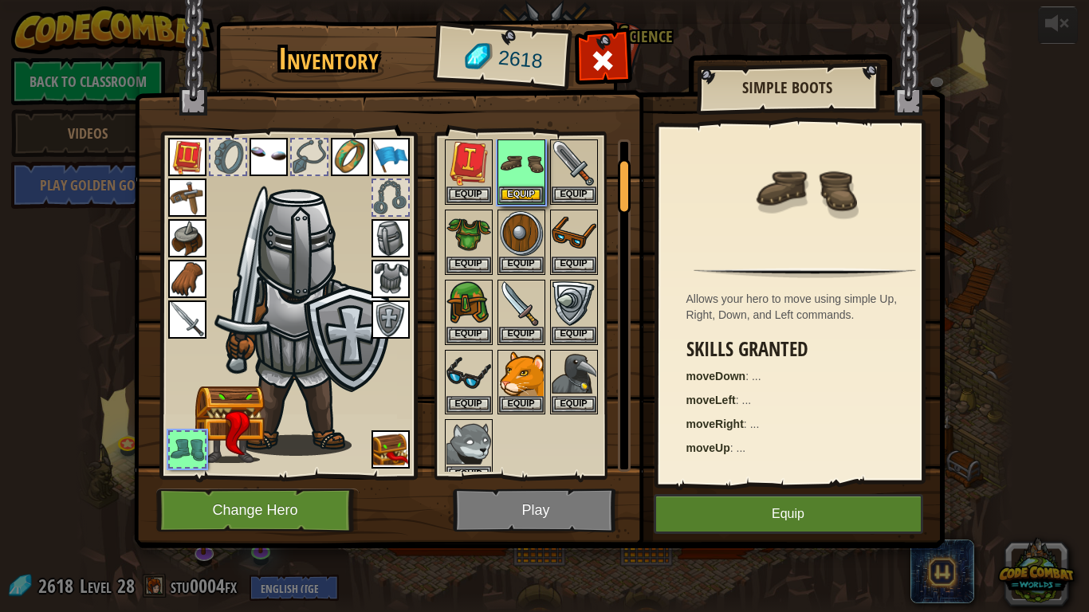
click at [180, 438] on div at bounding box center [187, 449] width 35 height 35
click at [181, 438] on div at bounding box center [187, 449] width 35 height 35
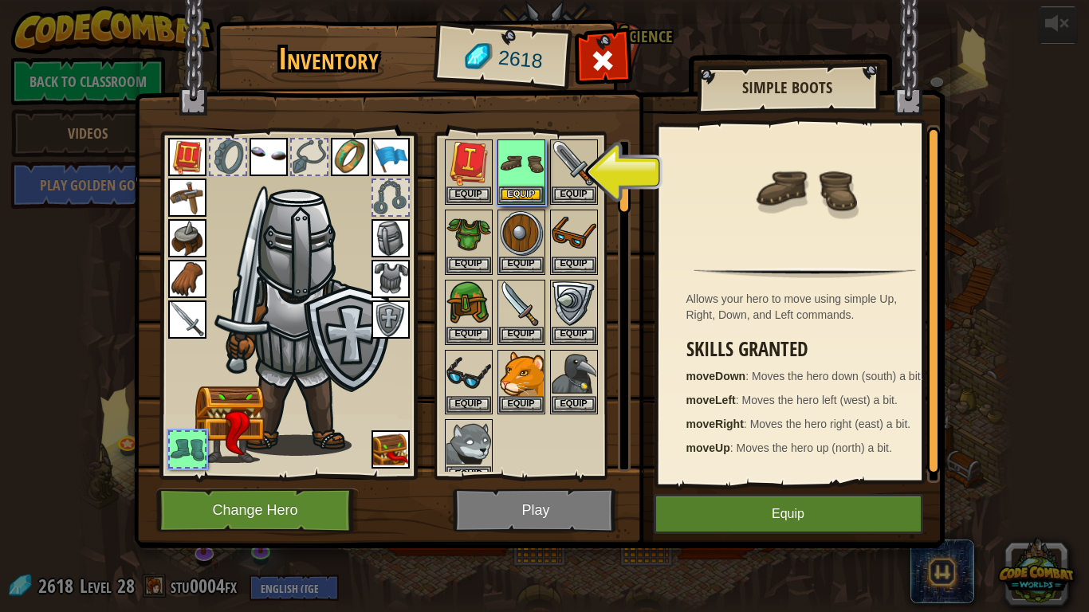
click at [181, 437] on div at bounding box center [187, 449] width 35 height 35
click at [183, 434] on div at bounding box center [187, 449] width 35 height 35
click at [186, 432] on div at bounding box center [187, 449] width 35 height 35
click at [187, 430] on div at bounding box center [187, 449] width 38 height 38
drag, startPoint x: 195, startPoint y: 429, endPoint x: 462, endPoint y: 260, distance: 316.0
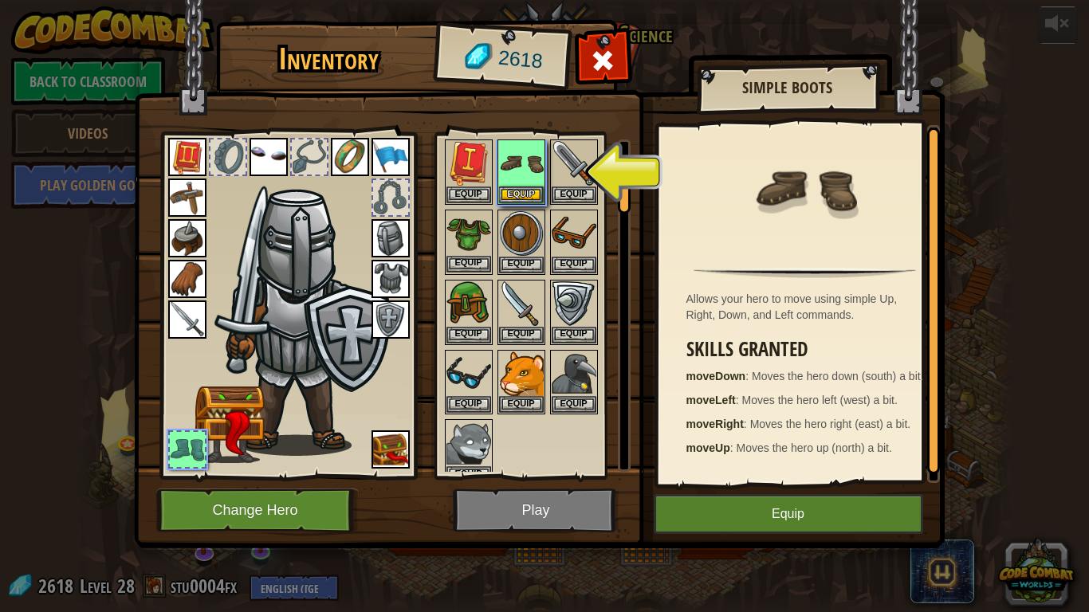
click at [206, 427] on div at bounding box center [287, 301] width 263 height 359
click at [534, 203] on div "Equip" at bounding box center [521, 171] width 48 height 65
click at [527, 198] on button "Equip" at bounding box center [521, 194] width 45 height 17
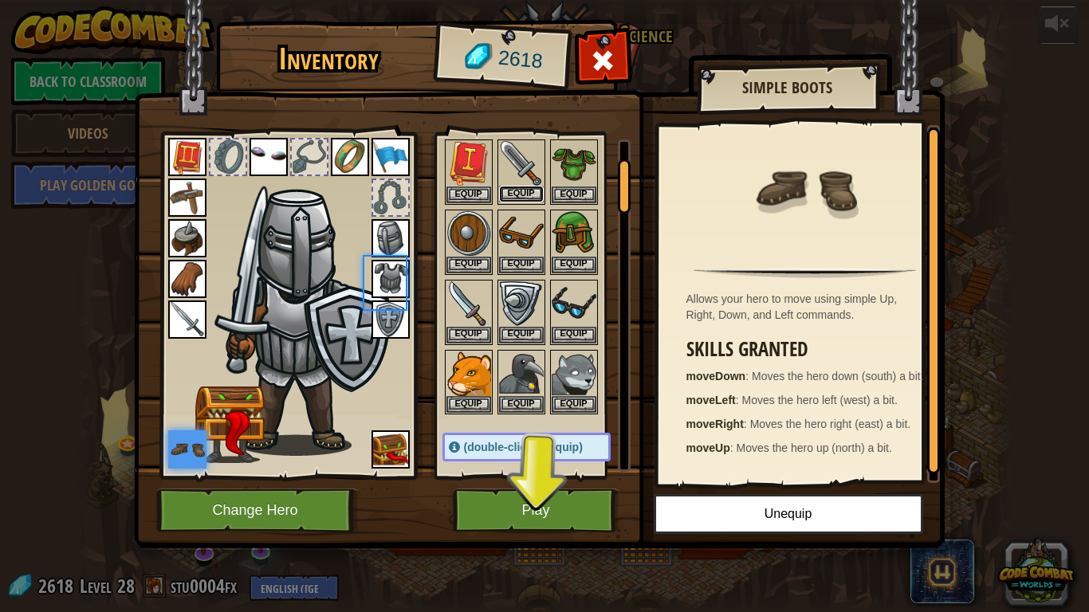
click at [526, 198] on button "Equip" at bounding box center [521, 194] width 45 height 17
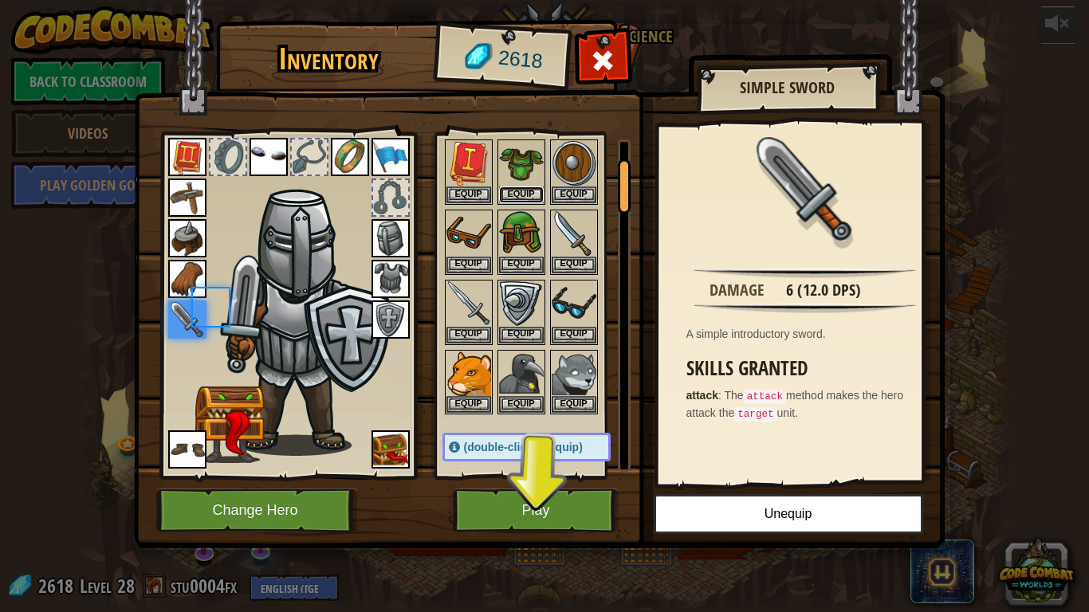
click at [526, 198] on button "Equip" at bounding box center [521, 195] width 45 height 17
drag, startPoint x: 526, startPoint y: 198, endPoint x: 519, endPoint y: 206, distance: 10.7
click at [552, 201] on button "Equip" at bounding box center [574, 195] width 45 height 17
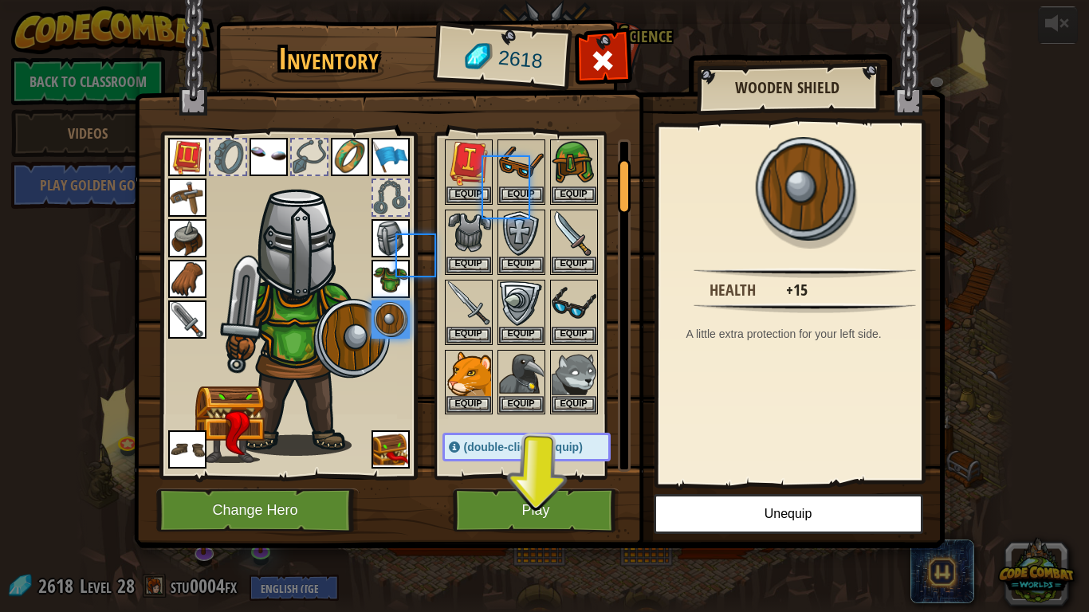
click at [520, 206] on div at bounding box center [542, 242] width 200 height 350
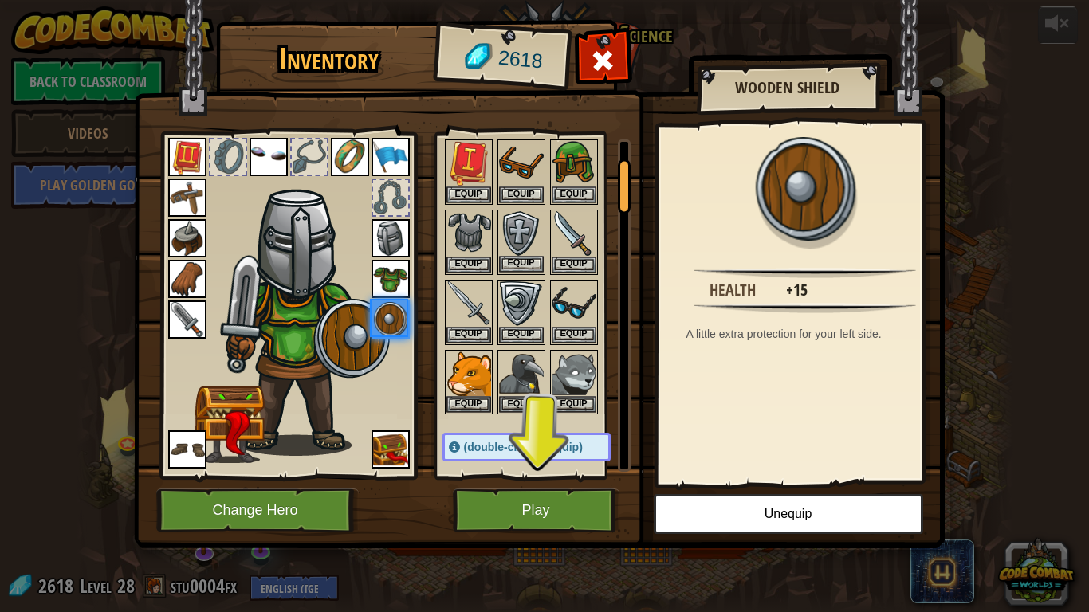
drag, startPoint x: 526, startPoint y: 209, endPoint x: 515, endPoint y: 219, distance: 15.2
click at [527, 216] on div "Available Equip Equip Equip Equip Equip Equip Equip Equip Equip Equip Equip Equ…" at bounding box center [542, 305] width 200 height 332
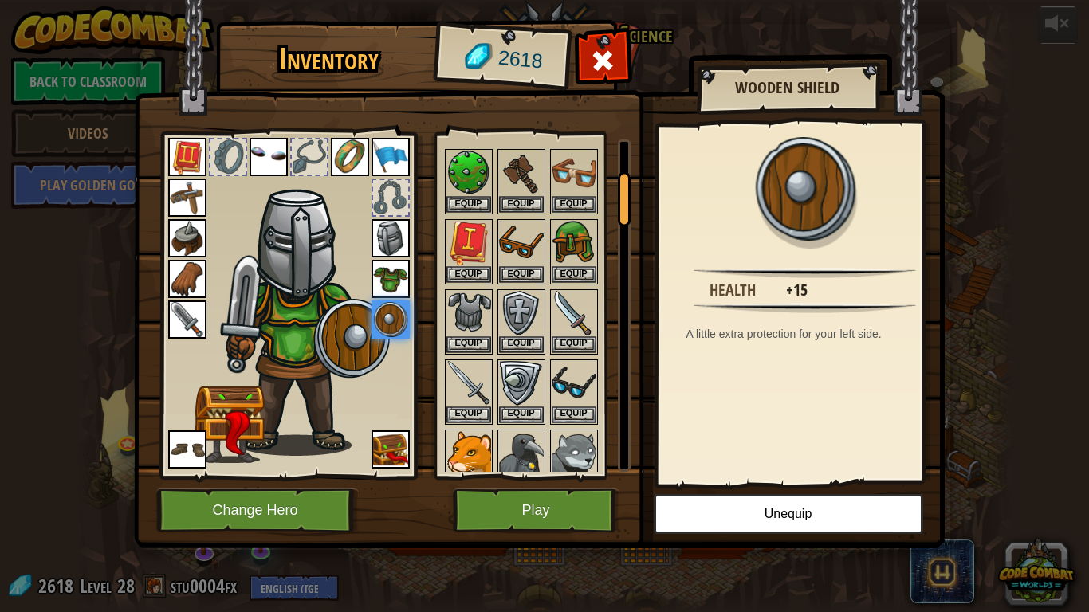
scroll to position [356, 0]
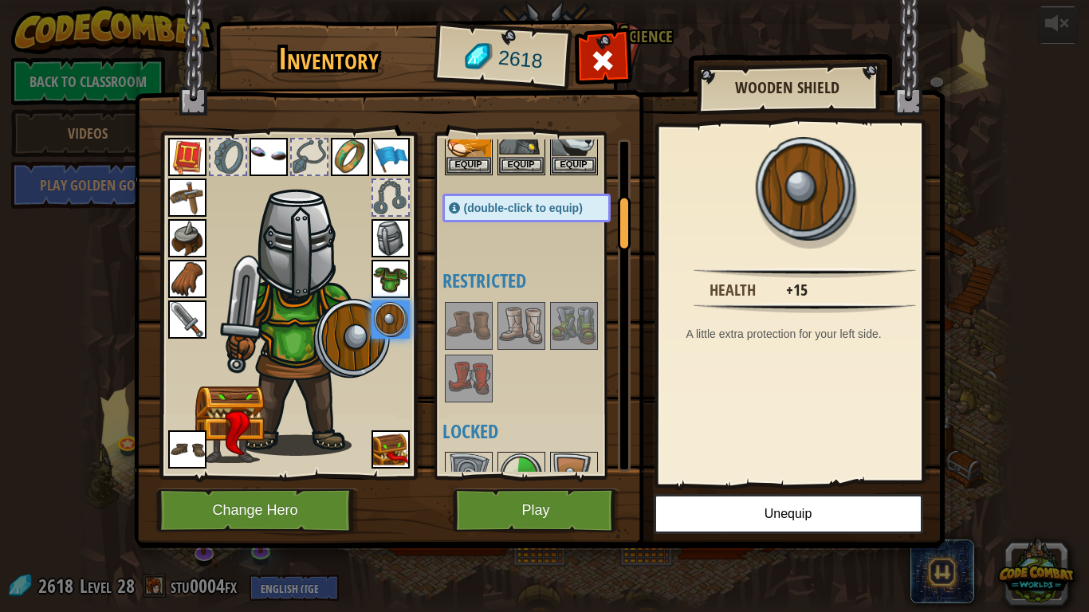
click at [497, 352] on div at bounding box center [542, 352] width 200 height 105
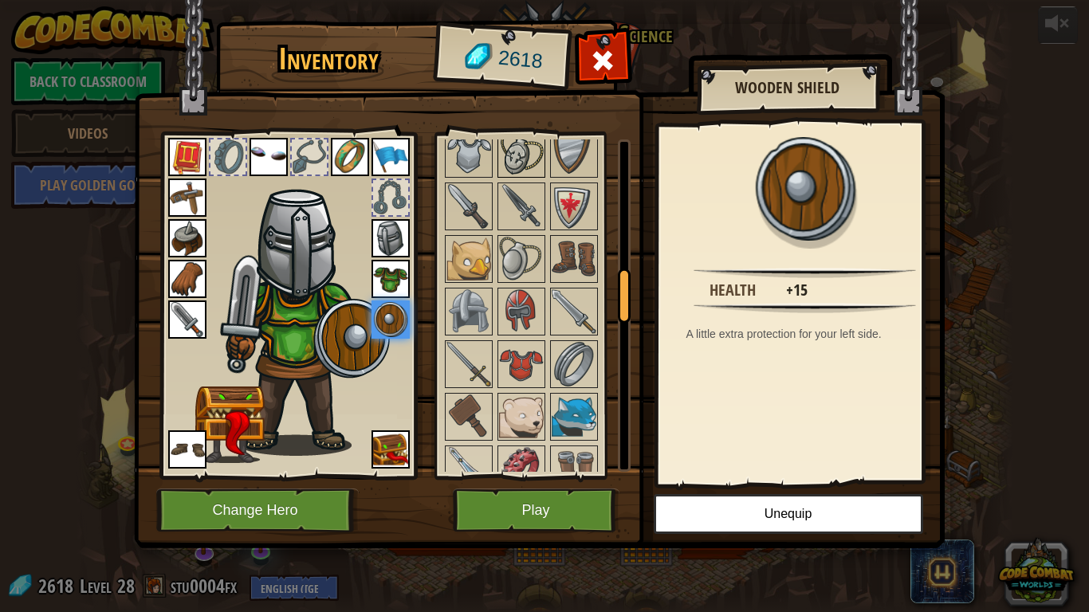
scroll to position [835, 0]
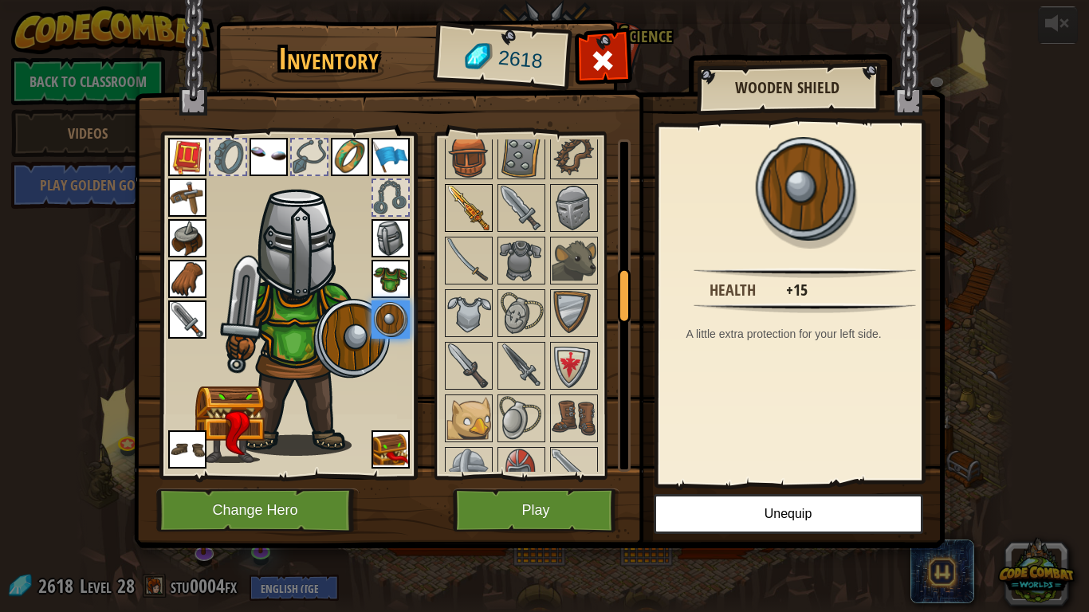
click at [470, 194] on img at bounding box center [468, 208] width 45 height 45
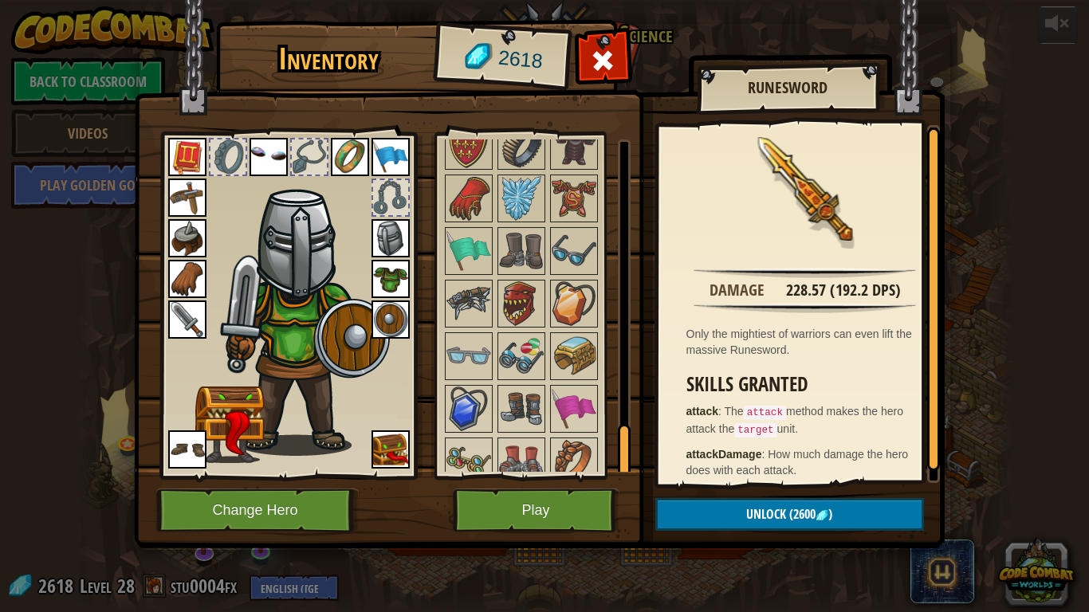
scroll to position [1860, 0]
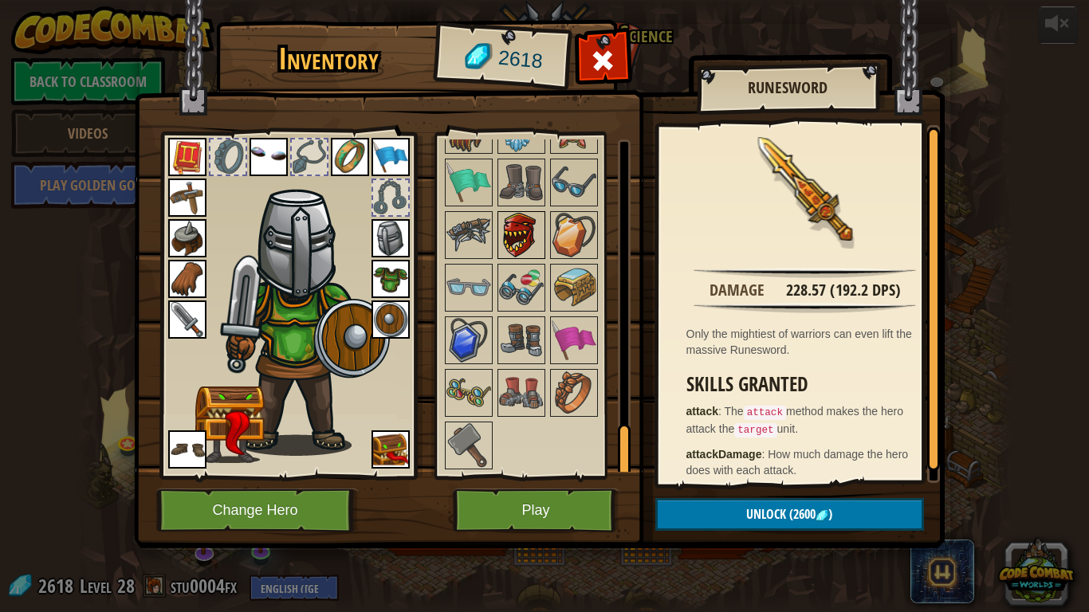
click at [503, 225] on div "Available Equip Equip Equip Equip Equip Equip Equip Equip Equip Equip Equip Equ…" at bounding box center [542, 305] width 200 height 332
click at [514, 227] on img at bounding box center [521, 235] width 45 height 45
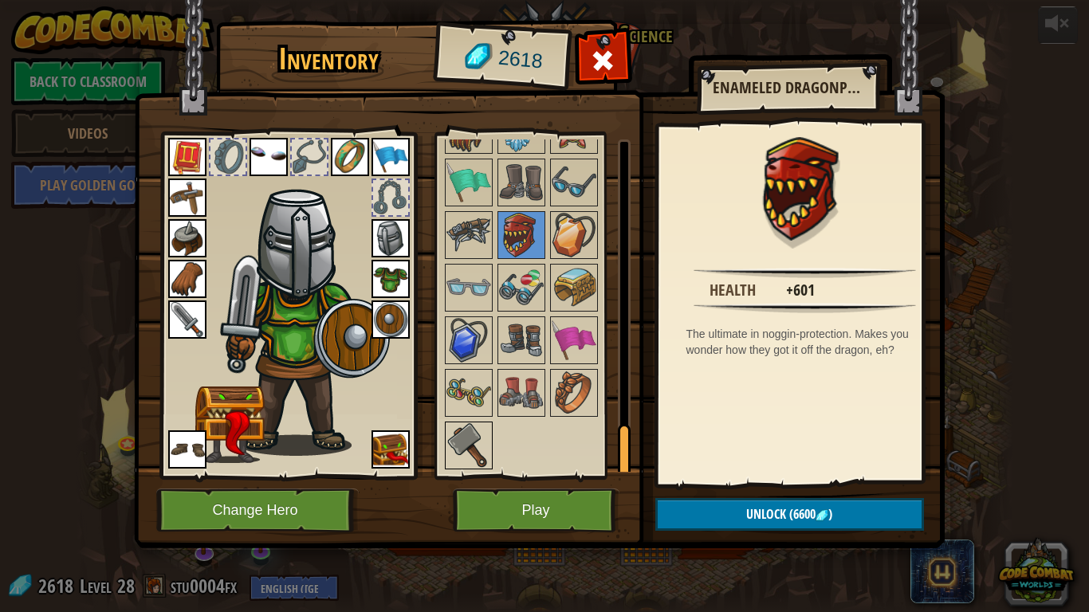
click at [469, 428] on img at bounding box center [468, 445] width 45 height 45
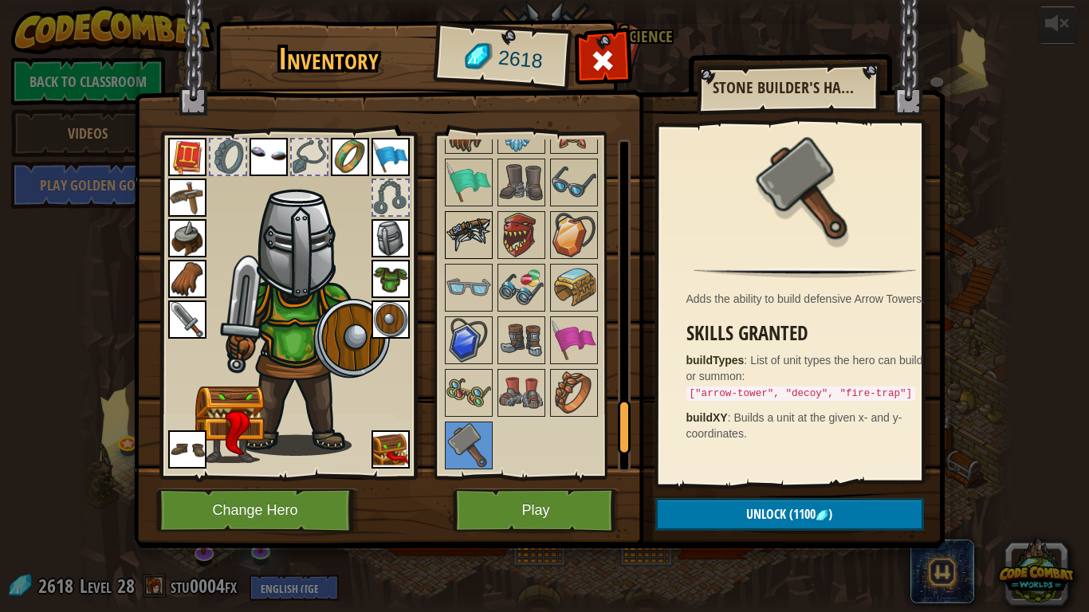
scroll to position [1701, 0]
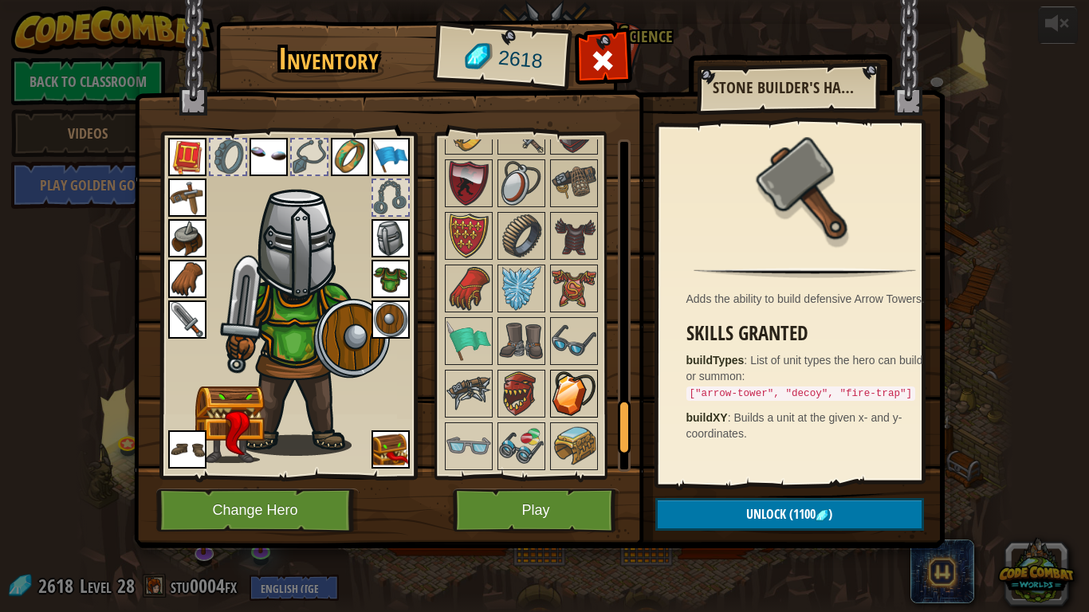
click at [575, 385] on img at bounding box center [574, 393] width 45 height 45
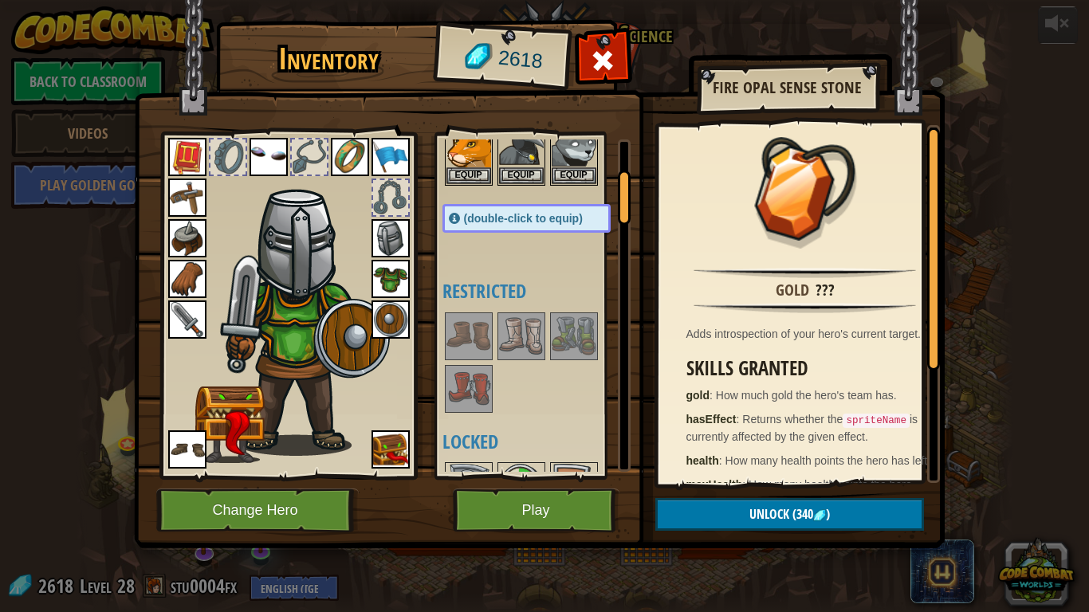
scroll to position [187, 0]
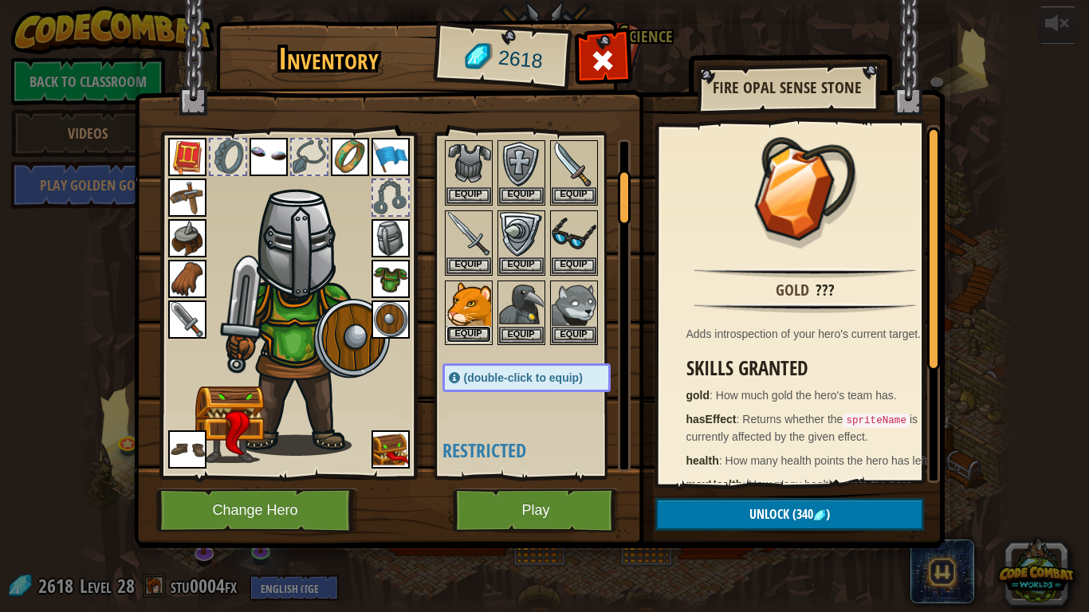
click at [479, 331] on button "Equip" at bounding box center [468, 334] width 45 height 17
click at [552, 274] on button "Equip" at bounding box center [574, 265] width 45 height 17
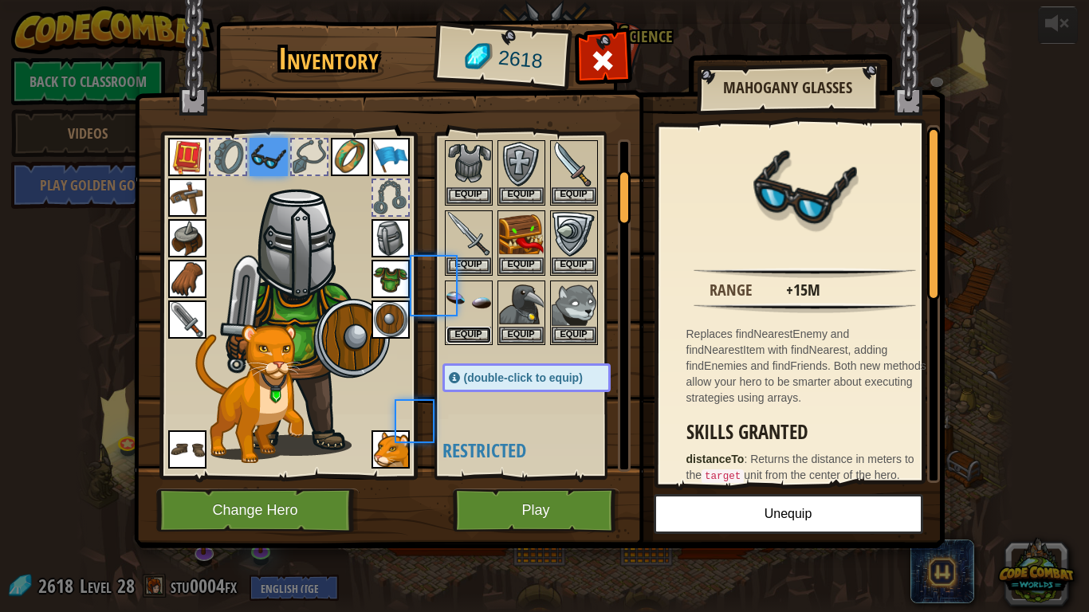
click at [479, 331] on button "Equip" at bounding box center [468, 335] width 45 height 17
click at [0, 0] on button "Equip" at bounding box center [0, 0] width 0 height 0
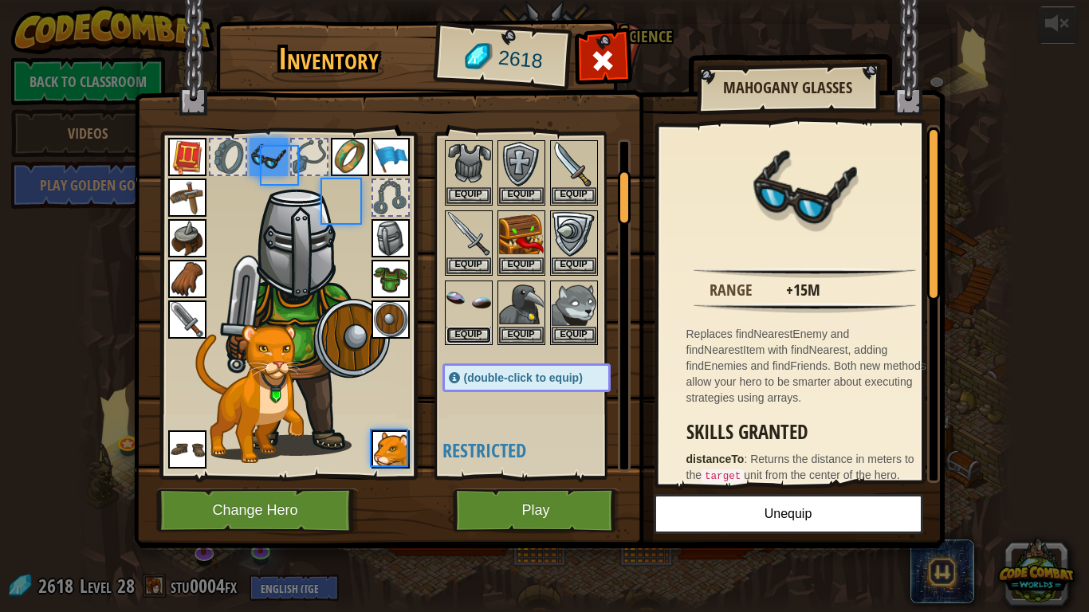
click at [479, 331] on button "Equip" at bounding box center [468, 335] width 45 height 17
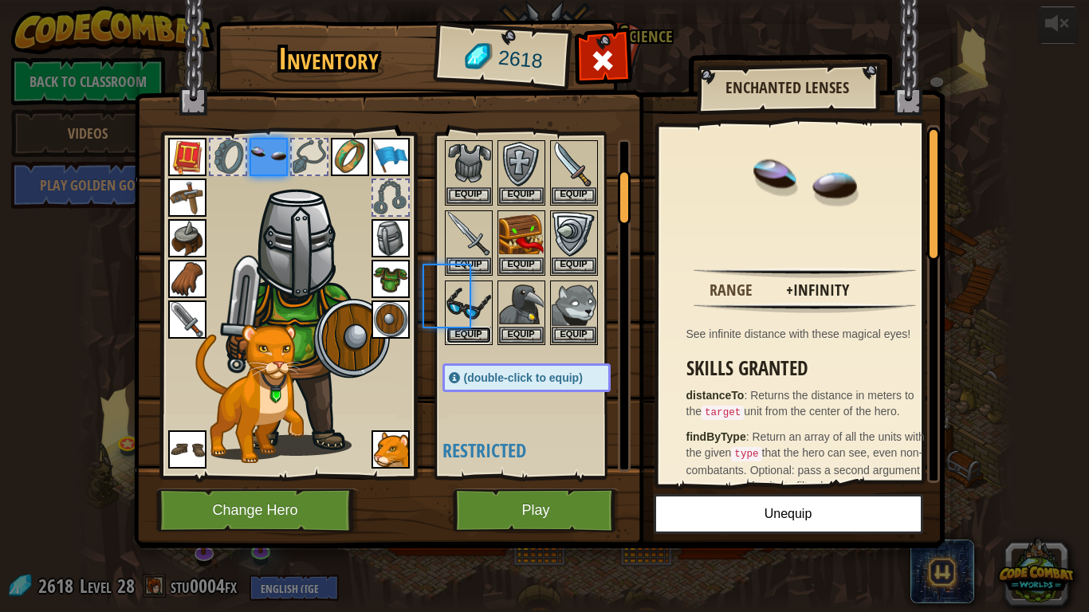
click at [479, 331] on button "Equip" at bounding box center [468, 335] width 45 height 17
click at [479, 2] on body "powered by Back to Classroom Videos Play Golden Goal 25. Kithgard Gates (Locked…" at bounding box center [544, 1] width 1089 height 2
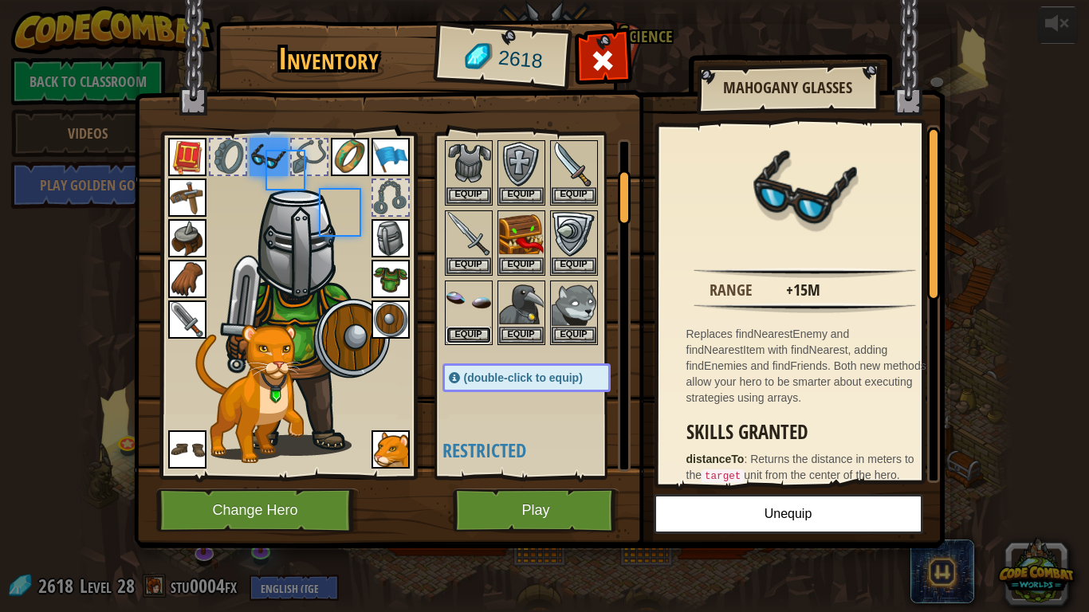
click at [479, 331] on button "Equip" at bounding box center [468, 335] width 45 height 17
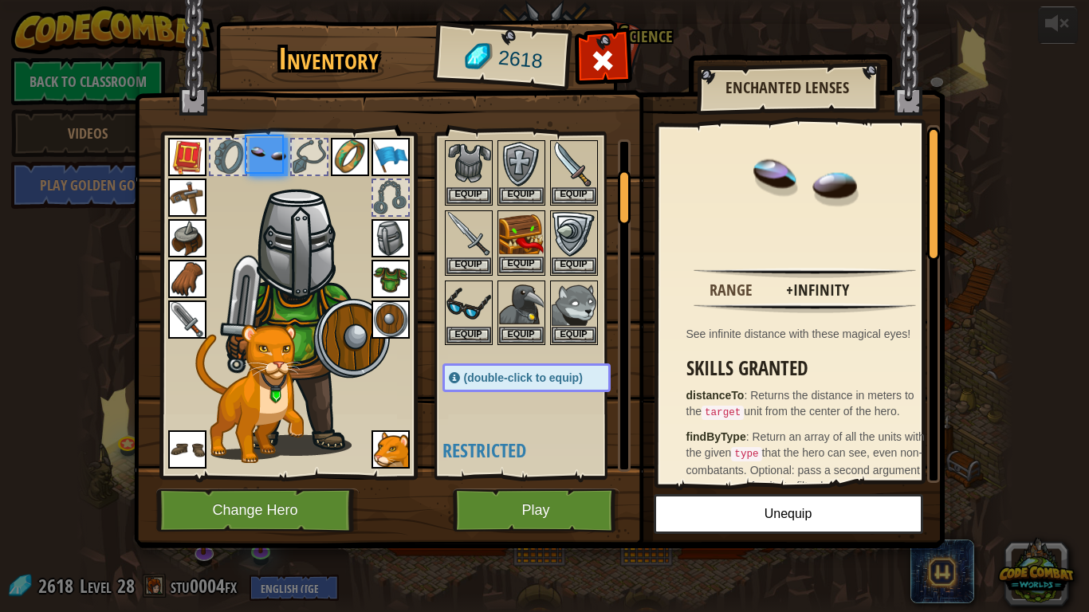
drag, startPoint x: 514, startPoint y: 278, endPoint x: 538, endPoint y: 246, distance: 40.5
click at [519, 270] on div "Available Equip Equip Equip Equip Equip Equip Equip Equip Equip Equip Equip Equ…" at bounding box center [542, 305] width 200 height 332
click at [539, 245] on img at bounding box center [521, 234] width 45 height 45
click at [536, 241] on div "Inventory 2618 Available Equip Equip Equip Equip Equip Equip Equip Equip Equip …" at bounding box center [544, 306] width 1089 height 612
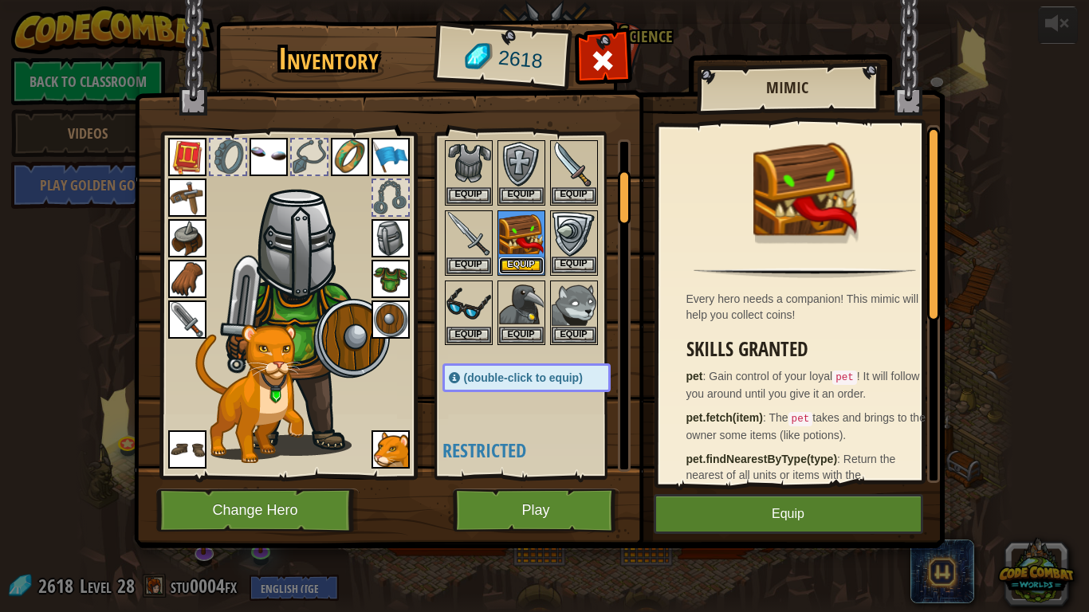
drag, startPoint x: 501, startPoint y: 271, endPoint x: 539, endPoint y: 256, distance: 40.4
click at [510, 269] on button "Equip" at bounding box center [521, 265] width 45 height 17
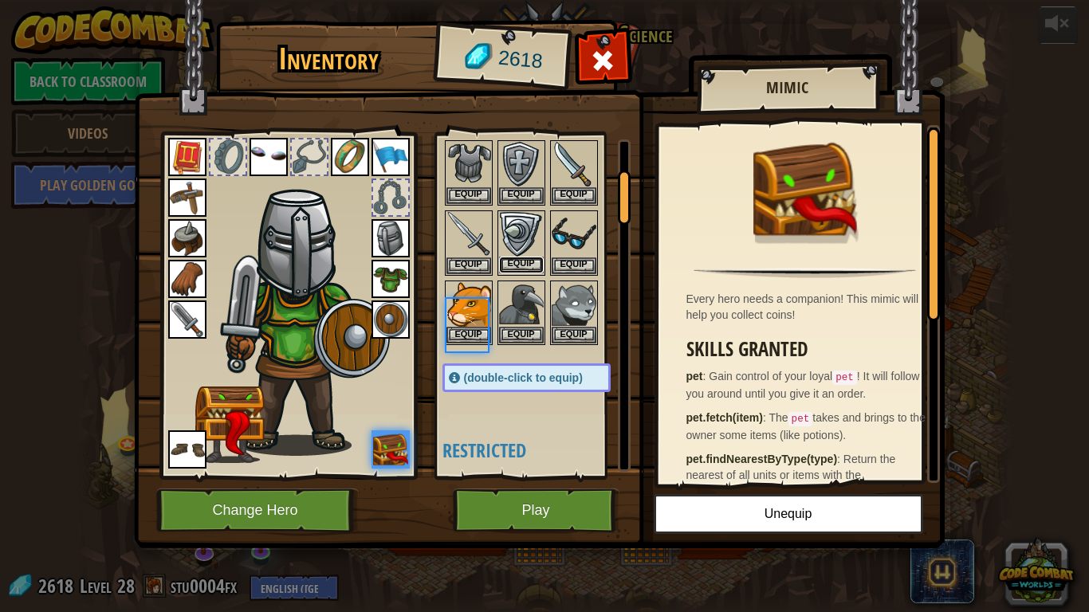
click at [538, 261] on button "Equip" at bounding box center [521, 265] width 45 height 17
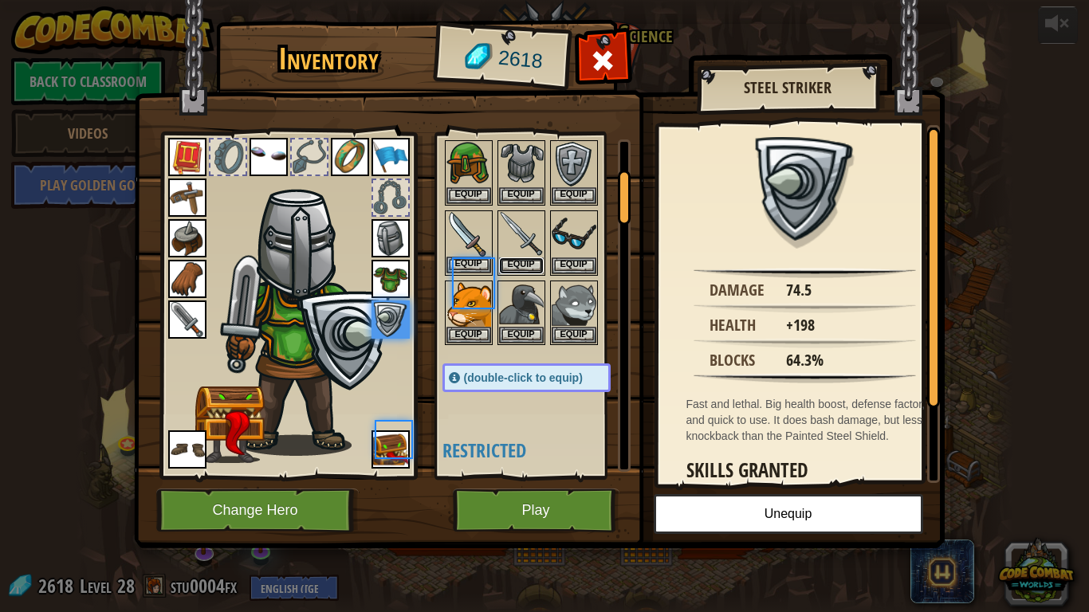
click at [535, 261] on button "Equip" at bounding box center [521, 265] width 45 height 17
click at [491, 258] on button "Equip" at bounding box center [468, 265] width 45 height 17
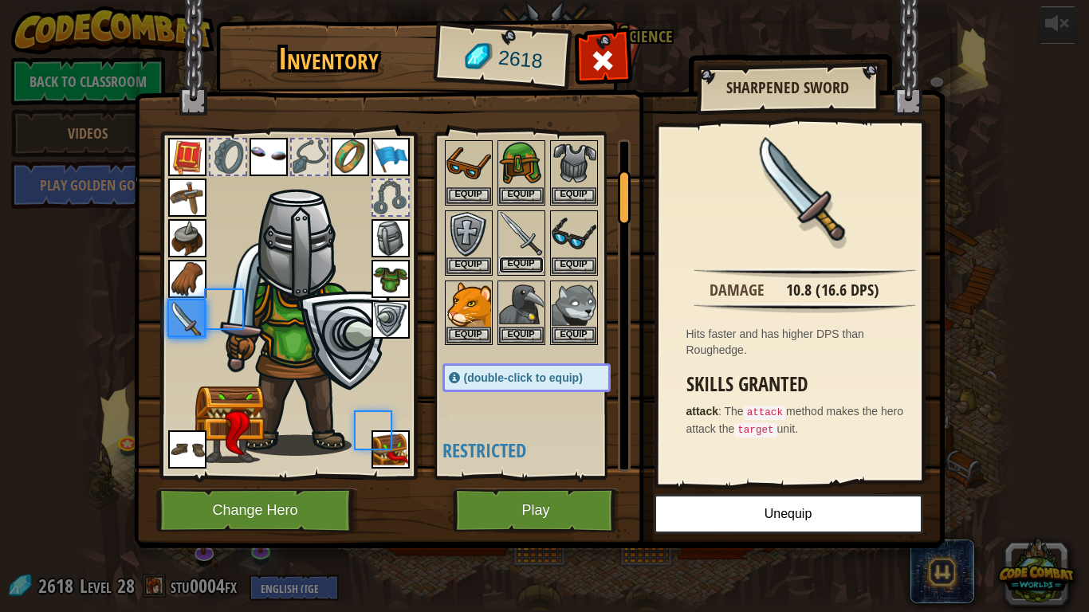
drag, startPoint x: 520, startPoint y: 258, endPoint x: 528, endPoint y: 258, distance: 8.8
click at [520, 258] on button "Equip" at bounding box center [521, 265] width 45 height 17
click at [0, 0] on button "Equip" at bounding box center [0, 0] width 0 height 0
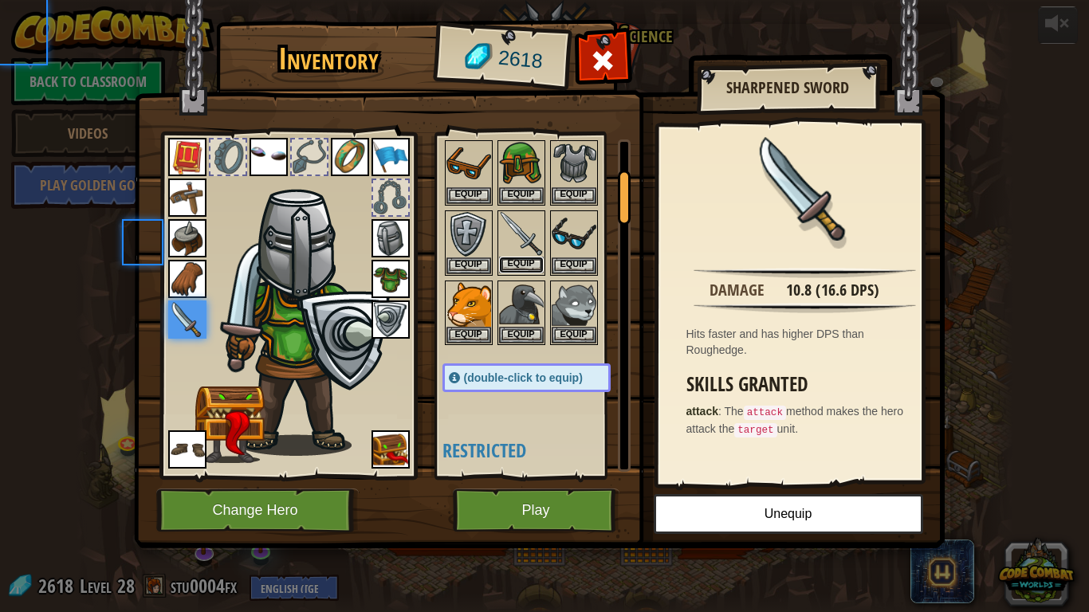
click at [530, 258] on button "Equip" at bounding box center [521, 265] width 45 height 17
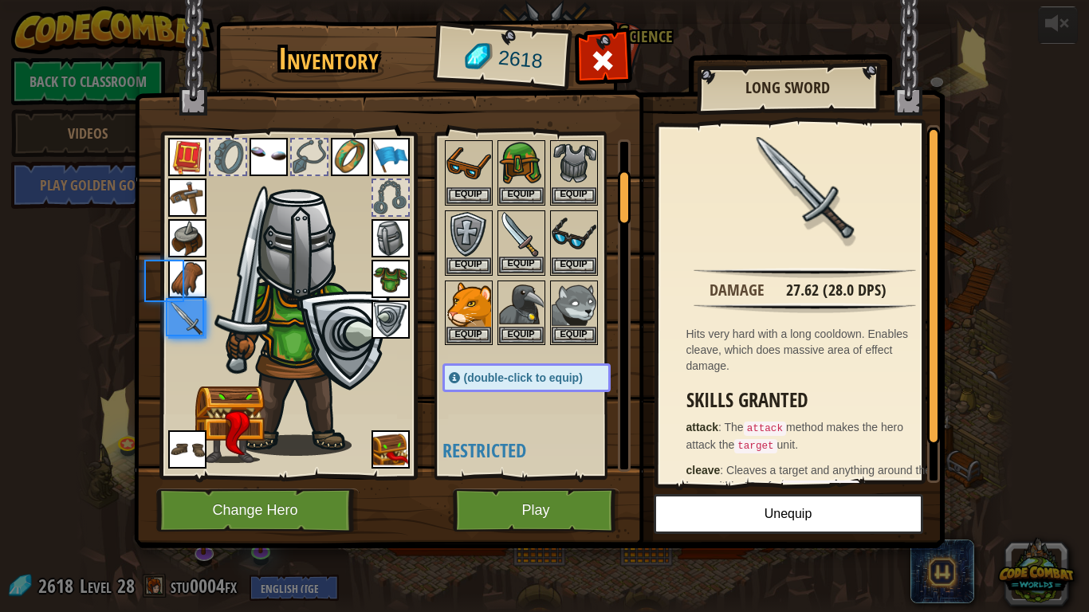
scroll to position [0, 0]
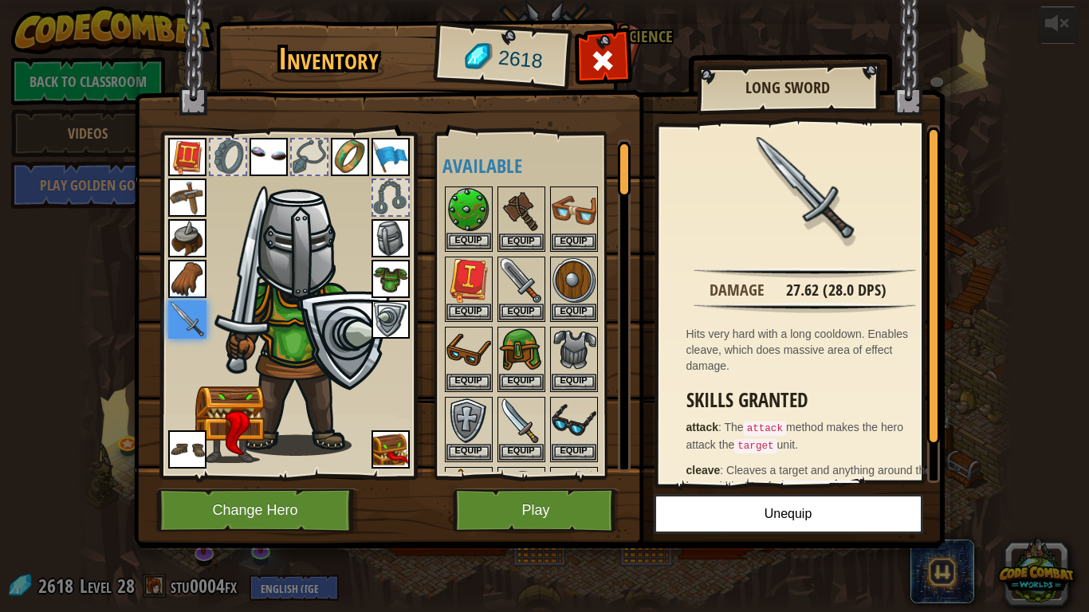
drag, startPoint x: 457, startPoint y: 250, endPoint x: 477, endPoint y: 243, distance: 21.2
click at [463, 248] on div "Equip" at bounding box center [469, 219] width 48 height 65
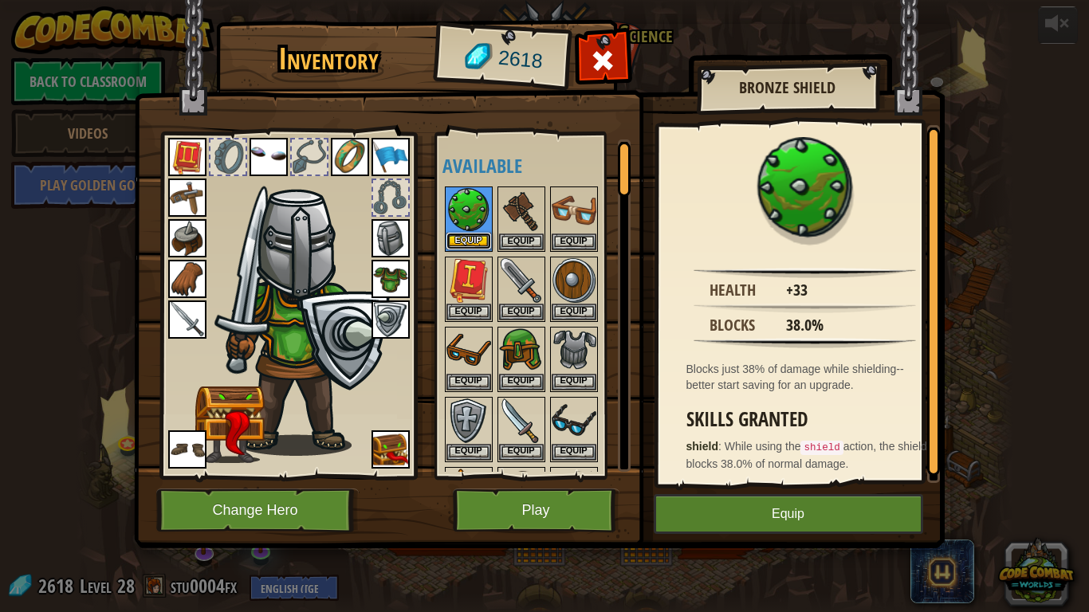
click at [475, 242] on button "Equip" at bounding box center [468, 241] width 45 height 17
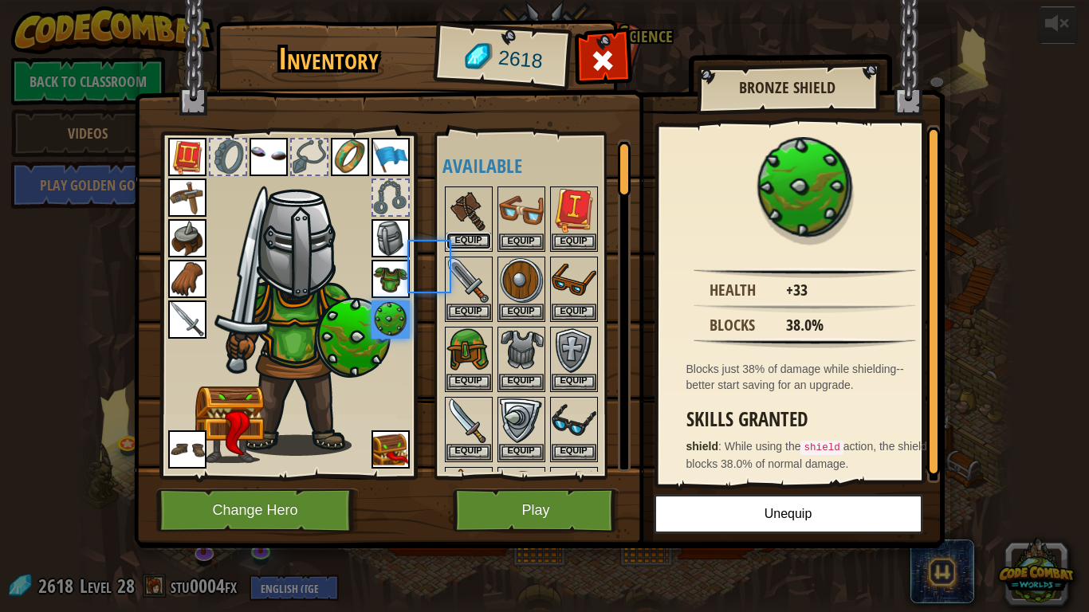
click at [473, 241] on button "Equip" at bounding box center [468, 241] width 45 height 17
click at [499, 241] on button "Equip" at bounding box center [521, 241] width 45 height 17
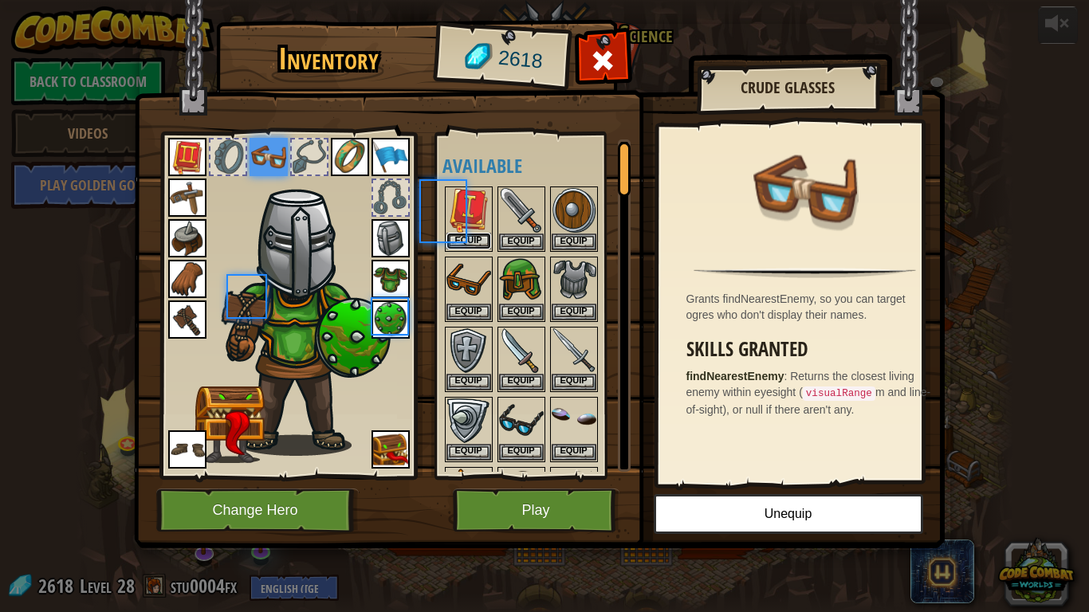
click at [471, 241] on button "Equip" at bounding box center [468, 241] width 45 height 17
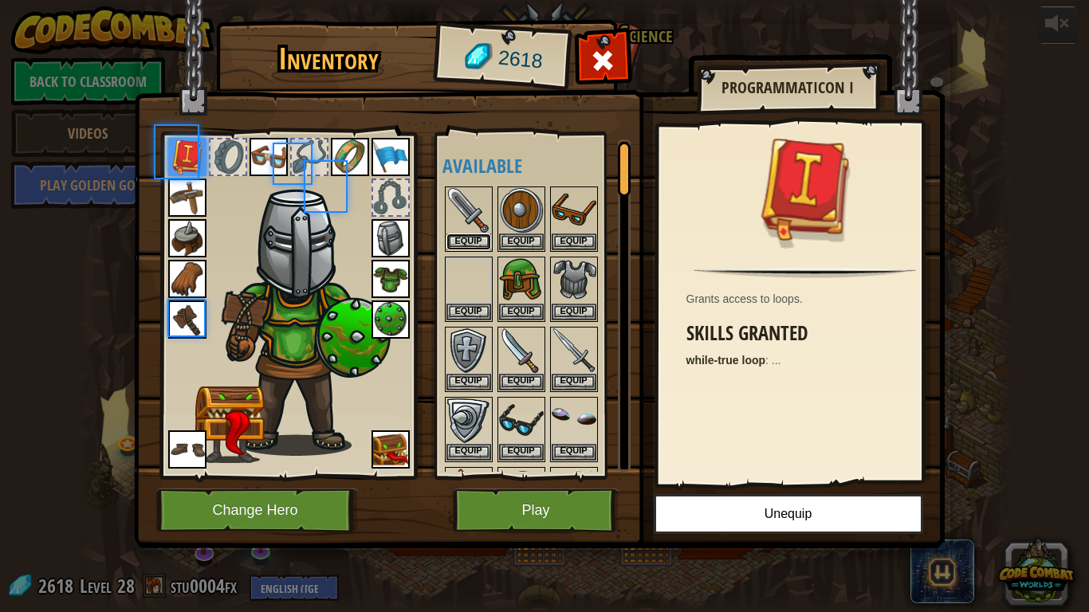
click at [471, 241] on button "Equip" at bounding box center [468, 242] width 45 height 17
click at [465, 2] on body "powered by Back to Classroom Videos Play Golden Goal 25. Kithgard Gates (Locked…" at bounding box center [544, 1] width 1089 height 2
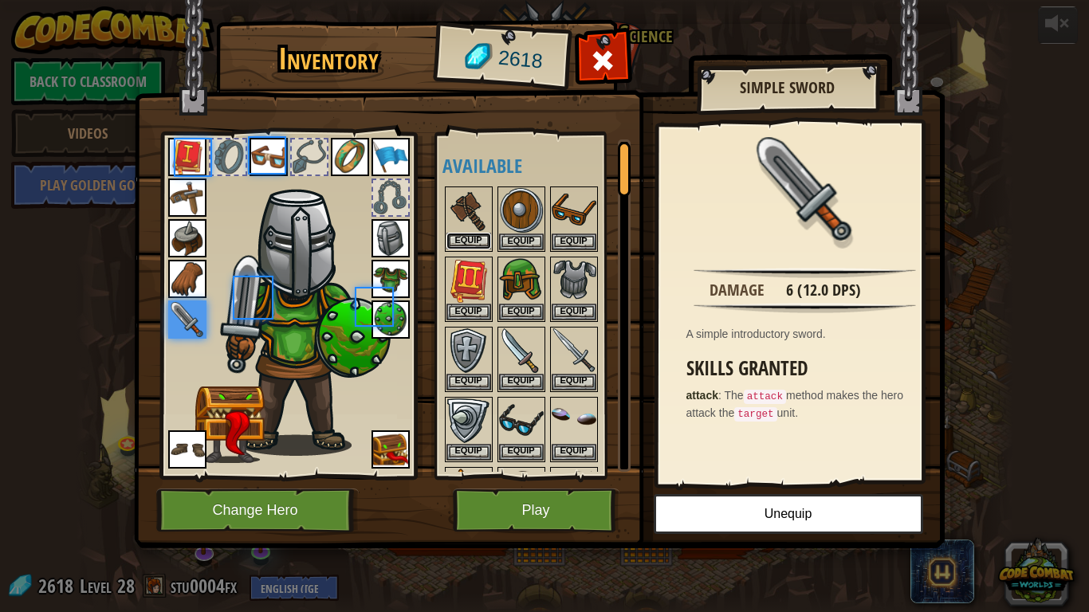
click at [465, 238] on button "Equip" at bounding box center [468, 241] width 45 height 17
click at [0, 0] on button "Equip" at bounding box center [0, 0] width 0 height 0
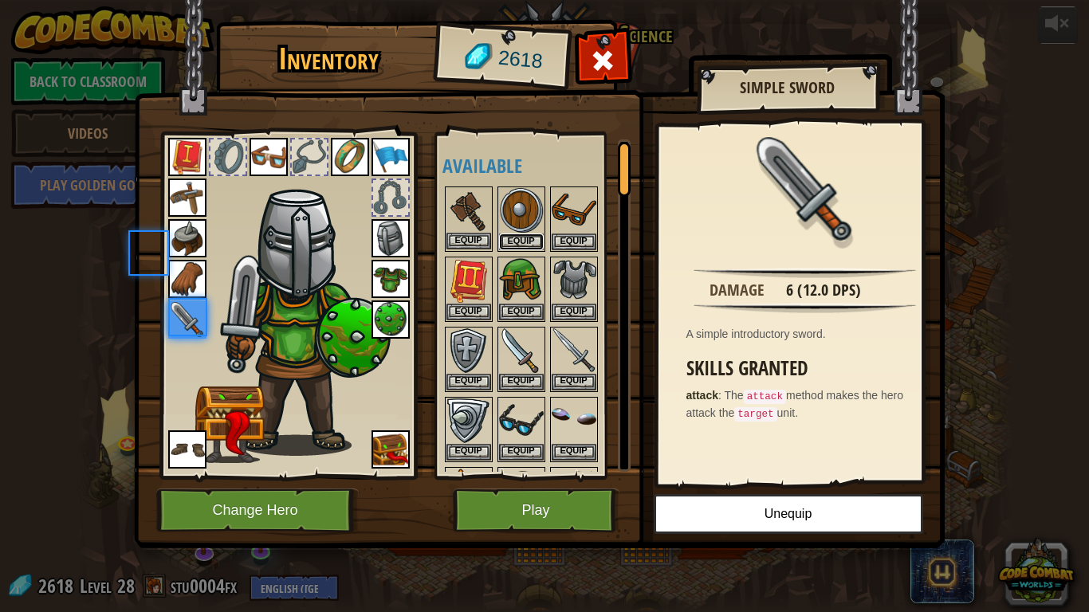
drag, startPoint x: 465, startPoint y: 238, endPoint x: 514, endPoint y: 234, distance: 49.6
click at [515, 234] on button "Equip" at bounding box center [521, 242] width 45 height 17
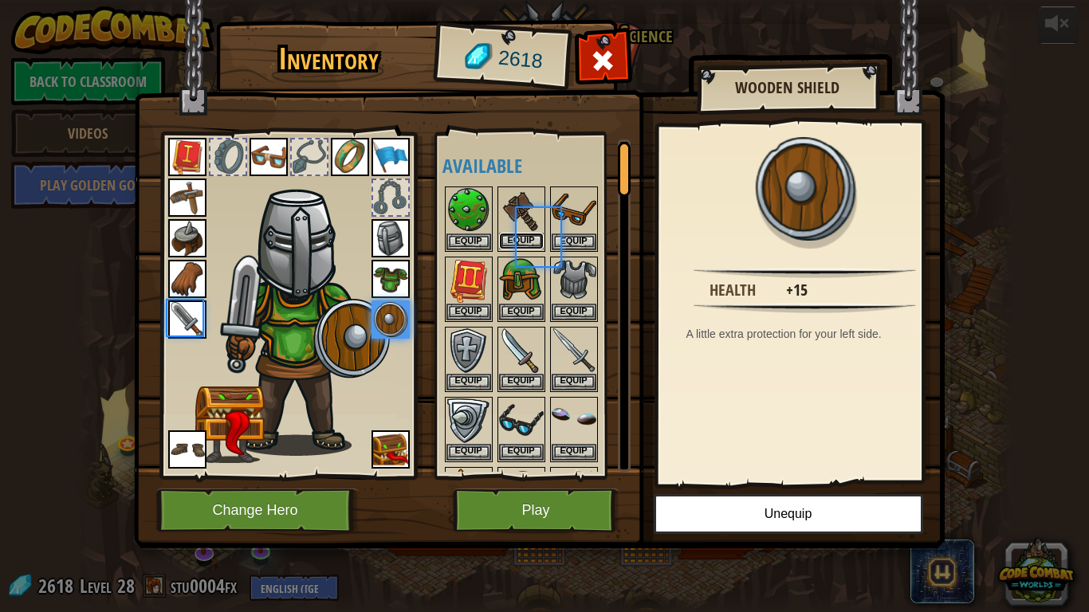
click at [514, 234] on button "Equip" at bounding box center [521, 241] width 45 height 17
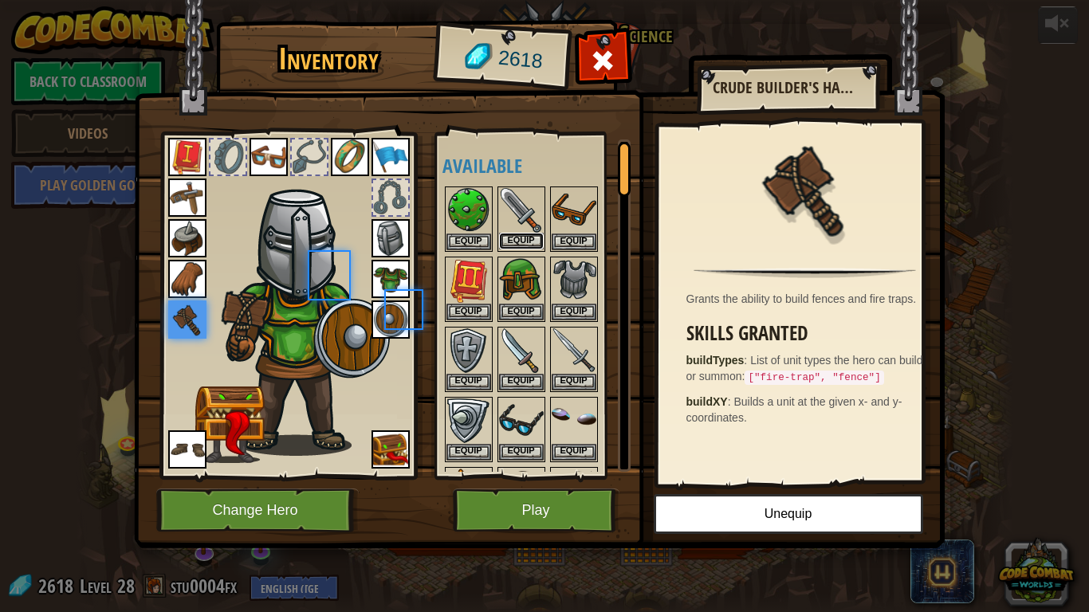
click at [514, 234] on button "Equip" at bounding box center [521, 241] width 45 height 17
click at [0, 0] on button "Equip" at bounding box center [0, 0] width 0 height 0
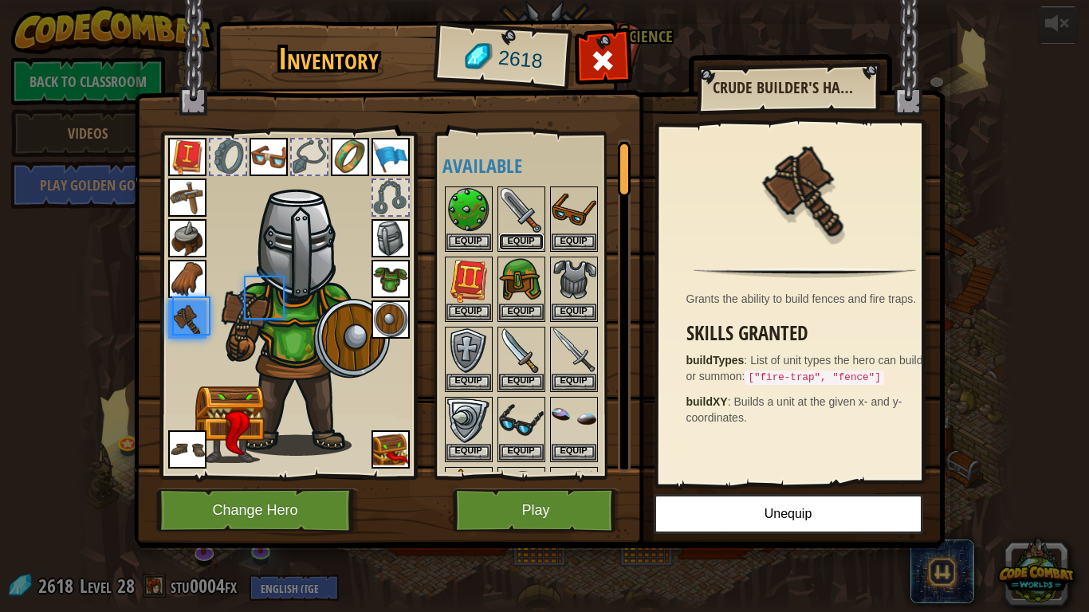
click at [508, 234] on button "Equip" at bounding box center [521, 242] width 45 height 17
click at [507, 2] on body "powered by Back to Classroom Videos Play Golden Goal 25. Kithgard Gates (Locked…" at bounding box center [544, 1] width 1089 height 2
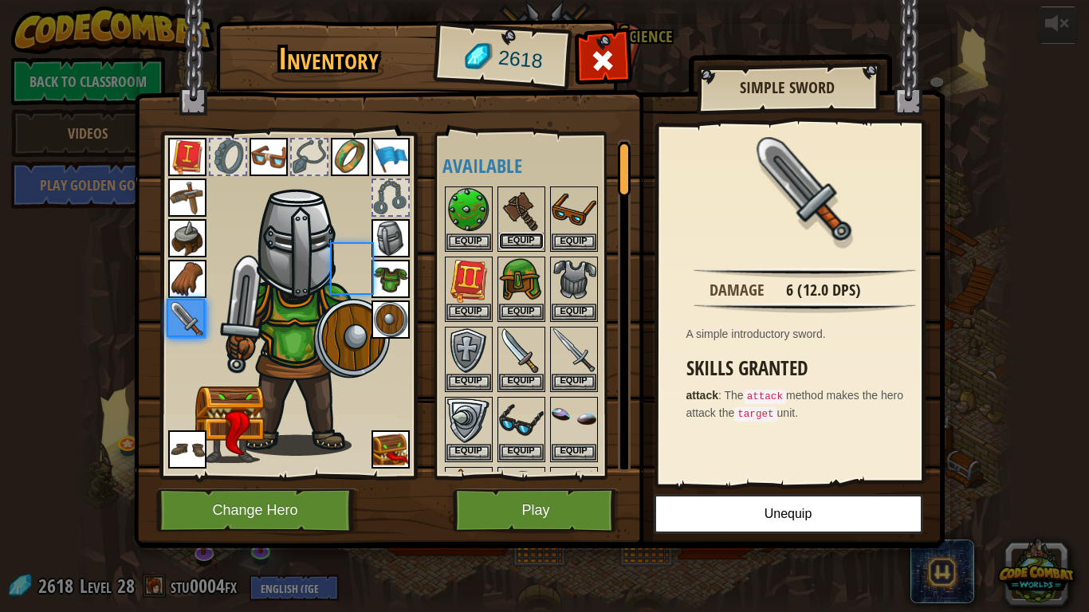
click at [505, 232] on div "Equip" at bounding box center [521, 219] width 48 height 65
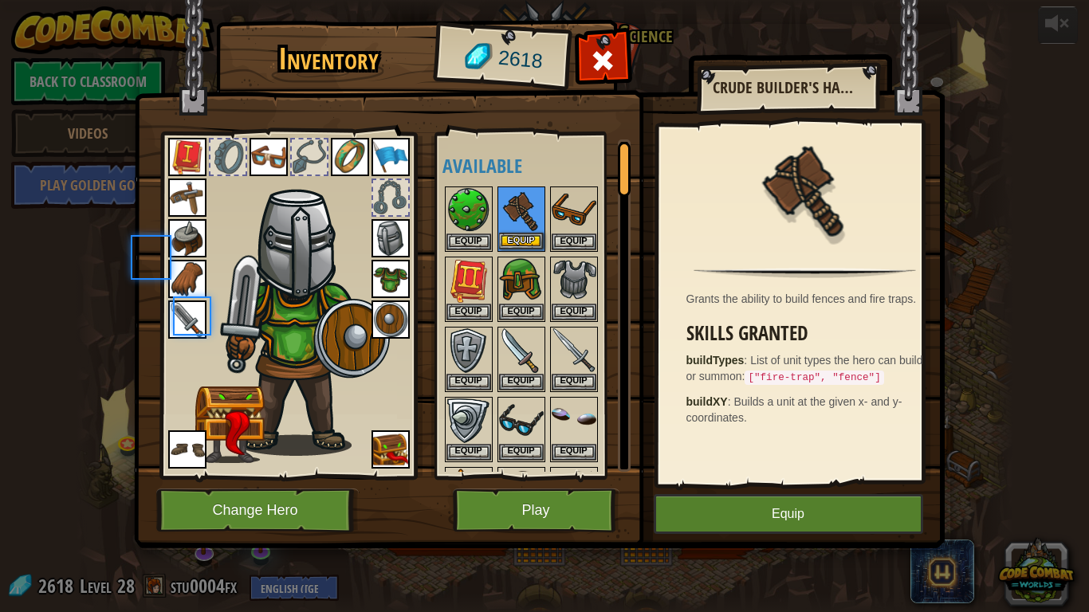
click at [505, 232] on img at bounding box center [521, 210] width 45 height 45
click at [0, 0] on img at bounding box center [0, 0] width 0 height 0
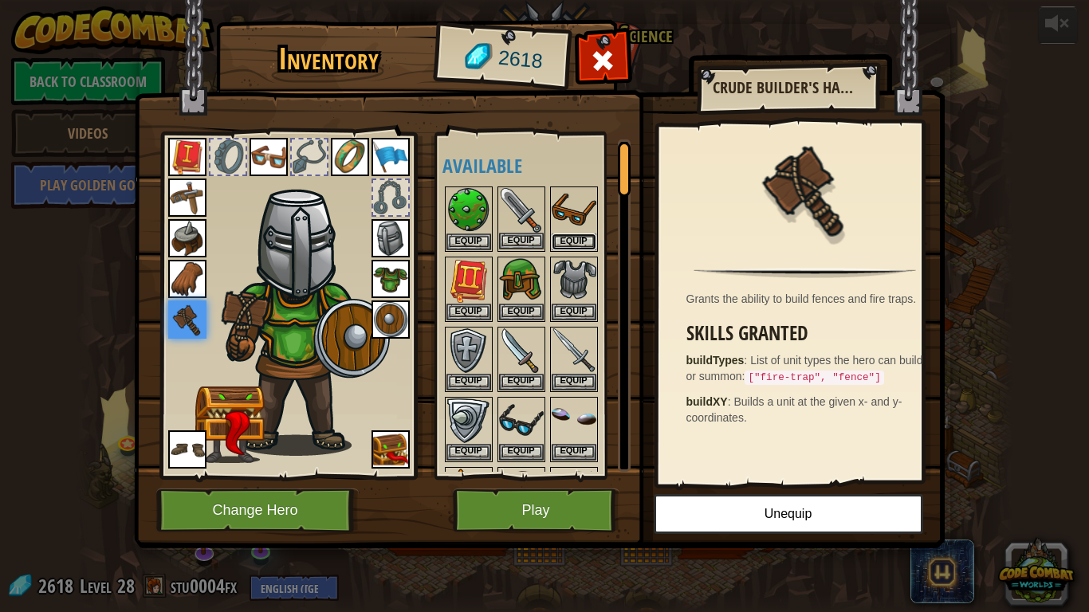
drag, startPoint x: 583, startPoint y: 234, endPoint x: 556, endPoint y: 240, distance: 27.8
click at [564, 237] on button "Equip" at bounding box center [574, 242] width 45 height 17
click at [544, 240] on button "Equip" at bounding box center [521, 241] width 45 height 17
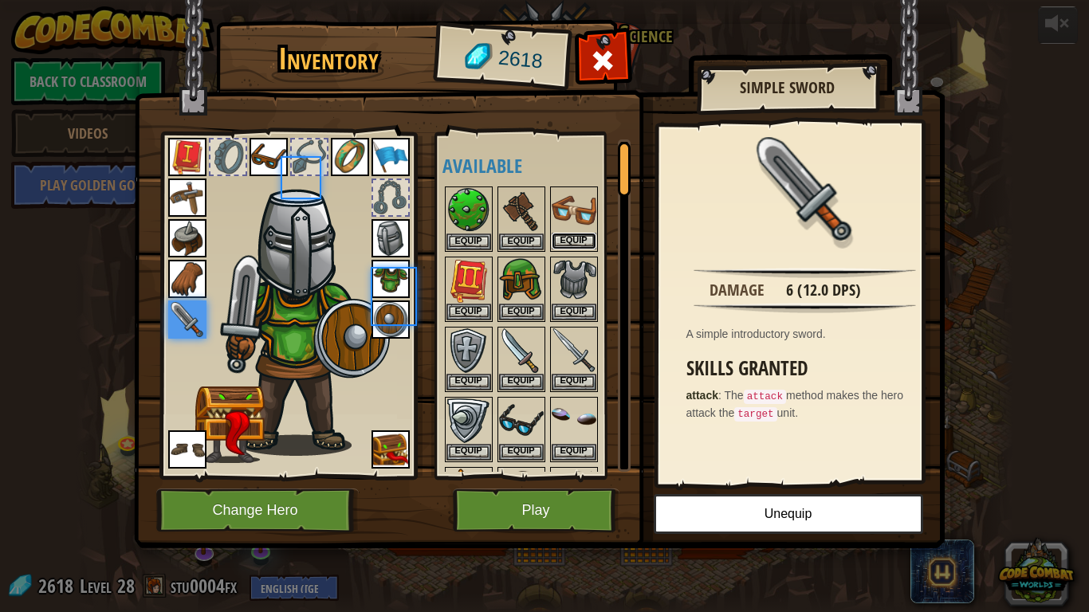
click at [557, 240] on button "Equip" at bounding box center [574, 241] width 45 height 17
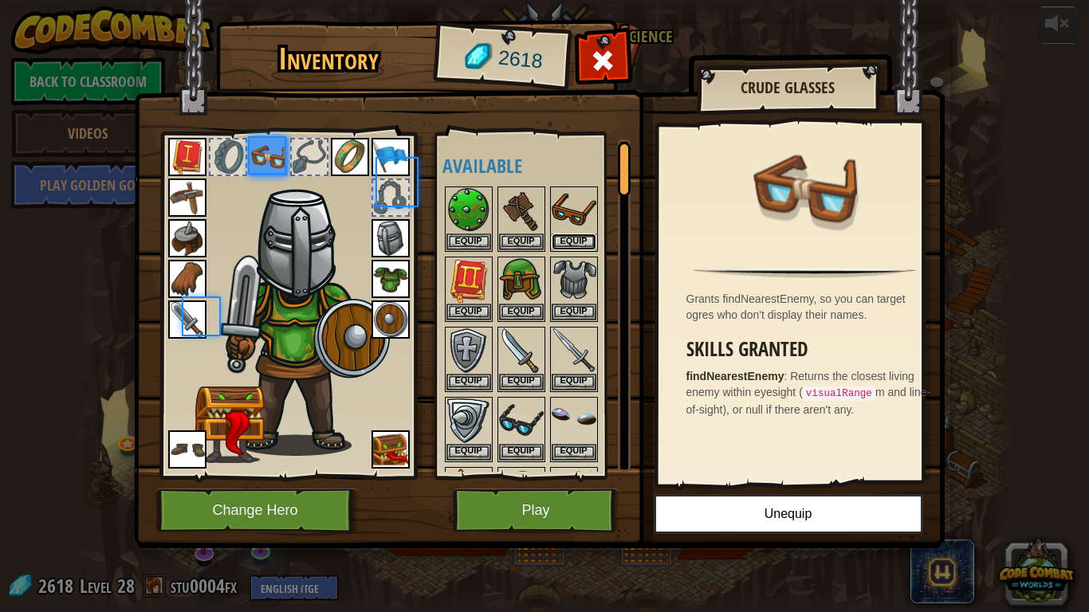
click at [552, 240] on button "Equip" at bounding box center [574, 242] width 45 height 17
click at [0, 0] on button "Equip" at bounding box center [0, 0] width 0 height 0
click at [552, 240] on button "Equip" at bounding box center [574, 242] width 45 height 17
click at [551, 2] on body "powered by Back to Classroom Videos Play Golden Goal 25. Kithgard Gates (Locked…" at bounding box center [544, 1] width 1089 height 2
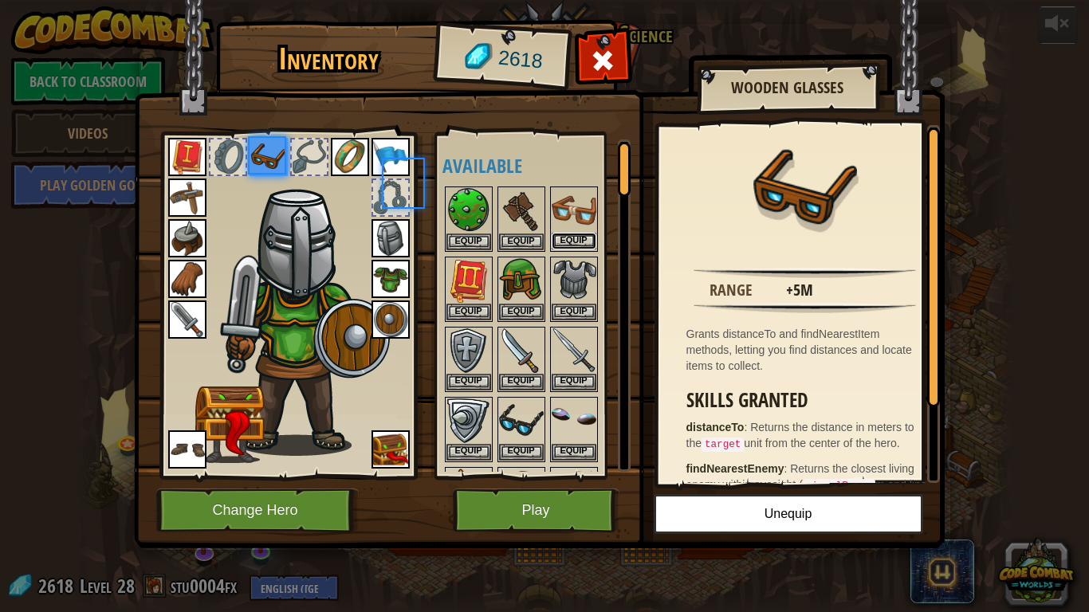
click at [552, 240] on button "Equip" at bounding box center [574, 241] width 45 height 17
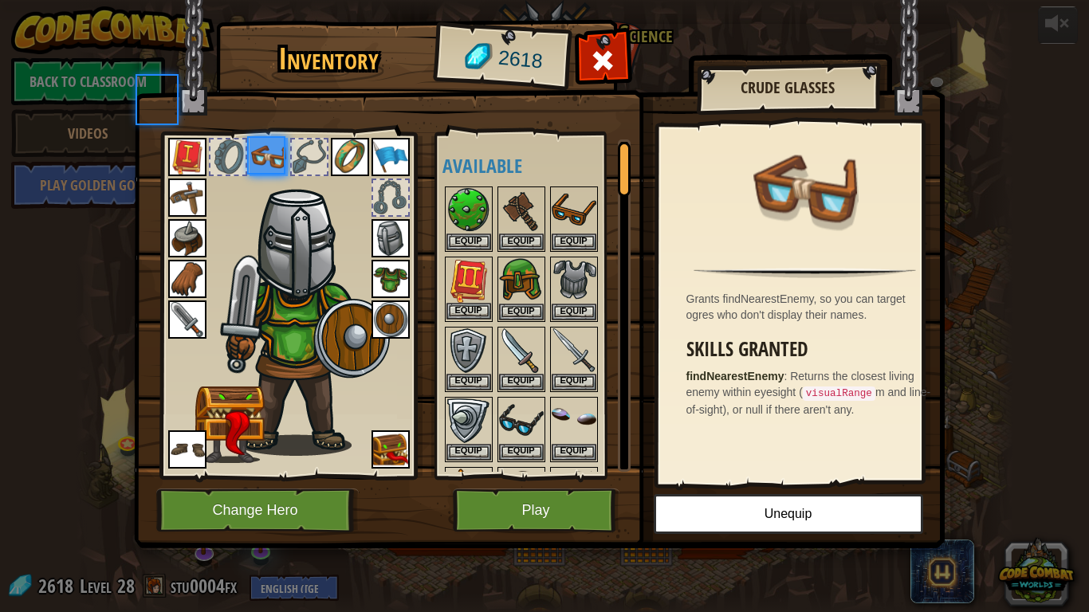
click at [470, 302] on img at bounding box center [468, 280] width 45 height 45
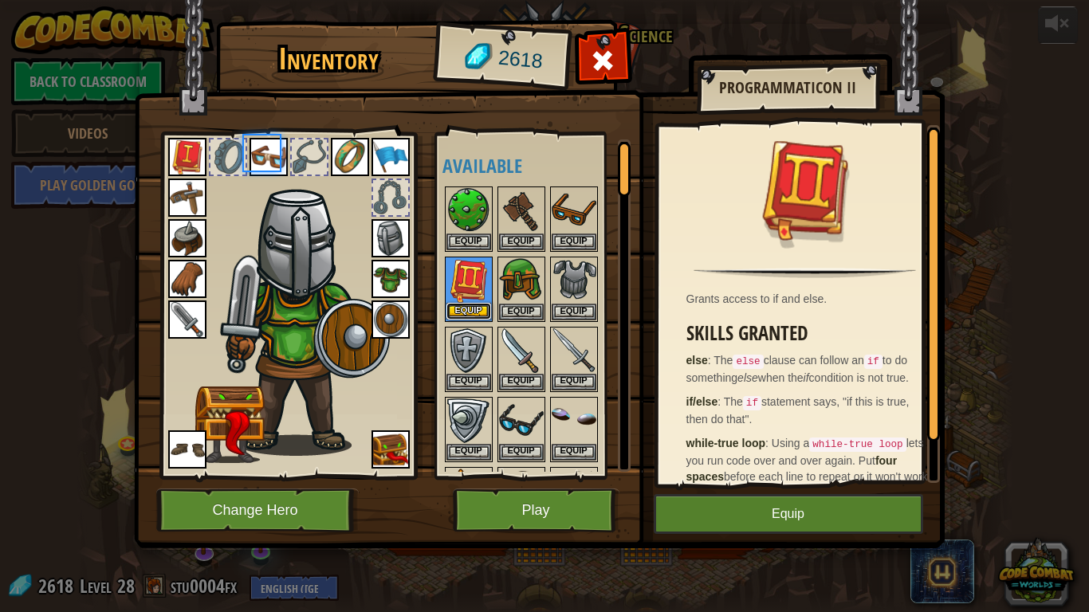
click at [473, 303] on button "Equip" at bounding box center [468, 311] width 45 height 17
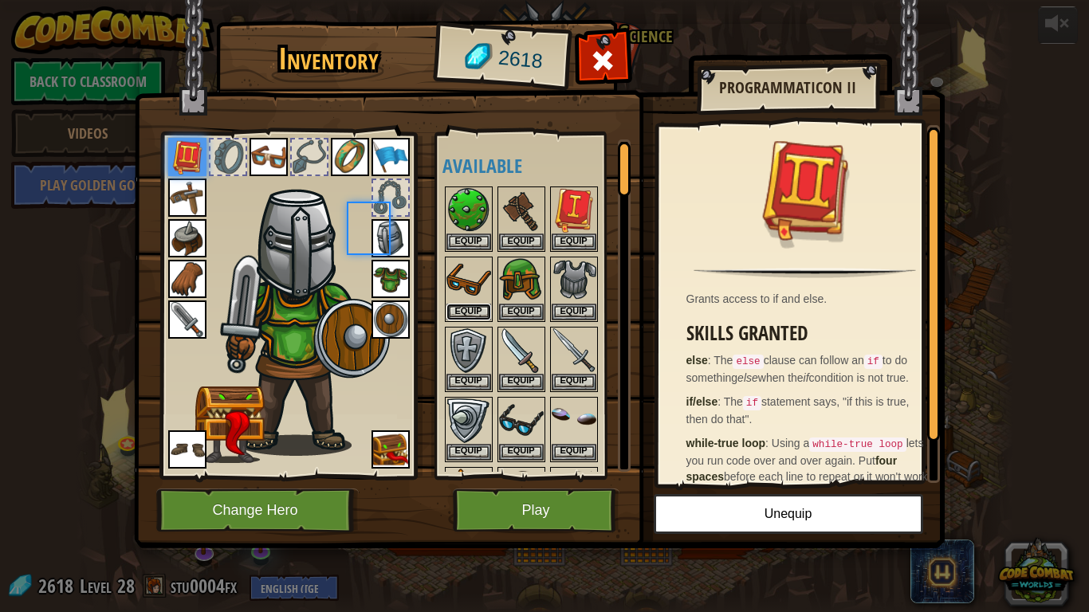
click at [473, 304] on button "Equip" at bounding box center [468, 312] width 45 height 17
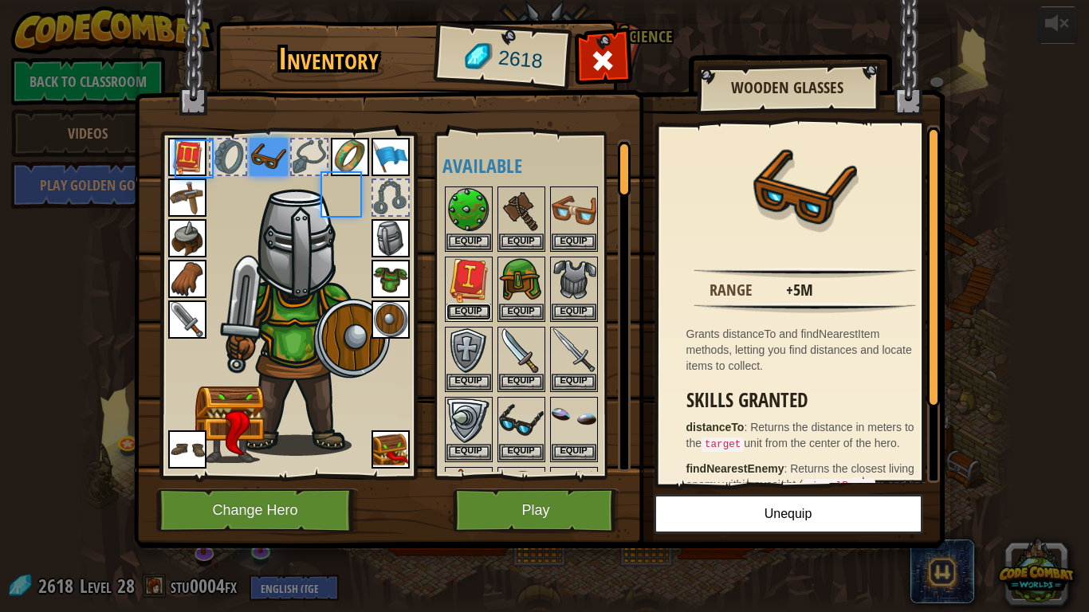
click at [473, 304] on button "Equip" at bounding box center [468, 312] width 45 height 17
click at [473, 2] on body "powered by Back to Classroom Videos Play Golden Goal 25. Kithgard Gates (Locked…" at bounding box center [544, 1] width 1089 height 2
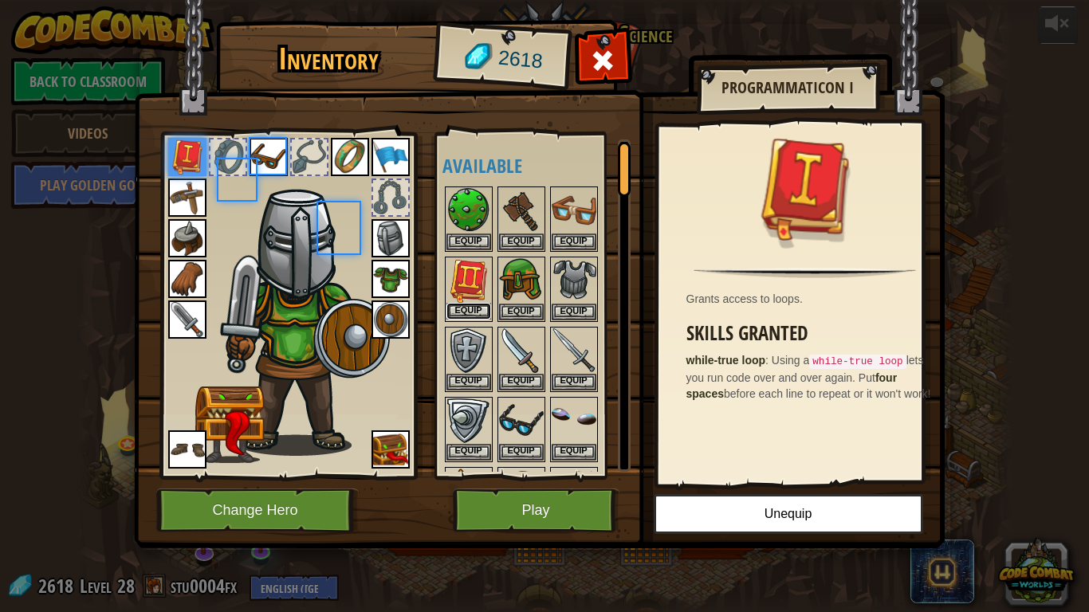
click at [473, 303] on button "Equip" at bounding box center [468, 311] width 45 height 17
click at [0, 0] on button "Equip" at bounding box center [0, 0] width 0 height 0
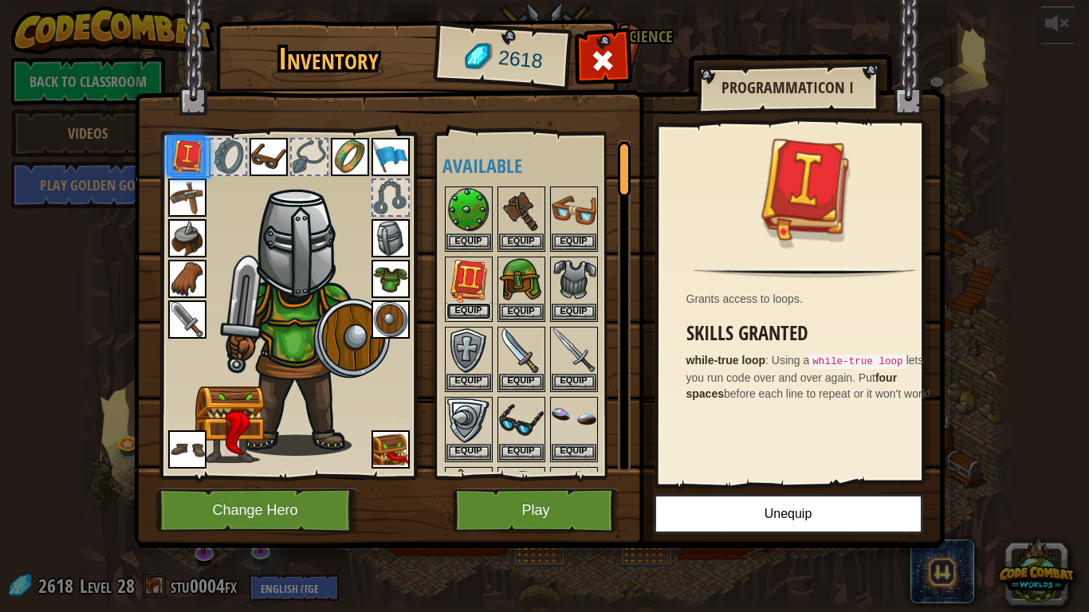
click at [473, 303] on button "Equip" at bounding box center [468, 311] width 45 height 17
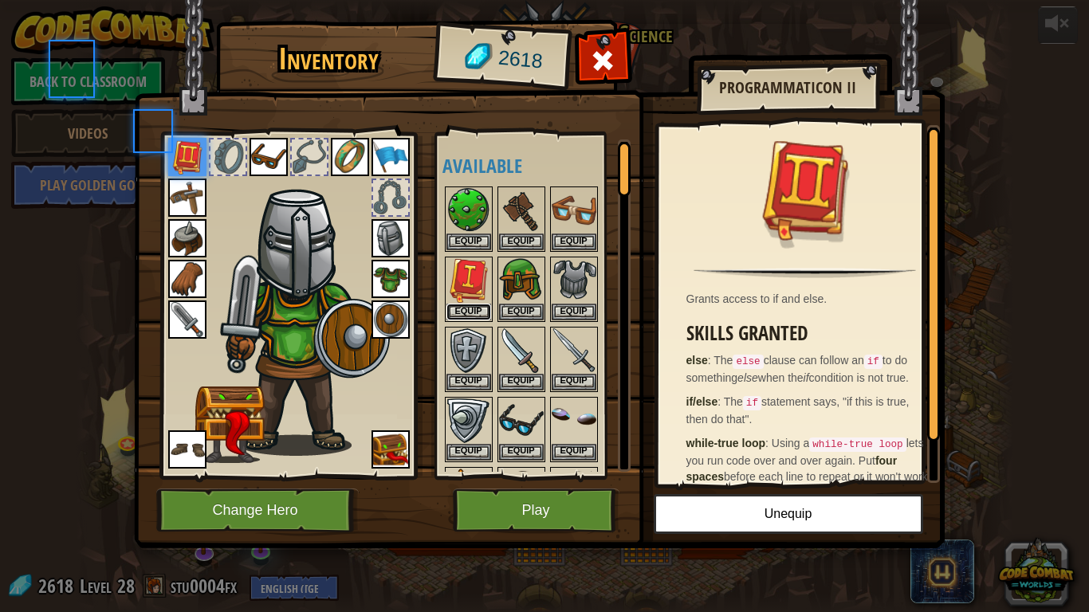
click at [473, 304] on button "Equip" at bounding box center [468, 312] width 45 height 17
click at [0, 0] on button "Equip" at bounding box center [0, 0] width 0 height 0
click at [513, 305] on button "Equip" at bounding box center [521, 311] width 45 height 17
click at [552, 305] on button "Equip" at bounding box center [574, 312] width 45 height 17
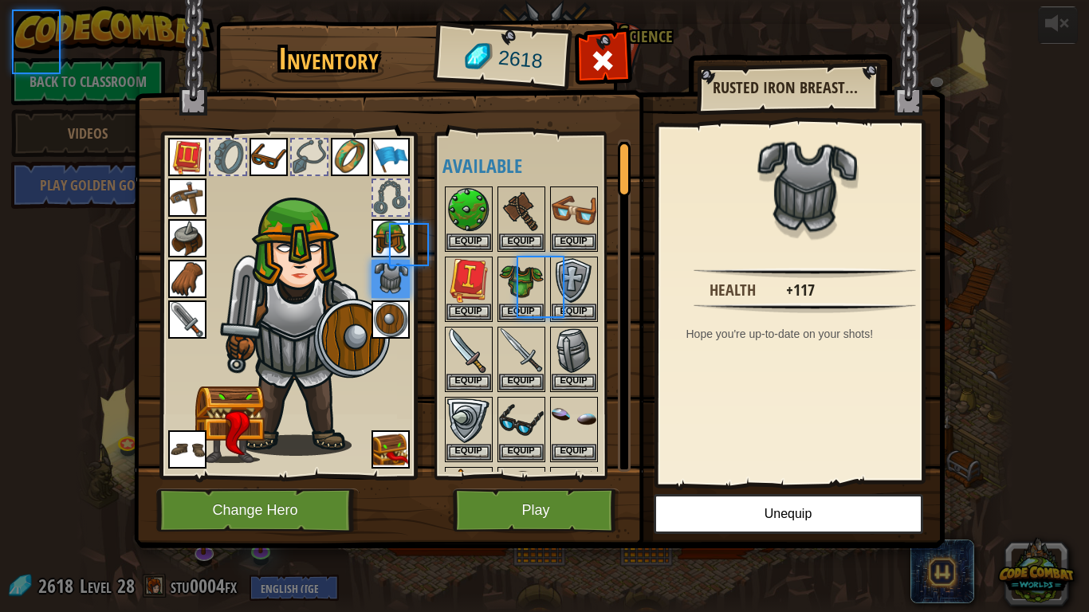
click at [513, 2] on body "powered by Back to Classroom Videos Play Golden Goal 25. Kithgard Gates (Locked…" at bounding box center [544, 1] width 1089 height 2
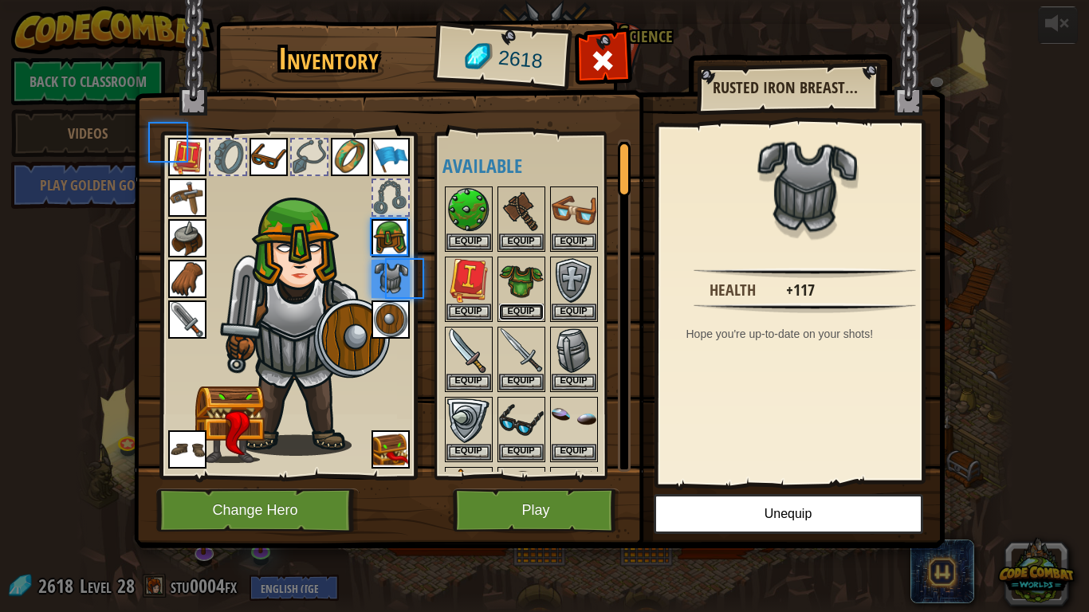
click at [513, 305] on button "Equip" at bounding box center [521, 312] width 45 height 17
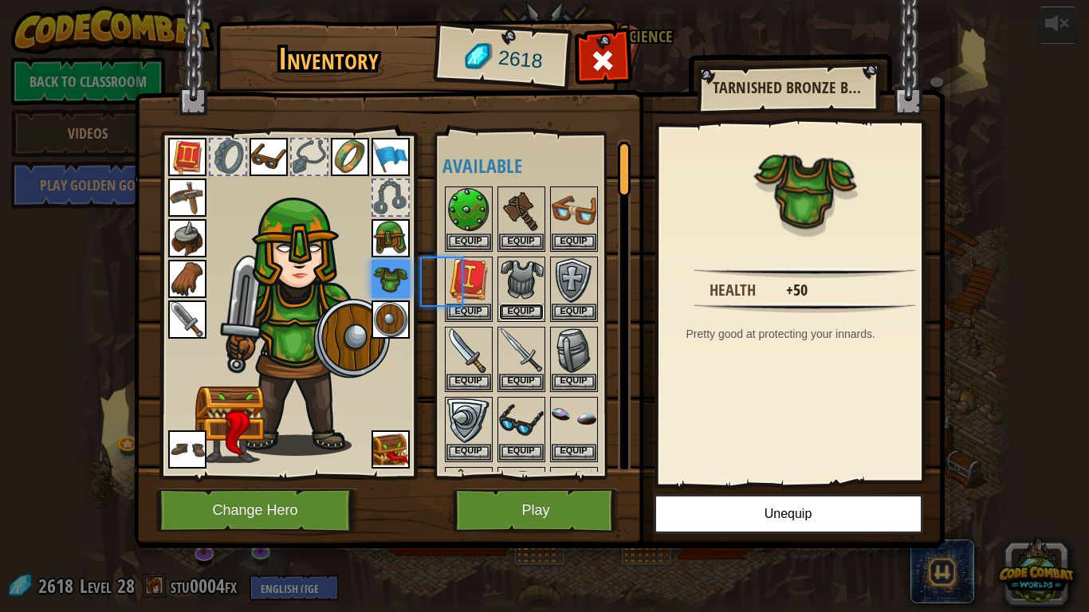
click at [513, 305] on button "Equip" at bounding box center [521, 312] width 45 height 17
click at [513, 2] on body "powered by Back to Classroom Videos Play Golden Goal 25. Kithgard Gates (Locked…" at bounding box center [544, 1] width 1089 height 2
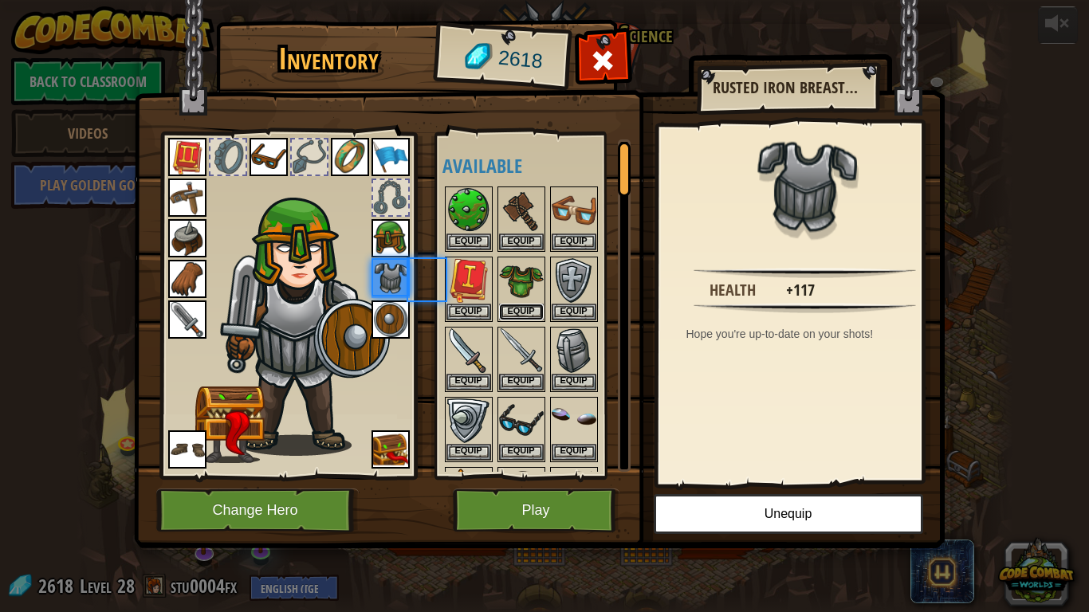
click at [513, 305] on button "Equip" at bounding box center [521, 312] width 45 height 17
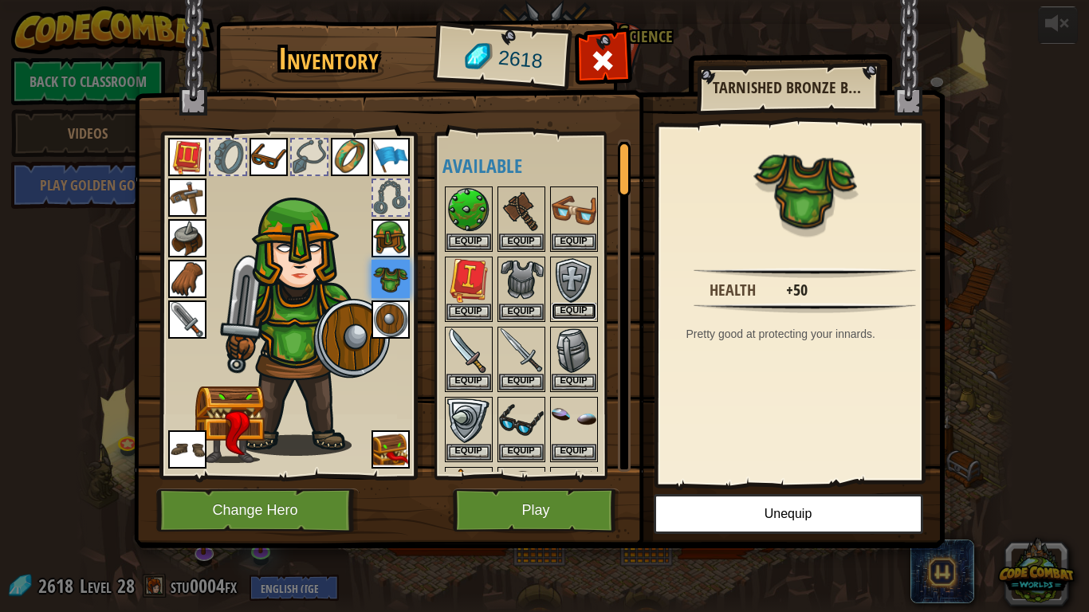
click at [587, 309] on button "Equip" at bounding box center [574, 311] width 45 height 17
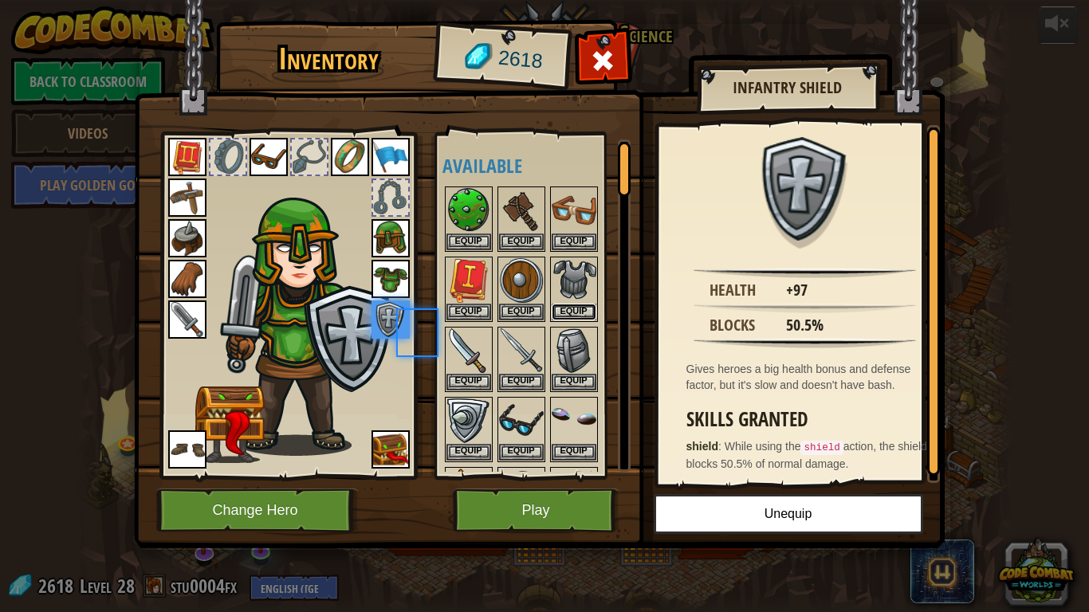
click at [587, 309] on button "Equip" at bounding box center [574, 312] width 45 height 17
click at [544, 309] on button "Equip" at bounding box center [521, 312] width 45 height 17
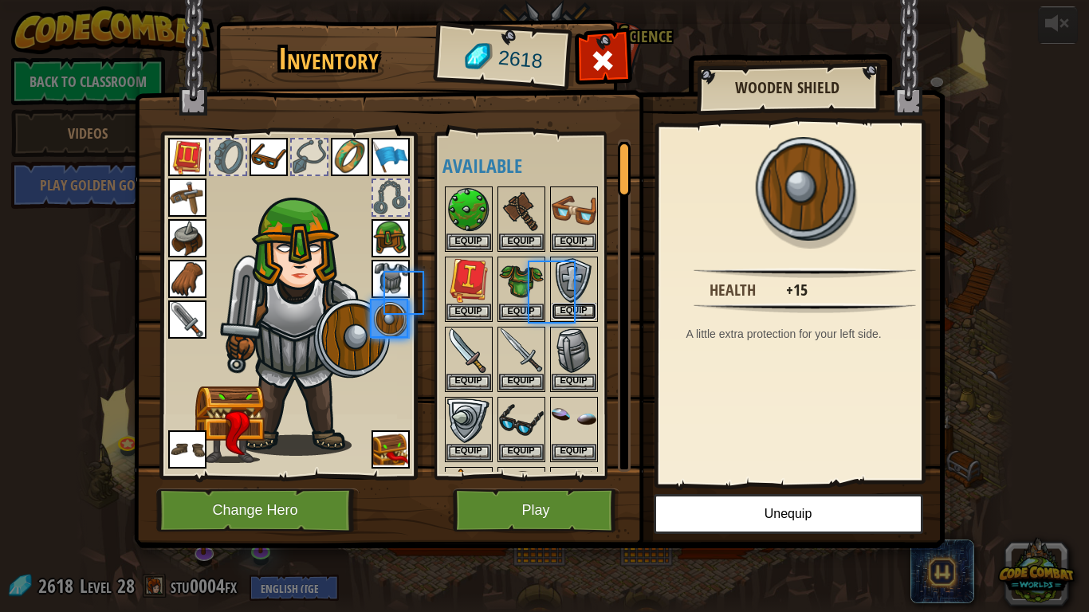
click at [587, 309] on button "Equip" at bounding box center [574, 311] width 45 height 17
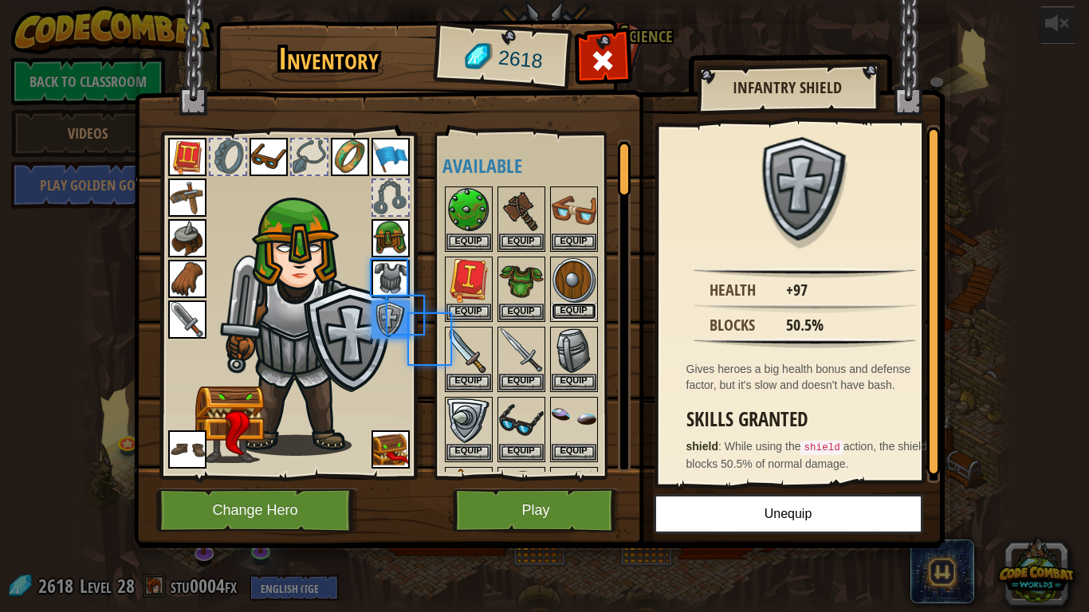
click at [588, 310] on button "Equip" at bounding box center [574, 311] width 45 height 17
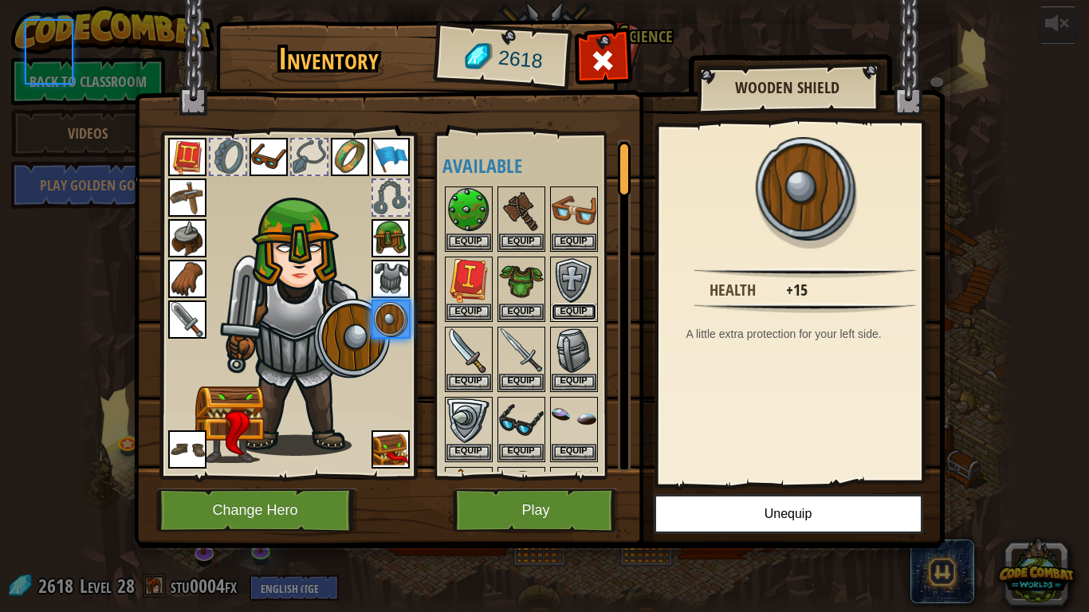
click at [588, 310] on button "Equip" at bounding box center [574, 312] width 45 height 17
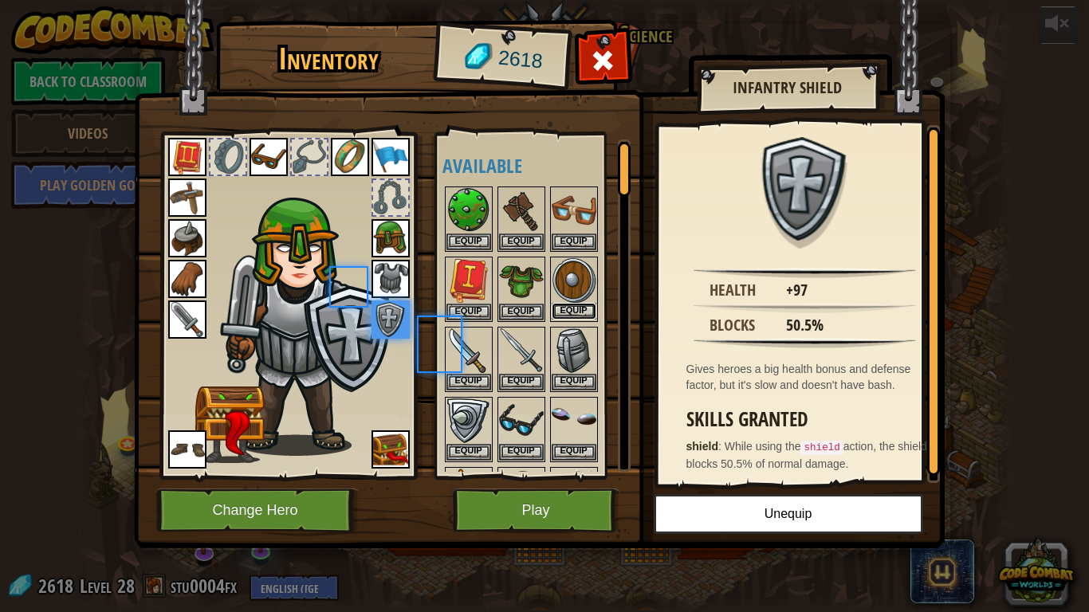
click at [588, 310] on button "Equip" at bounding box center [574, 311] width 45 height 17
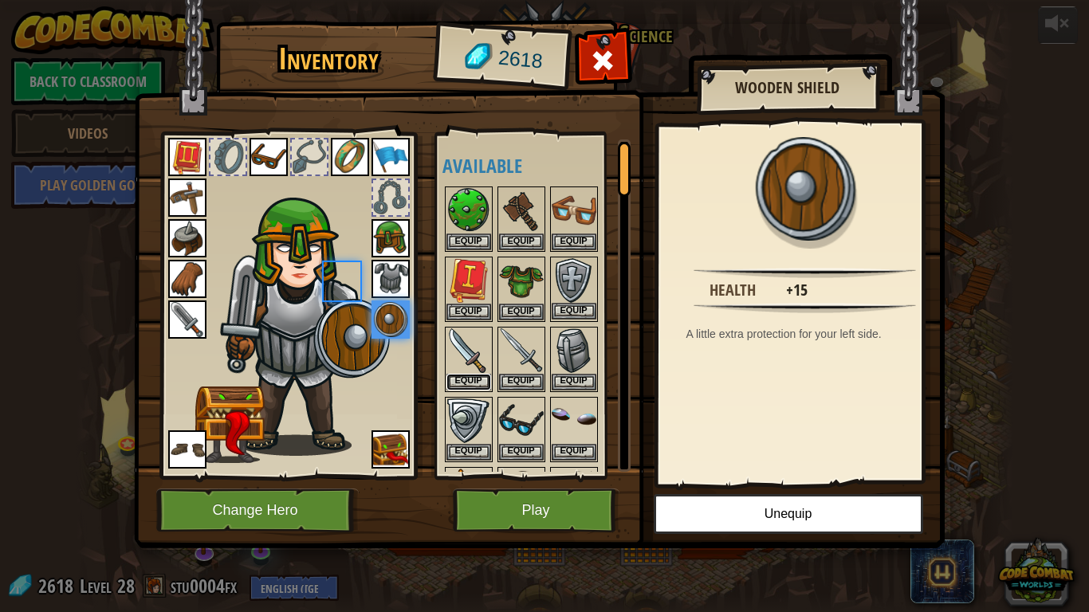
click at [477, 387] on button "Equip" at bounding box center [468, 382] width 45 height 17
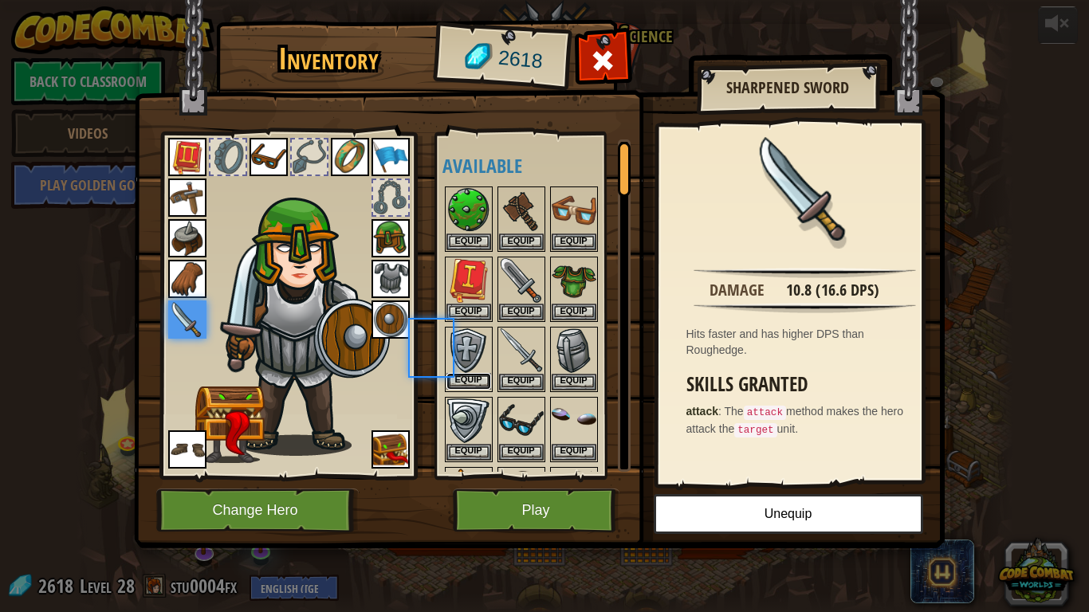
click at [477, 385] on button "Equip" at bounding box center [468, 381] width 45 height 17
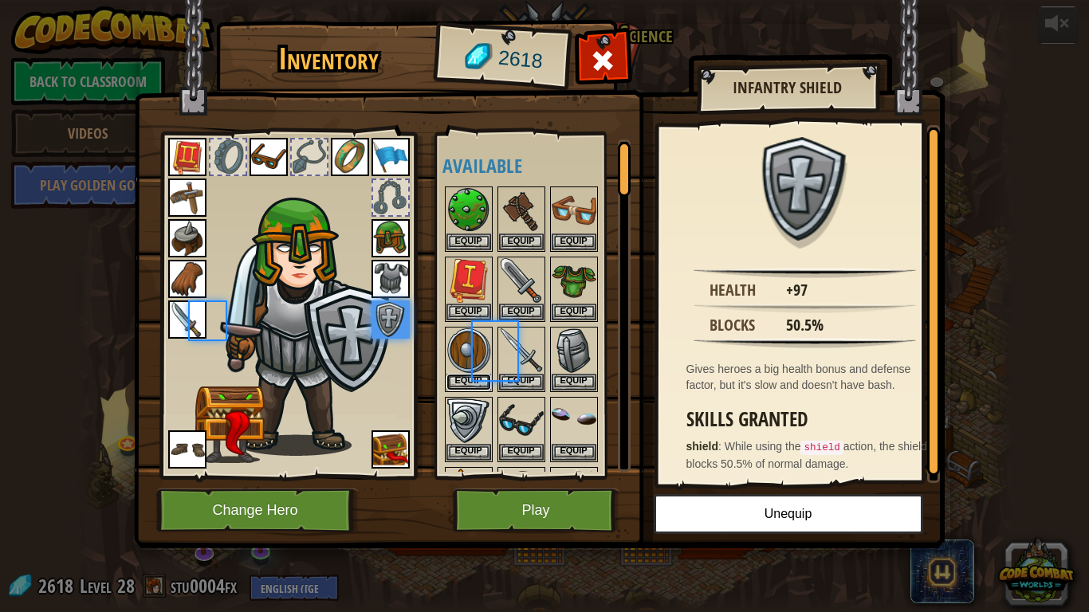
click at [477, 385] on button "Equip" at bounding box center [468, 382] width 45 height 17
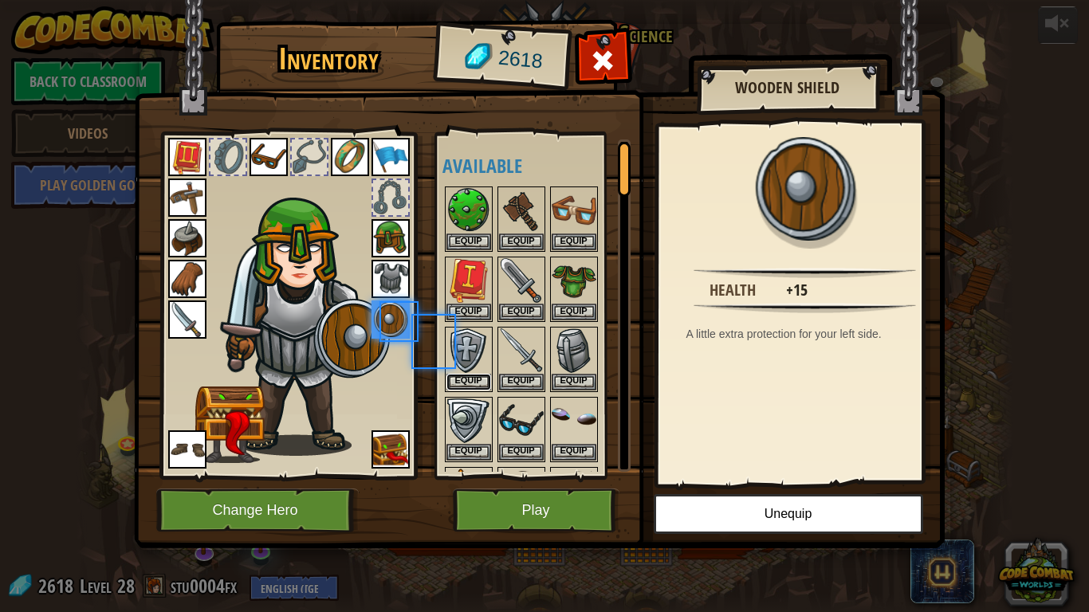
click at [475, 384] on button "Equip" at bounding box center [468, 382] width 45 height 17
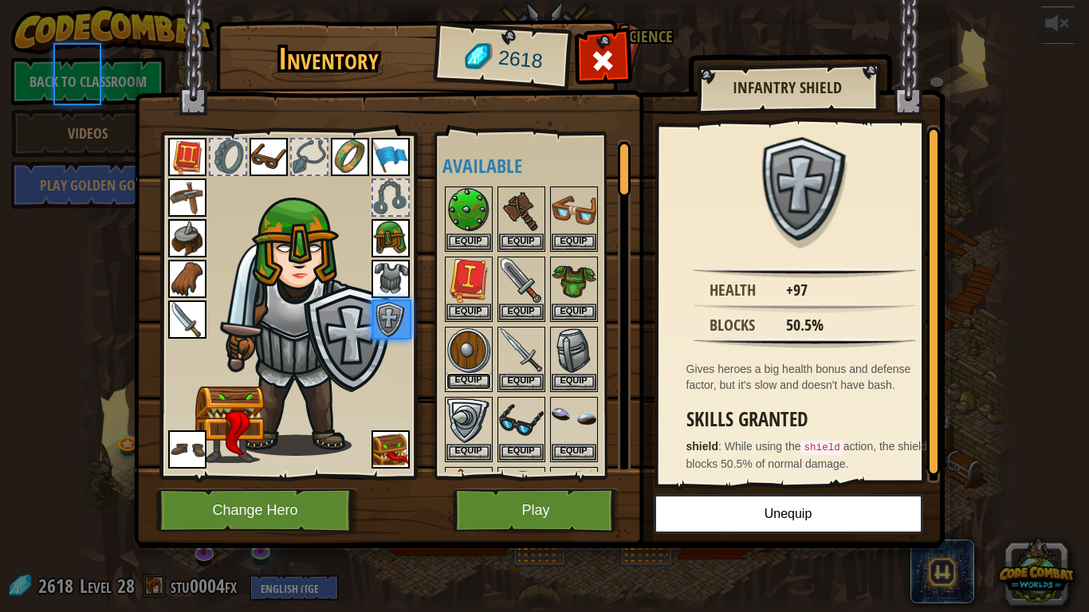
click at [475, 384] on button "Equip" at bounding box center [468, 381] width 45 height 17
click at [0, 0] on button "Equip" at bounding box center [0, 0] width 0 height 0
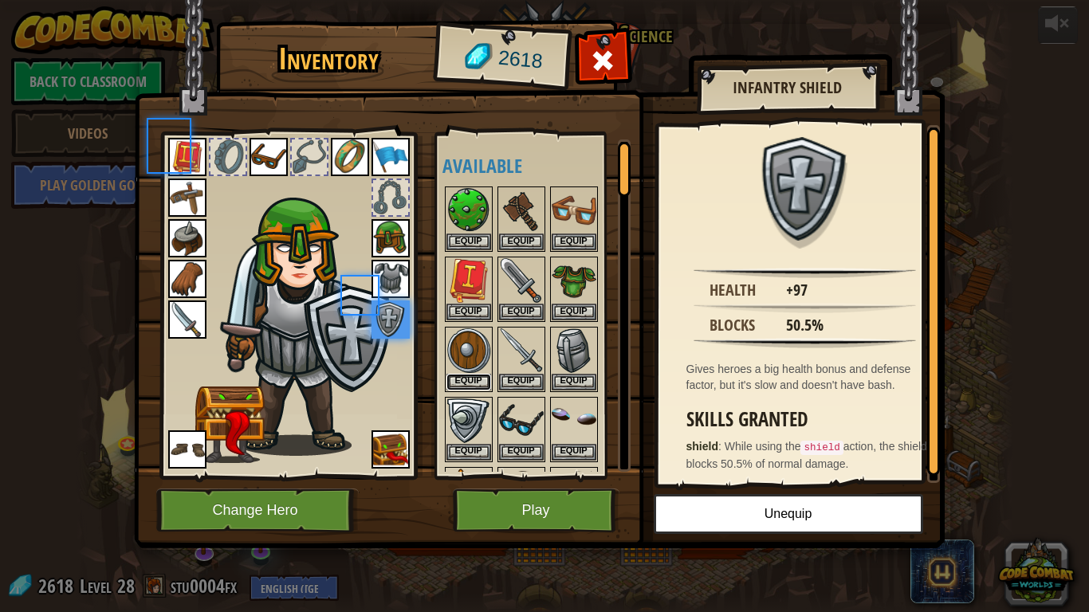
click at [473, 383] on button "Equip" at bounding box center [468, 382] width 45 height 17
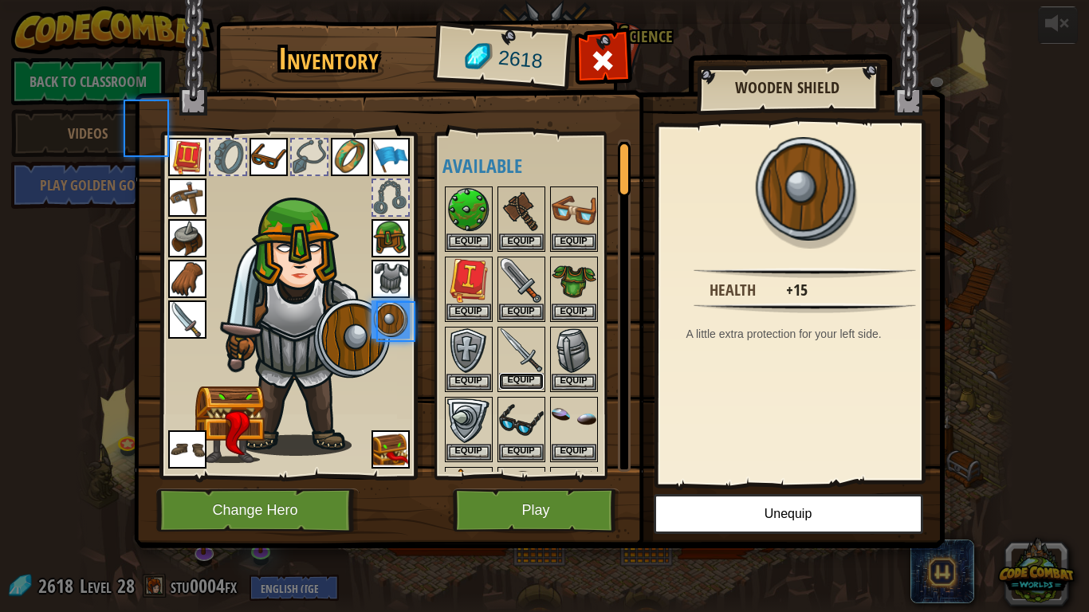
click at [539, 373] on button "Equip" at bounding box center [521, 381] width 45 height 17
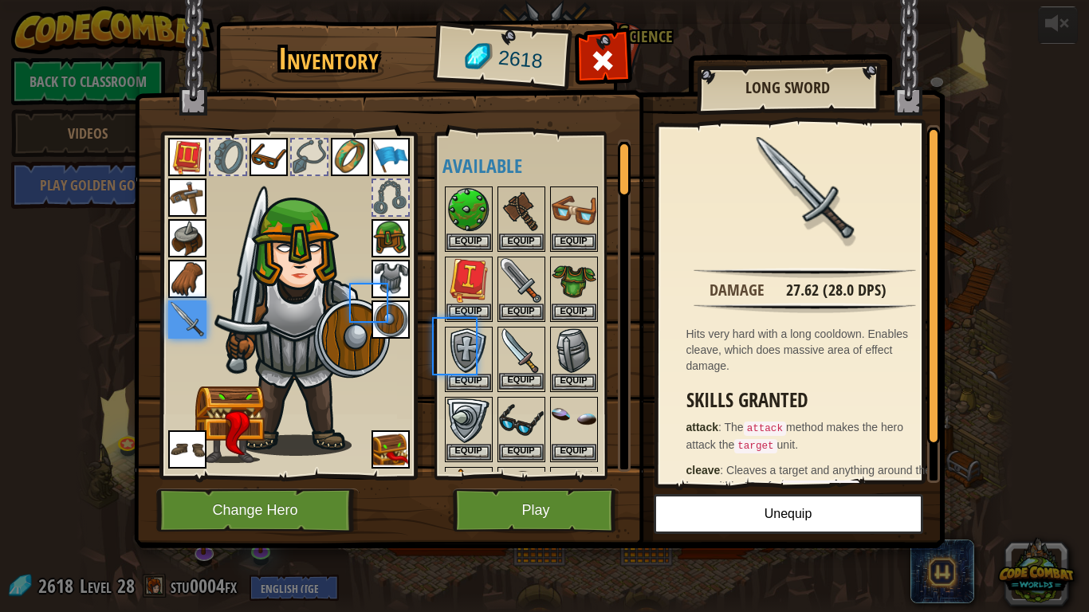
click at [531, 372] on img at bounding box center [521, 350] width 45 height 45
click at [529, 372] on img at bounding box center [521, 350] width 45 height 45
click at [527, 371] on img at bounding box center [521, 350] width 45 height 45
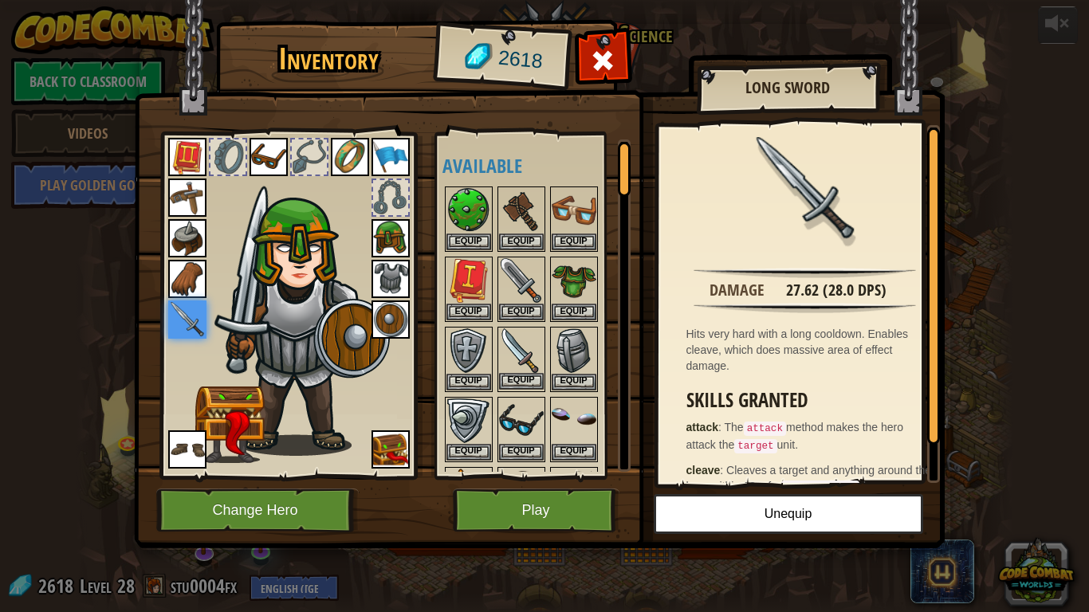
click at [504, 367] on img at bounding box center [521, 350] width 45 height 45
click at [531, 384] on div "Inventory 2618 Available Equip Equip Equip Equip Equip Equip Equip Equip Equip …" at bounding box center [544, 306] width 1089 height 612
drag, startPoint x: 508, startPoint y: 371, endPoint x: 522, endPoint y: 378, distance: 16.0
click at [522, 381] on div "Inventory 2618 Available Equip Equip Equip Equip Equip Equip Equip Equip Equip …" at bounding box center [544, 306] width 1089 height 612
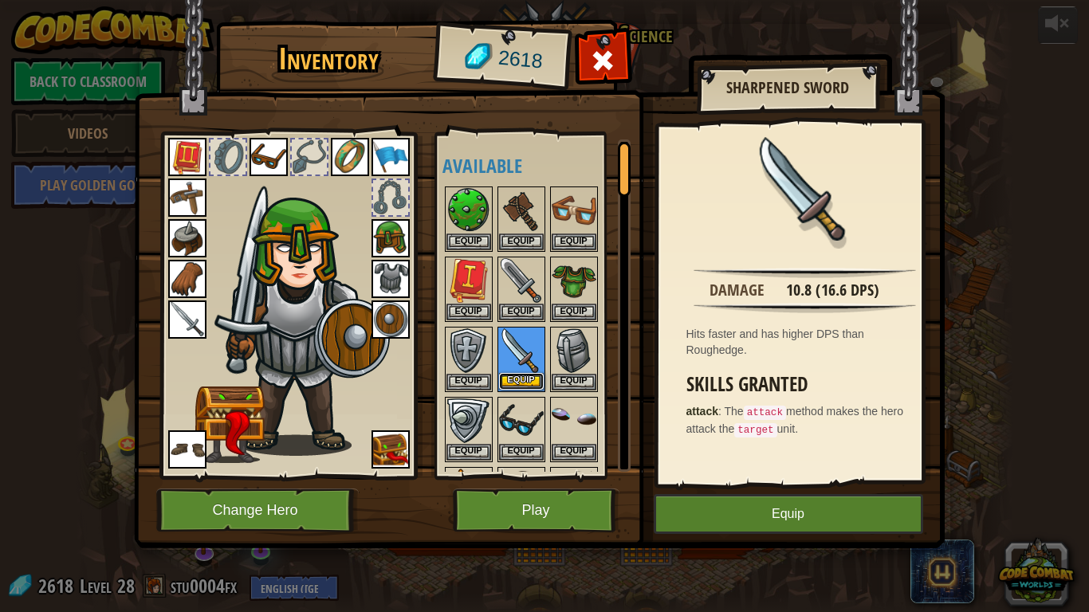
click at [523, 378] on button "Equip" at bounding box center [521, 381] width 45 height 17
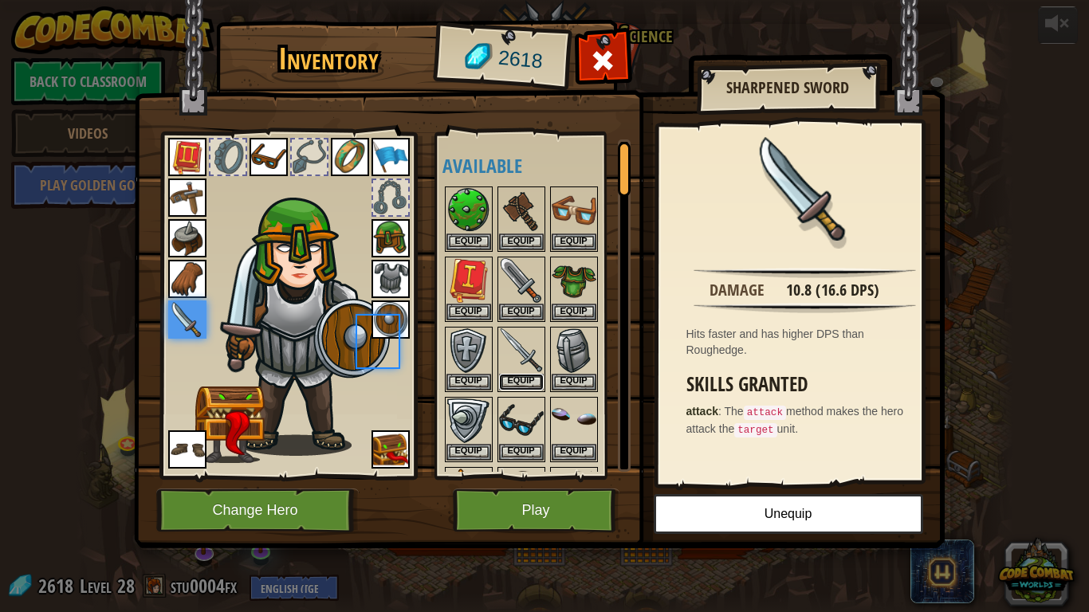
click at [523, 378] on button "Equip" at bounding box center [521, 382] width 45 height 17
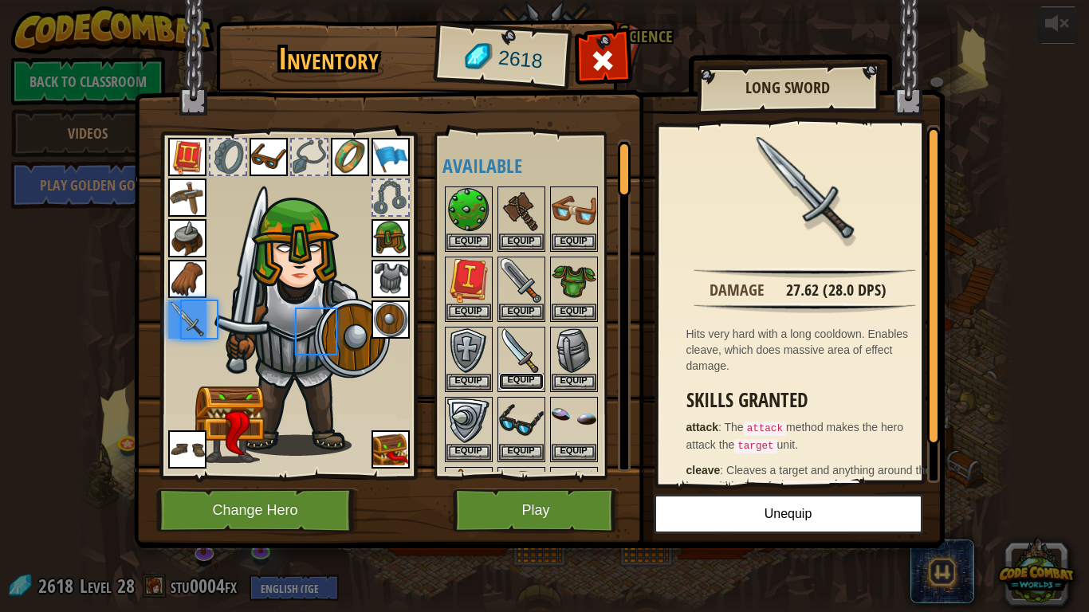
click at [523, 378] on button "Equip" at bounding box center [521, 381] width 45 height 17
click at [0, 0] on button "Equip" at bounding box center [0, 0] width 0 height 0
click at [523, 378] on button "Equip" at bounding box center [521, 381] width 45 height 17
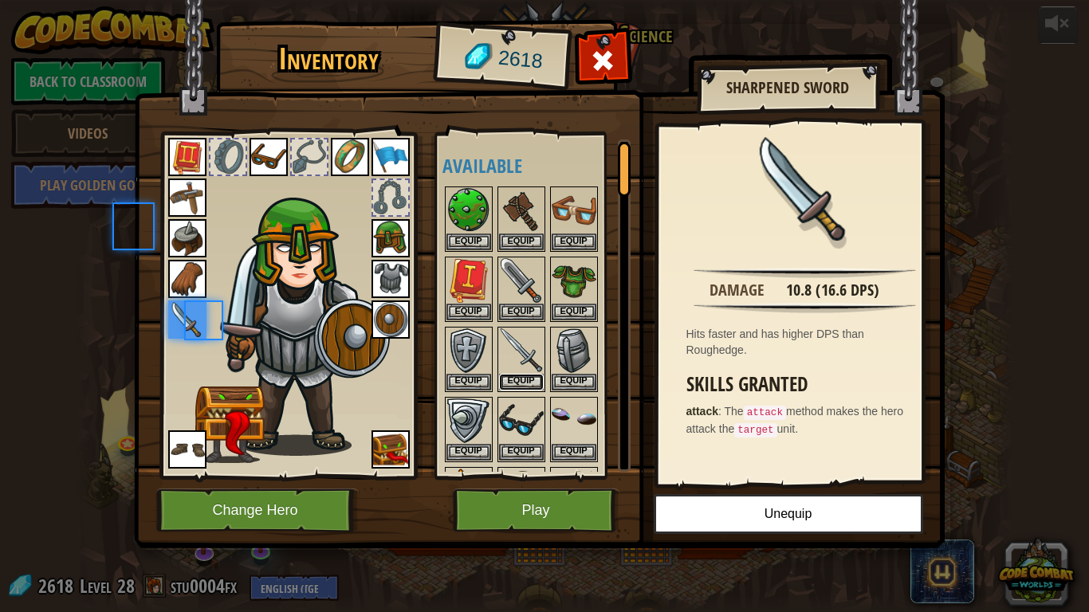
click at [523, 378] on button "Equip" at bounding box center [521, 382] width 45 height 17
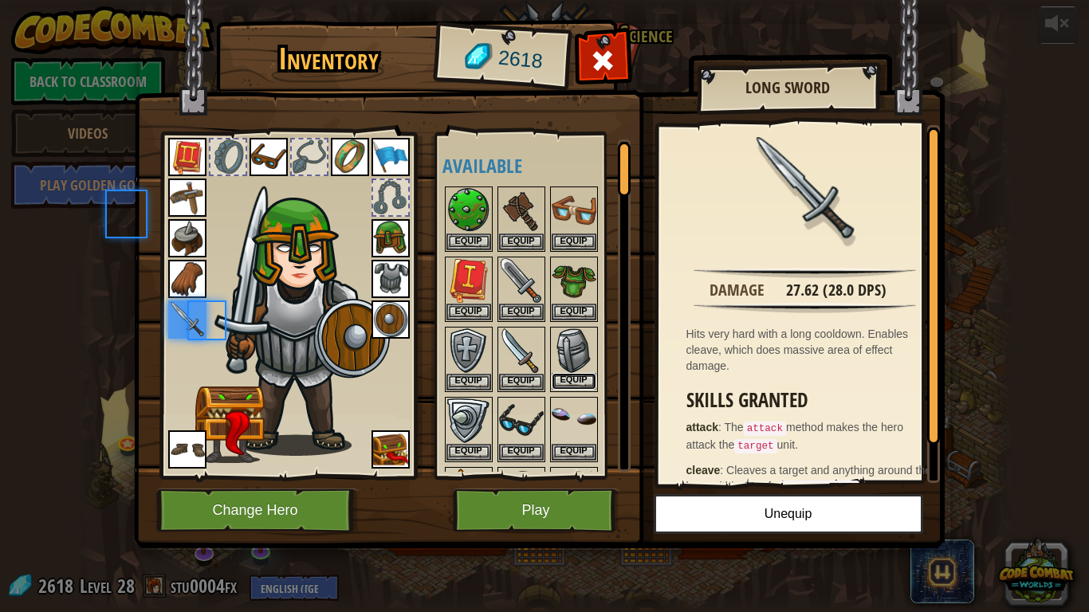
click at [577, 375] on button "Equip" at bounding box center [574, 381] width 45 height 17
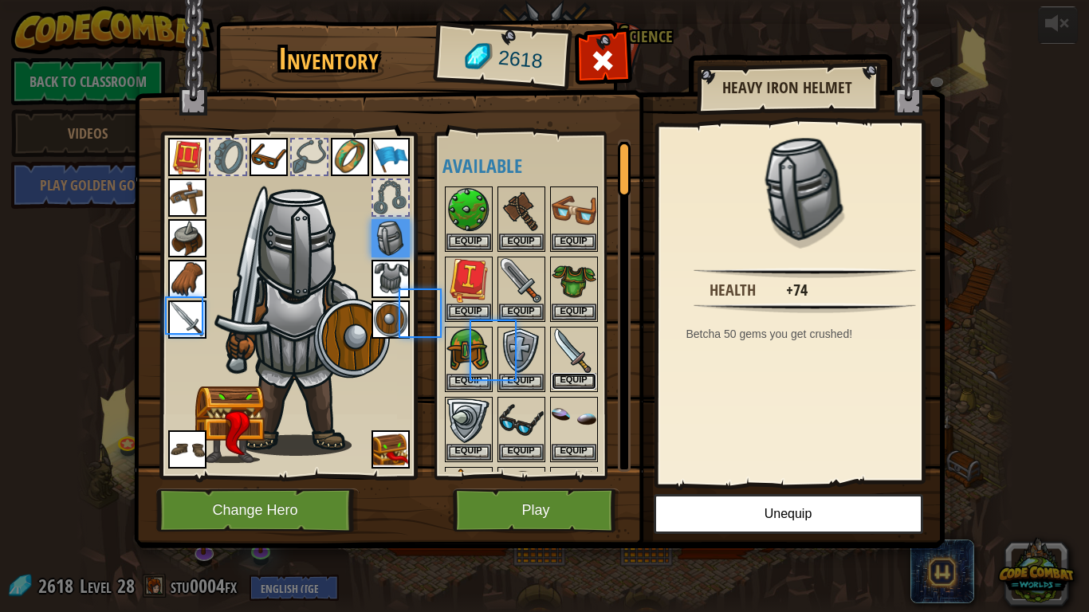
click at [577, 381] on button "Equip" at bounding box center [574, 381] width 45 height 17
click at [0, 0] on button "Equip" at bounding box center [0, 0] width 0 height 0
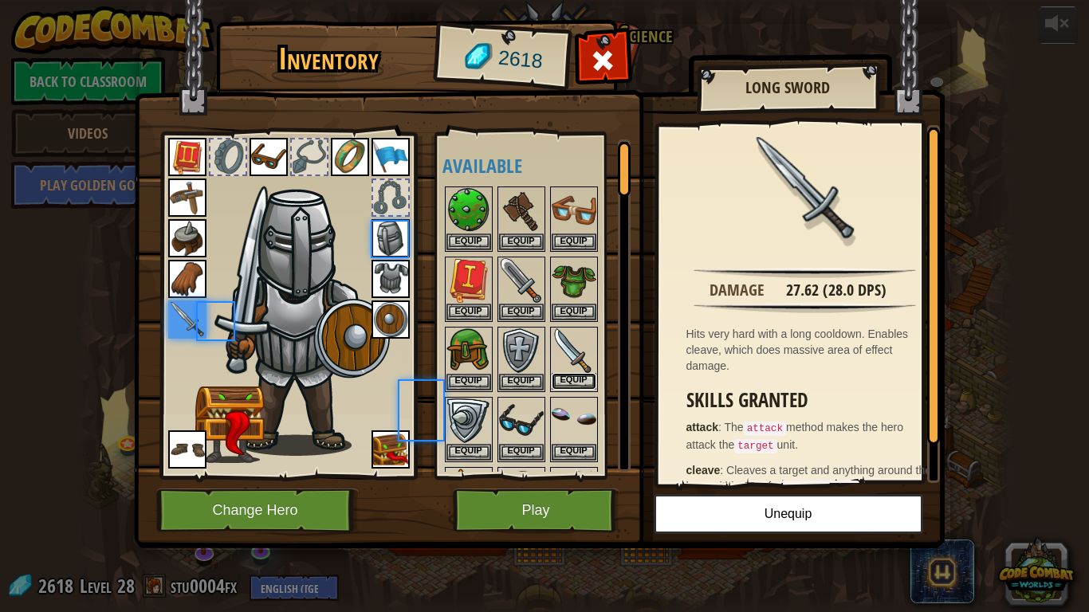
click at [577, 381] on button "Equip" at bounding box center [574, 381] width 45 height 17
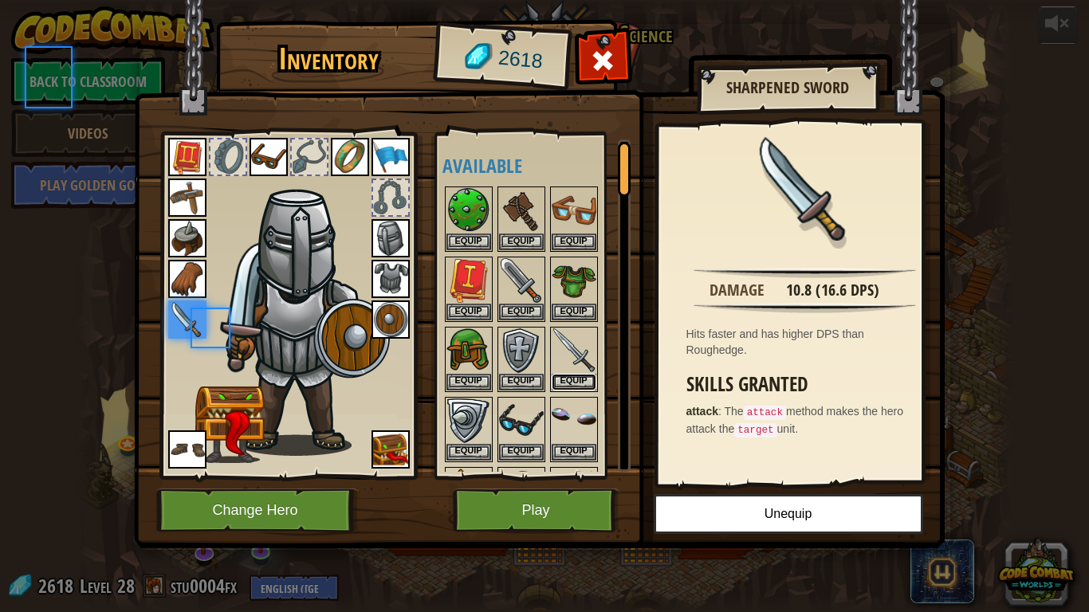
click at [575, 381] on button "Equip" at bounding box center [574, 382] width 45 height 17
click at [0, 0] on button "Equip" at bounding box center [0, 0] width 0 height 0
click at [571, 381] on button "Equip" at bounding box center [574, 382] width 45 height 17
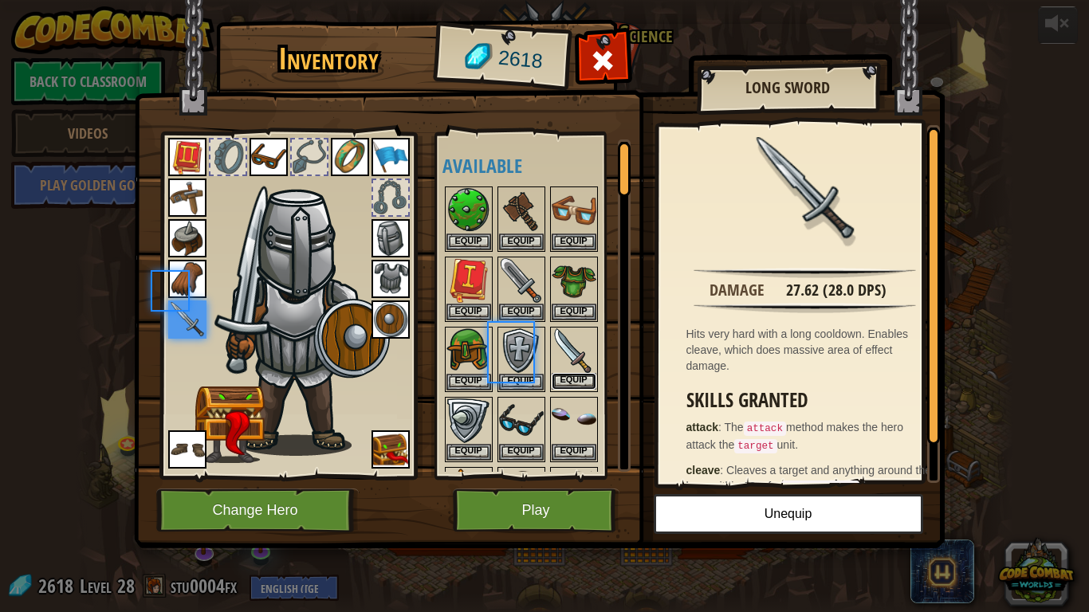
click at [572, 381] on button "Equip" at bounding box center [574, 381] width 45 height 17
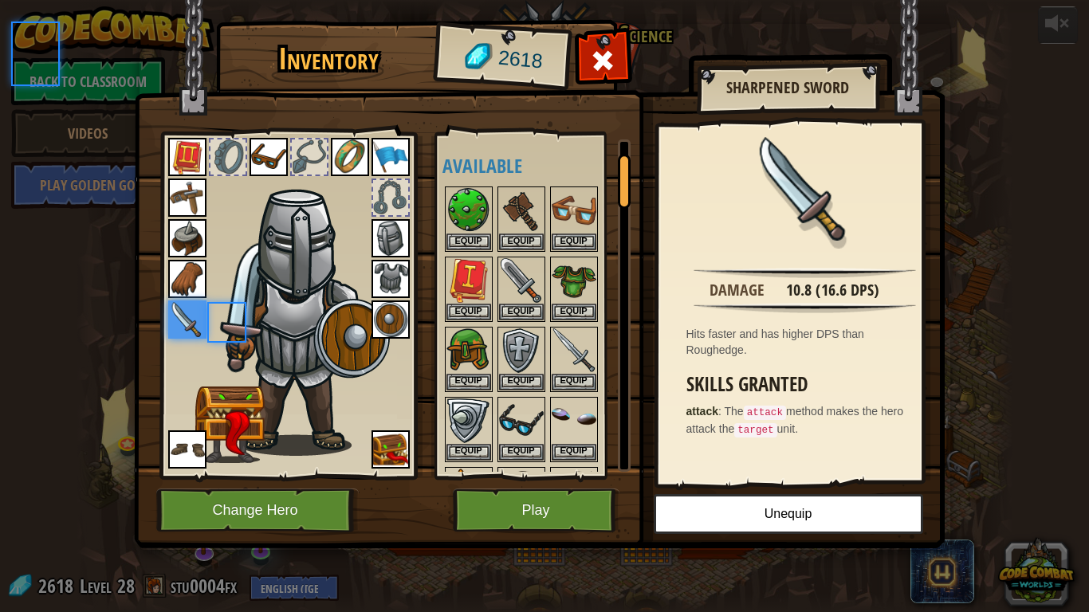
scroll to position [80, 0]
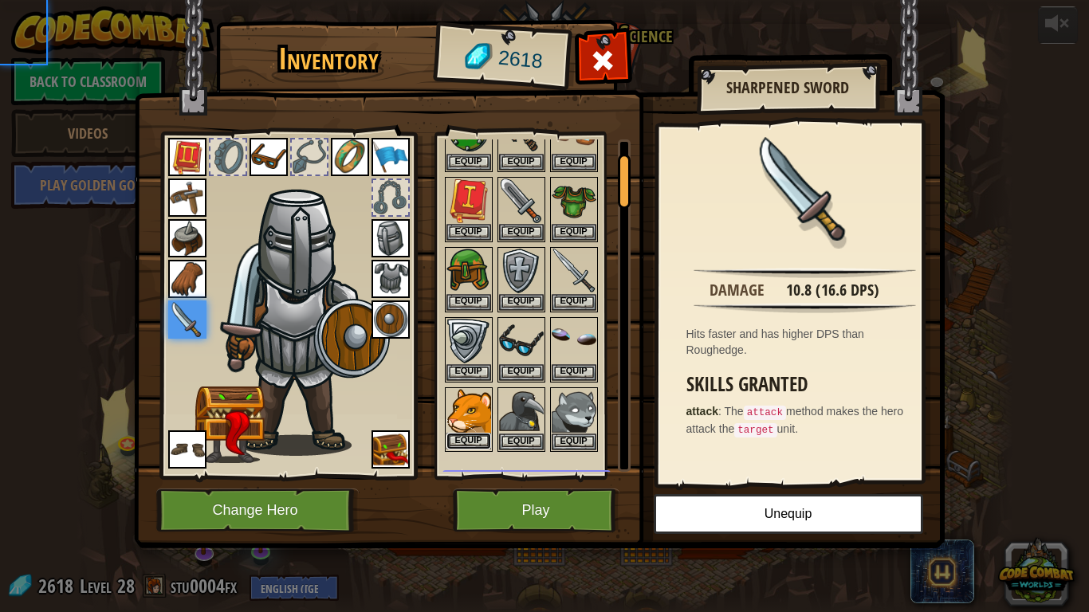
click at [469, 438] on button "Equip" at bounding box center [468, 441] width 45 height 17
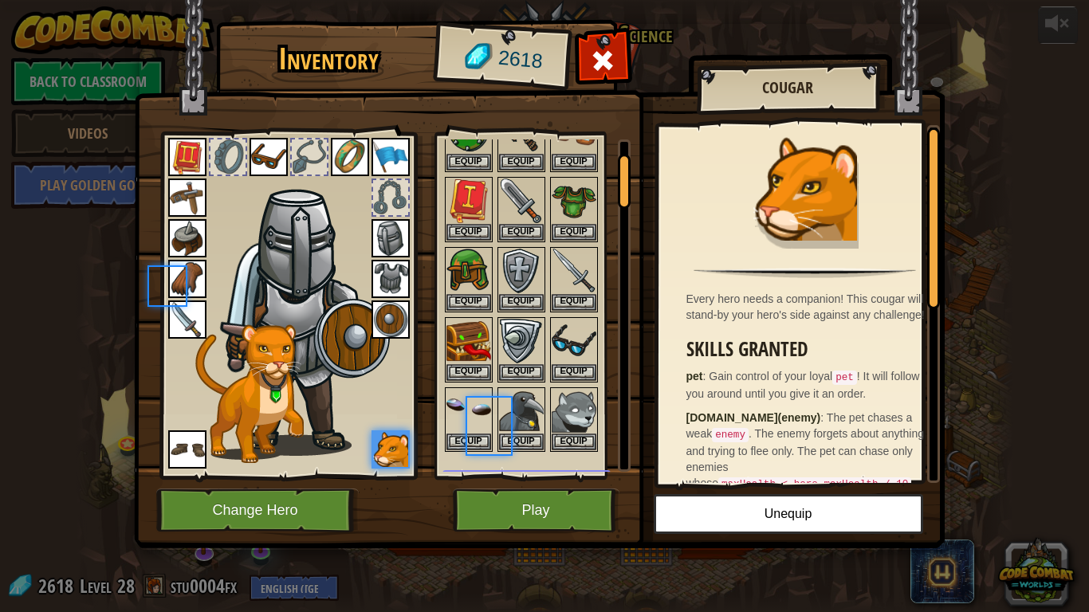
click at [469, 2] on body "powered by Back to Classroom Videos Play Golden Goal 25. Kithgard Gates (Locked…" at bounding box center [544, 1] width 1089 height 2
click at [469, 438] on button "Equip" at bounding box center [468, 442] width 45 height 17
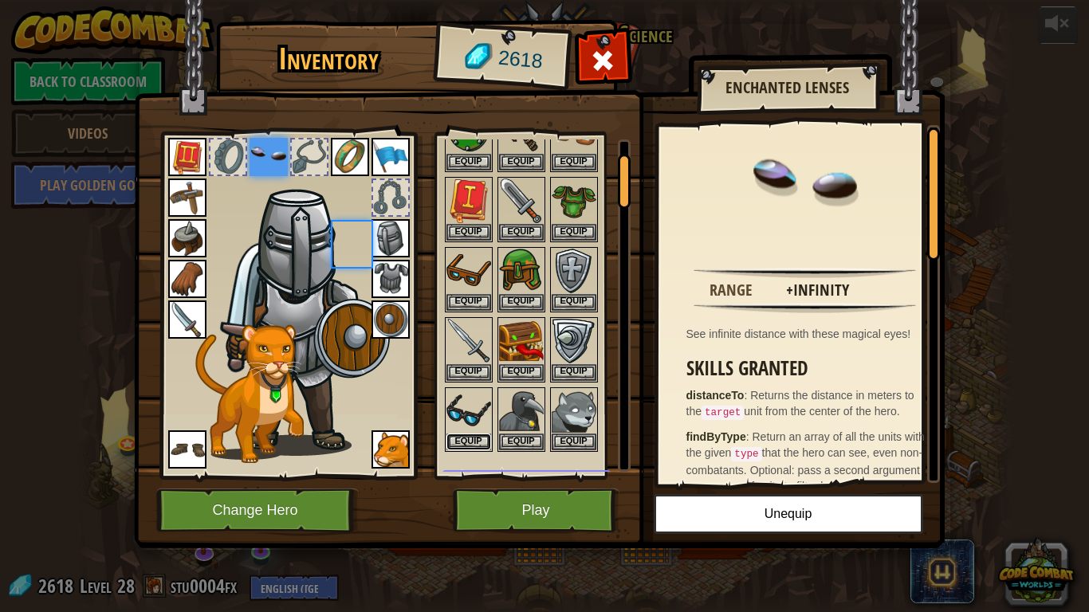
click at [469, 438] on button "Equip" at bounding box center [468, 442] width 45 height 17
click at [0, 0] on button "Equip" at bounding box center [0, 0] width 0 height 0
click at [469, 438] on button "Equip" at bounding box center [468, 442] width 45 height 17
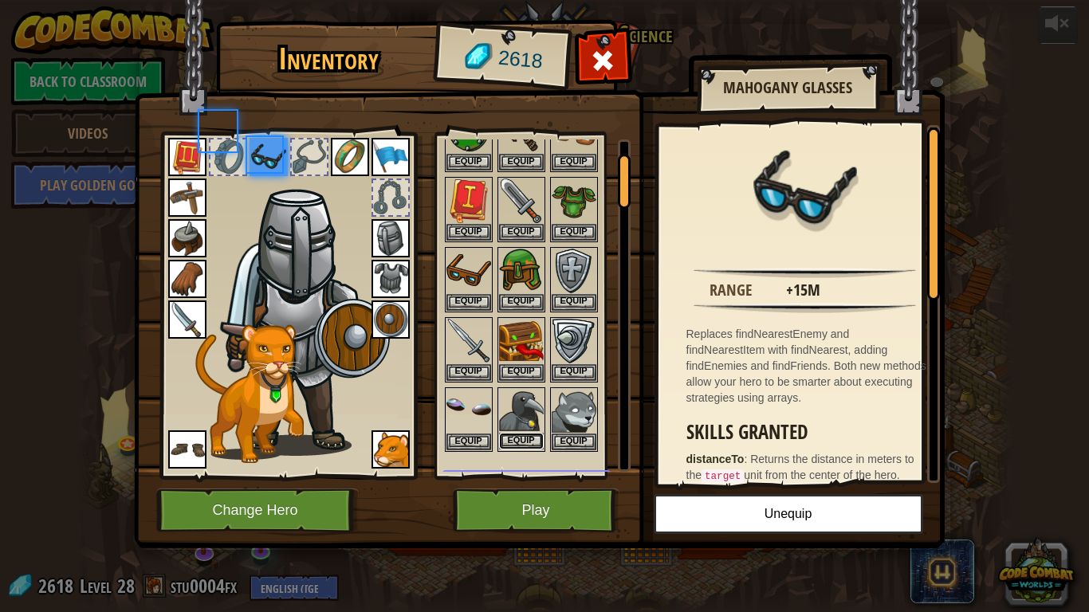
click at [539, 436] on button "Equip" at bounding box center [521, 441] width 45 height 17
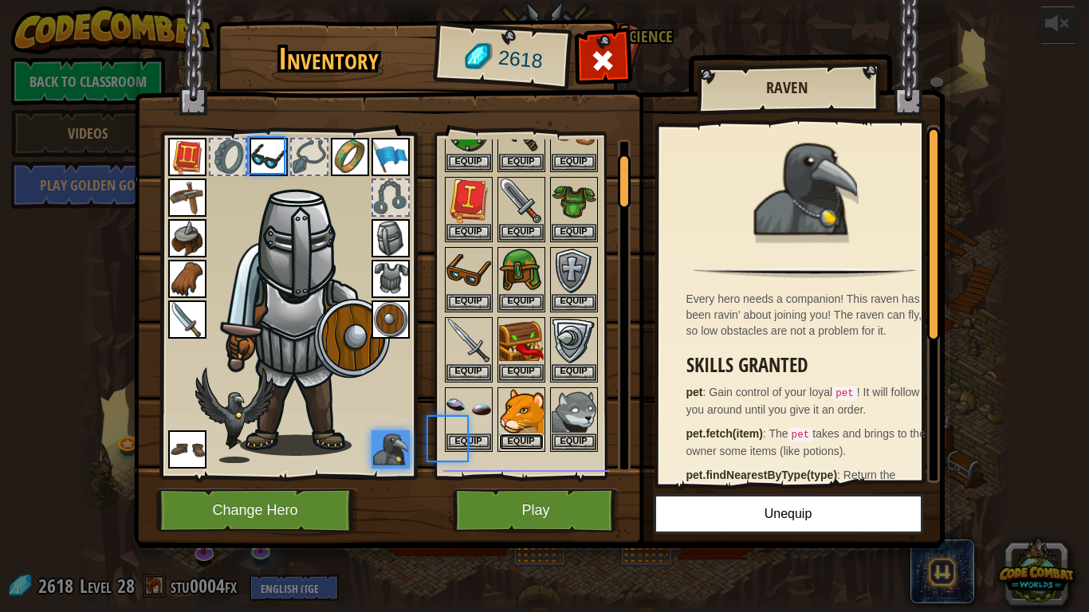
click at [539, 436] on button "Equip" at bounding box center [521, 442] width 45 height 17
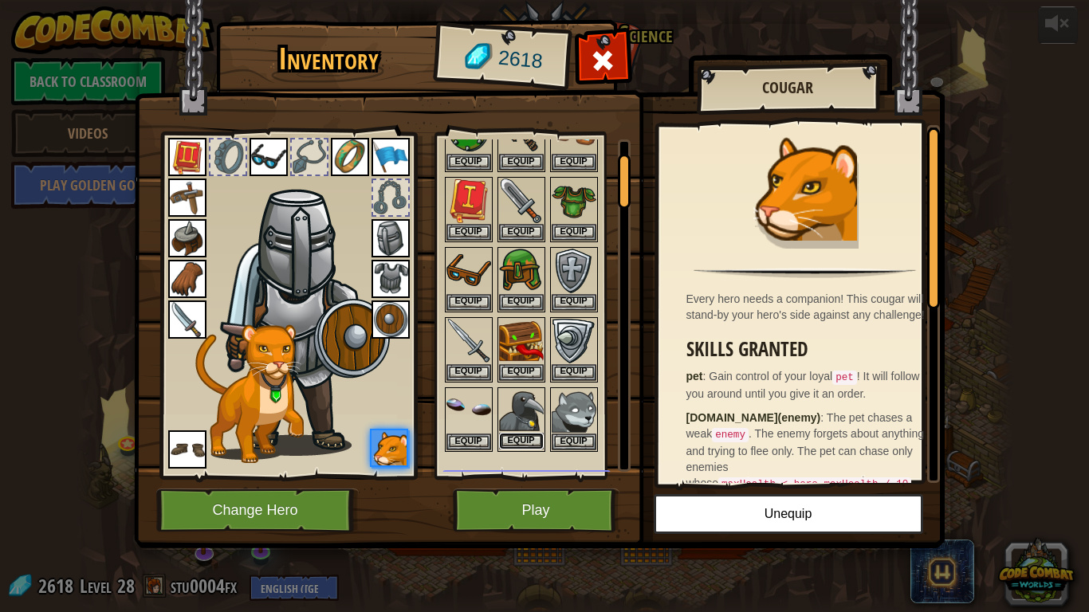
click at [539, 436] on button "Equip" at bounding box center [521, 441] width 45 height 17
click at [0, 0] on button "Equip" at bounding box center [0, 0] width 0 height 0
click at [539, 436] on button "Equip" at bounding box center [521, 441] width 45 height 17
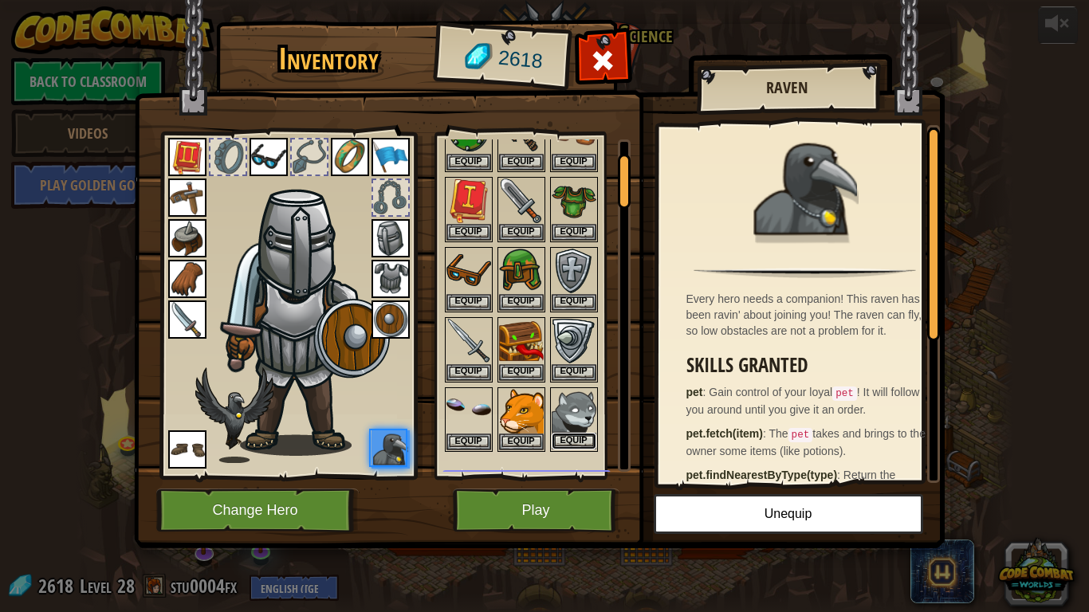
click at [583, 445] on button "Equip" at bounding box center [574, 441] width 45 height 17
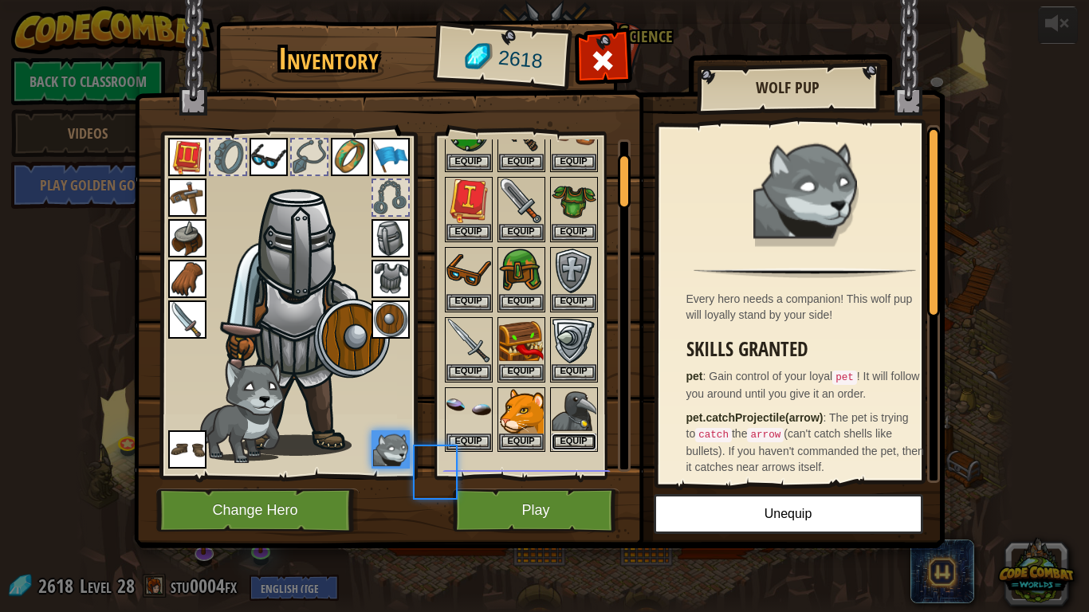
click at [583, 445] on button "Equip" at bounding box center [574, 442] width 45 height 17
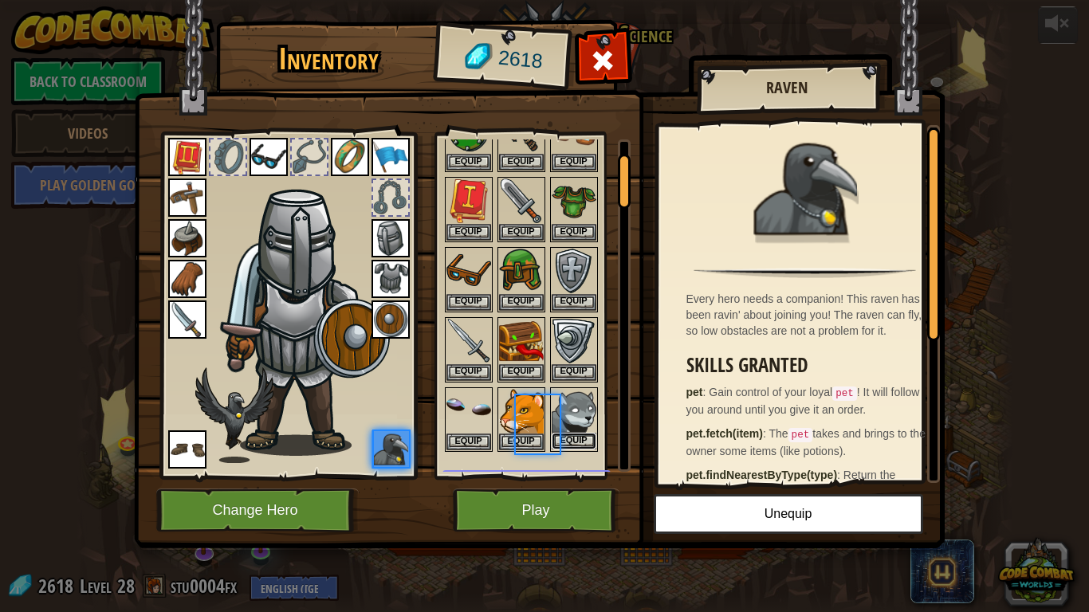
click at [583, 445] on button "Equip" at bounding box center [574, 441] width 45 height 17
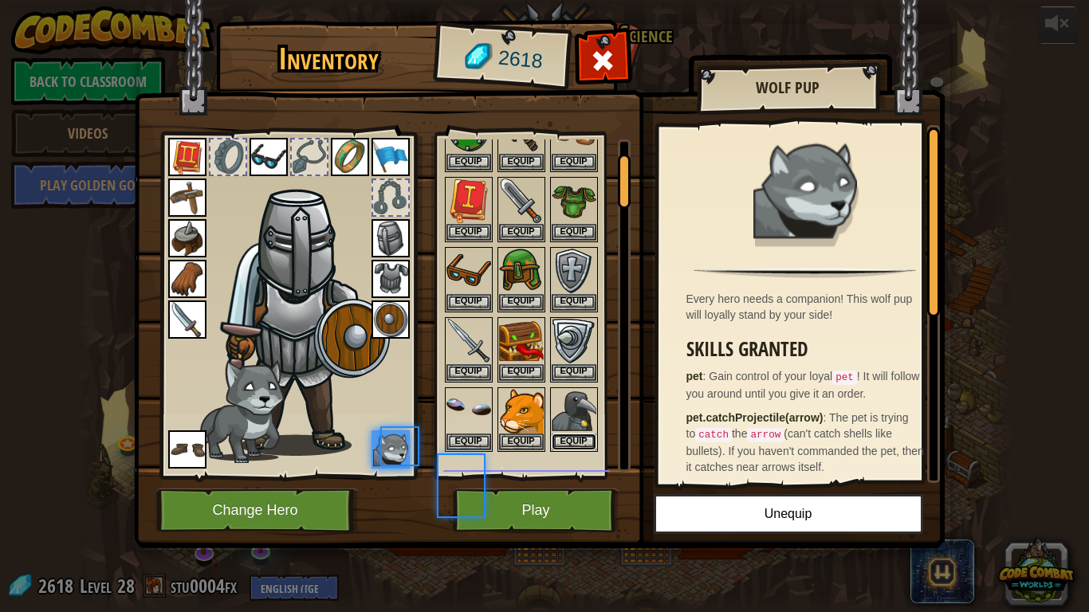
click at [583, 445] on button "Equip" at bounding box center [574, 442] width 45 height 17
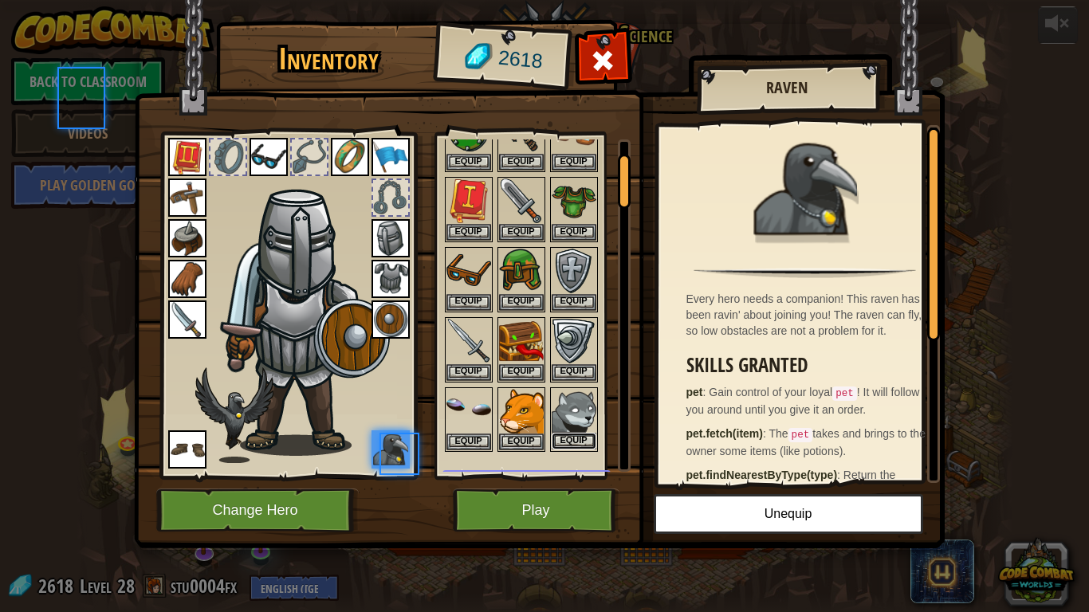
click at [583, 445] on button "Equip" at bounding box center [574, 441] width 45 height 17
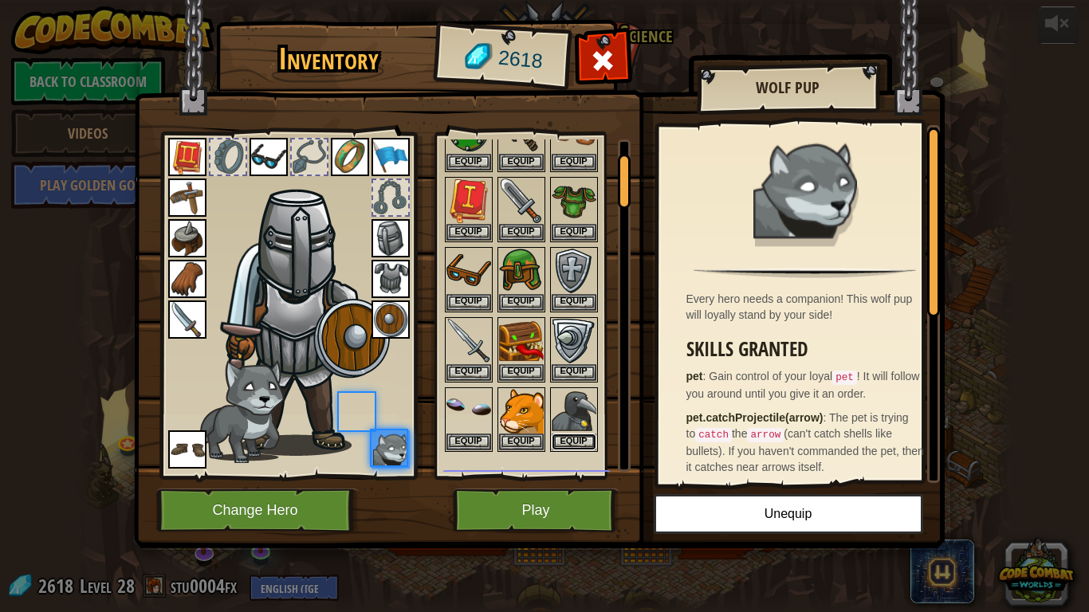
click at [583, 445] on button "Equip" at bounding box center [574, 442] width 45 height 17
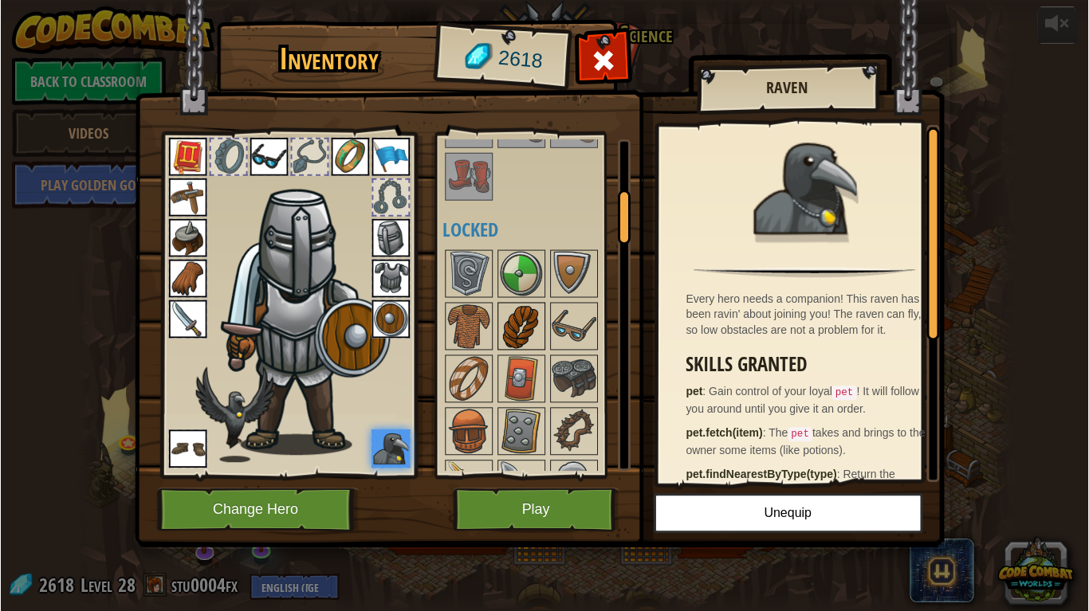
scroll to position [319, 0]
